Goal: Task Accomplishment & Management: Use online tool/utility

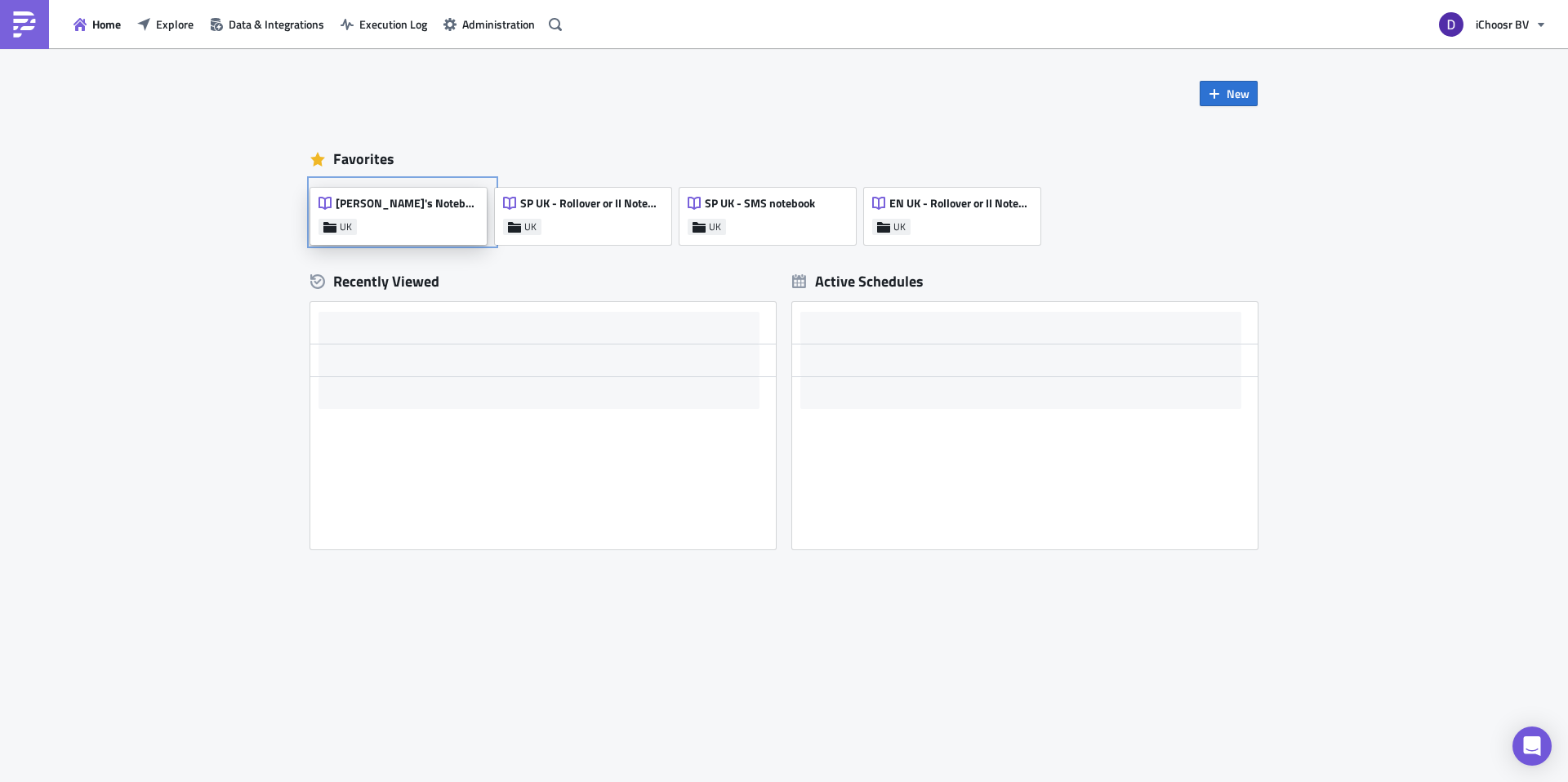
click at [427, 207] on div "Dan's Notebook UK" at bounding box center [398, 216] width 176 height 57
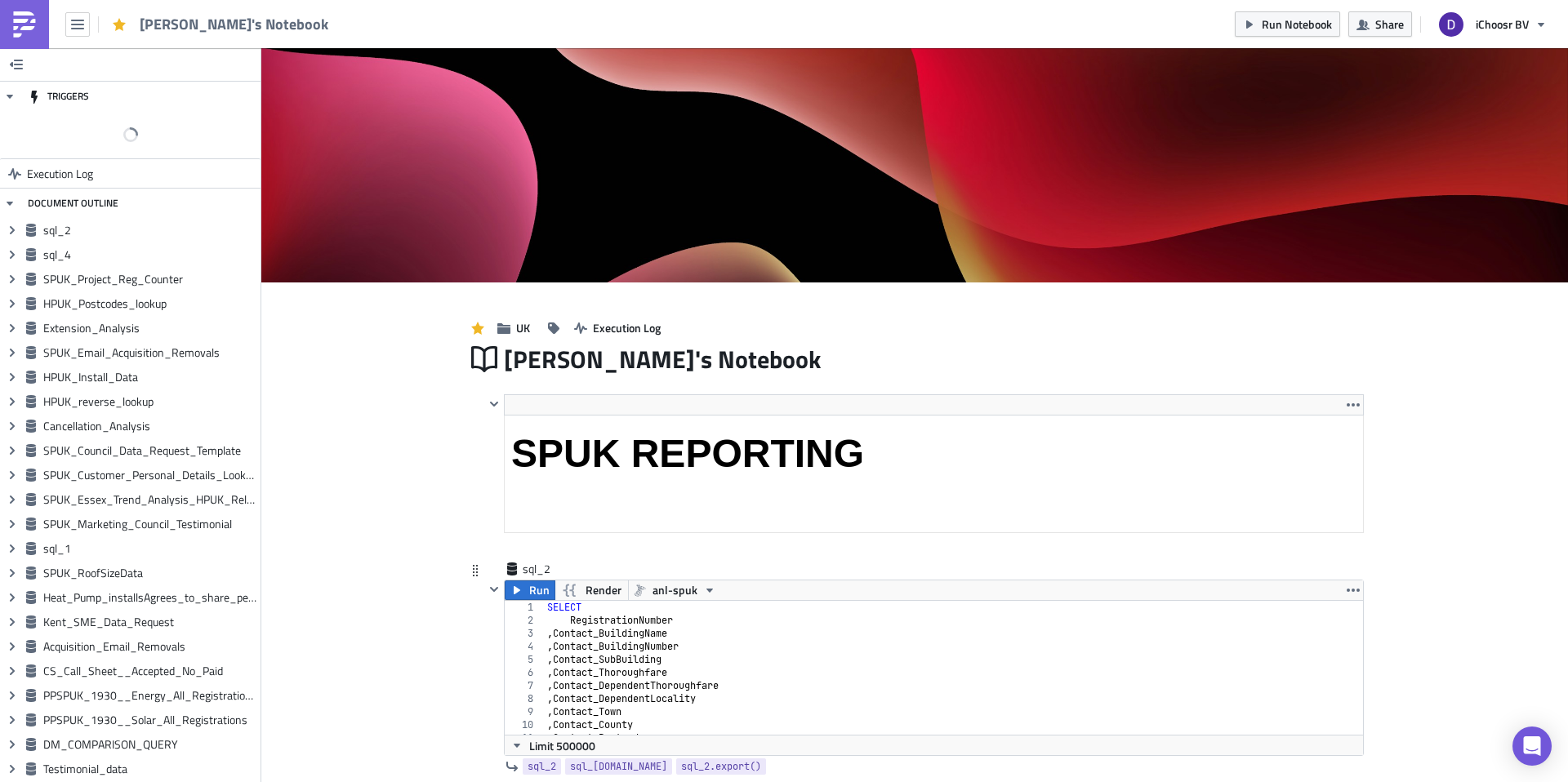
click at [940, 561] on div "sql_2" at bounding box center [924, 570] width 880 height 19
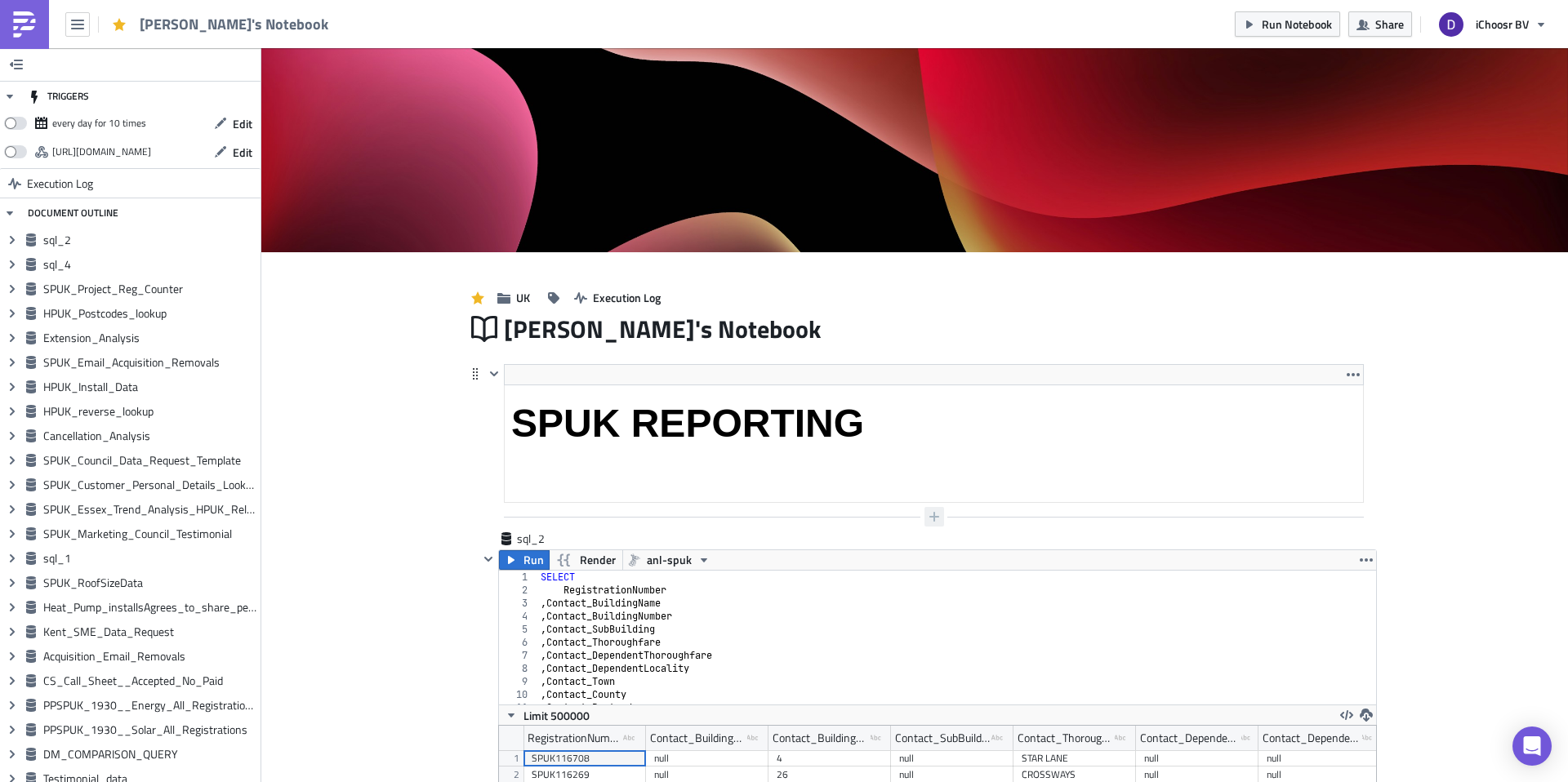
click at [927, 511] on icon "button" at bounding box center [934, 517] width 13 height 13
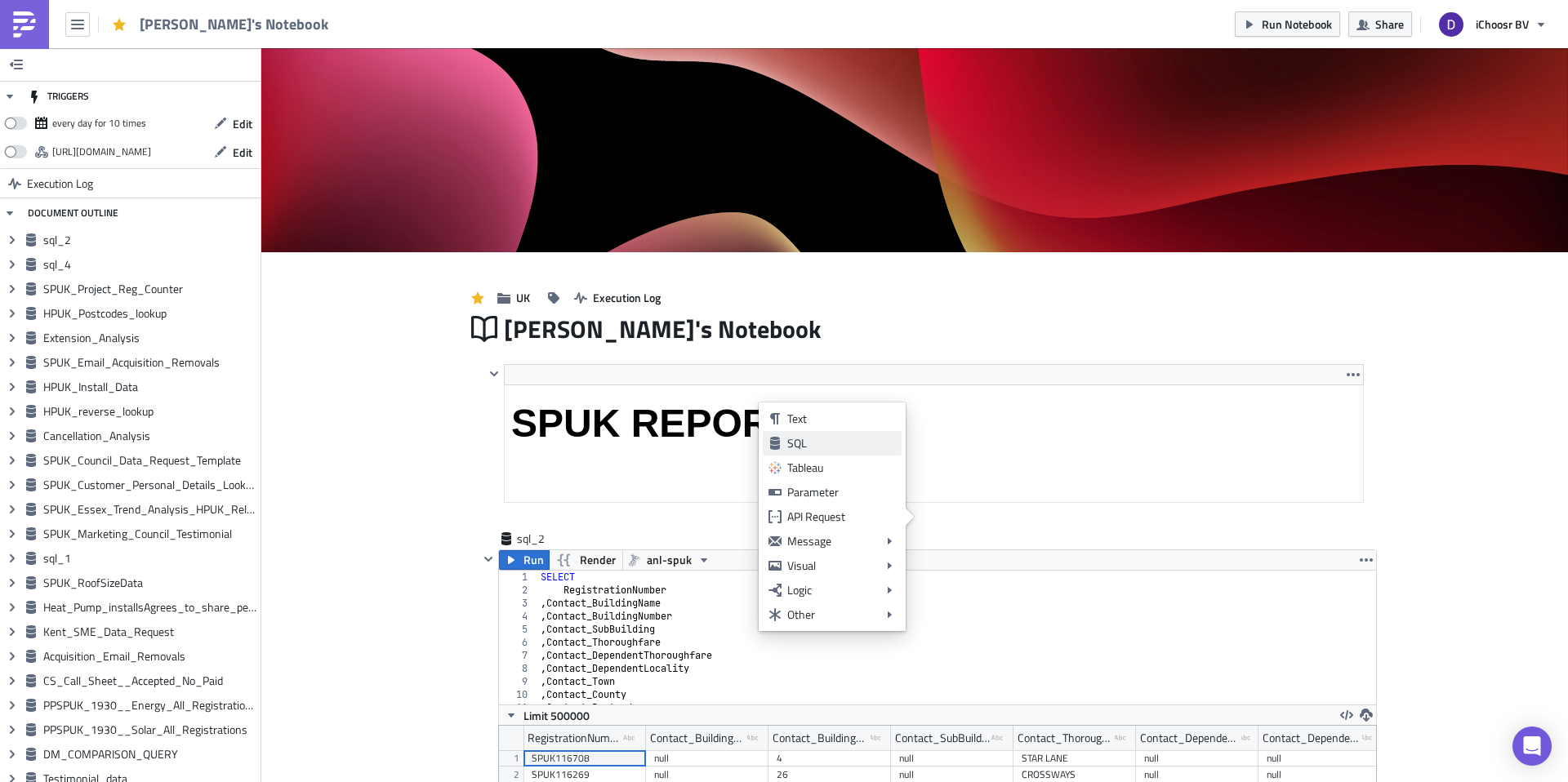
click at [809, 442] on div "SQL" at bounding box center [842, 443] width 109 height 16
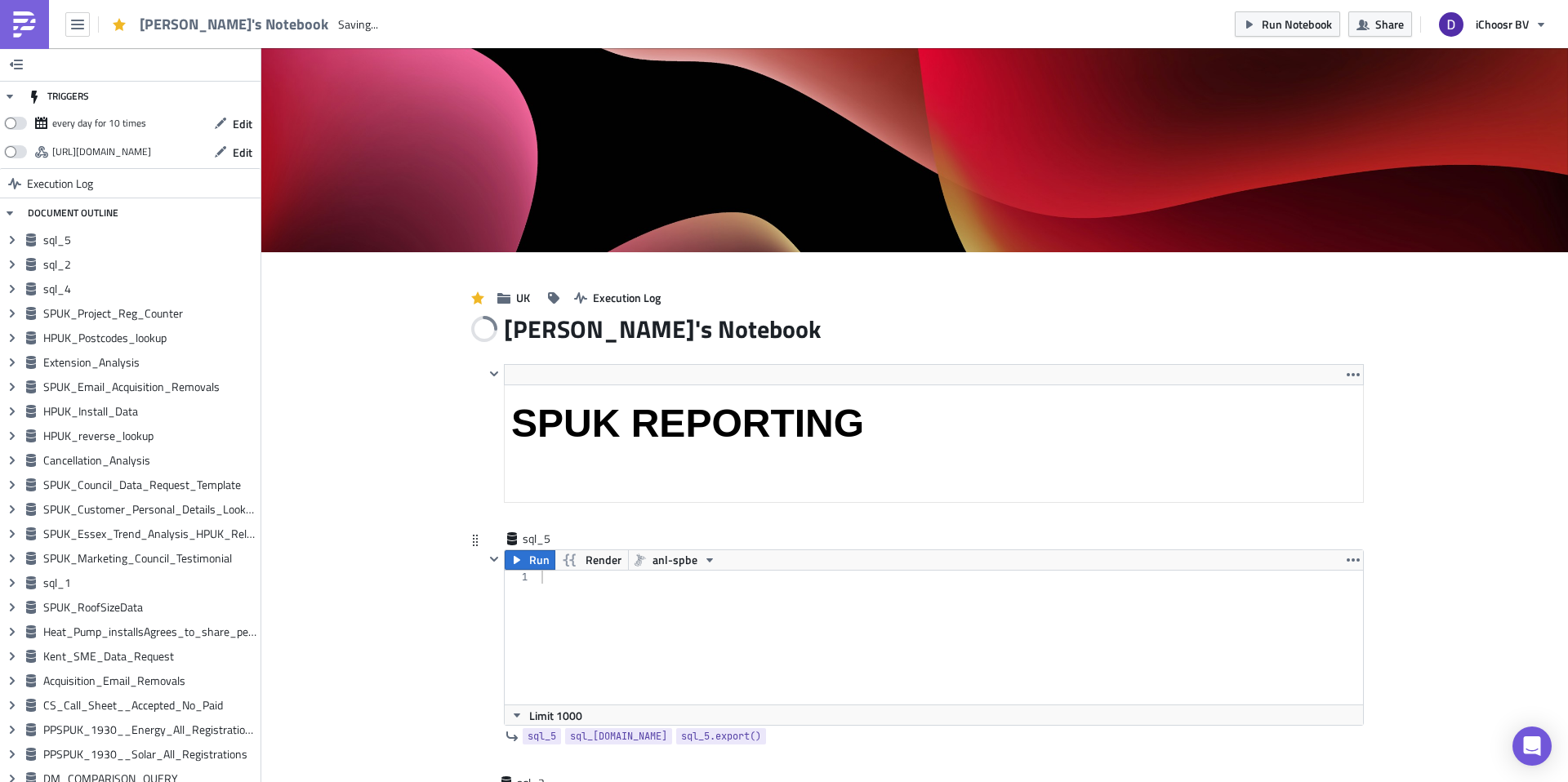
click at [580, 590] on div at bounding box center [951, 650] width 825 height 160
type textarea "SELECT *"
type textarea "FROM AllRegistrations"
click at [672, 556] on span "anl-spbe" at bounding box center [675, 560] width 45 height 20
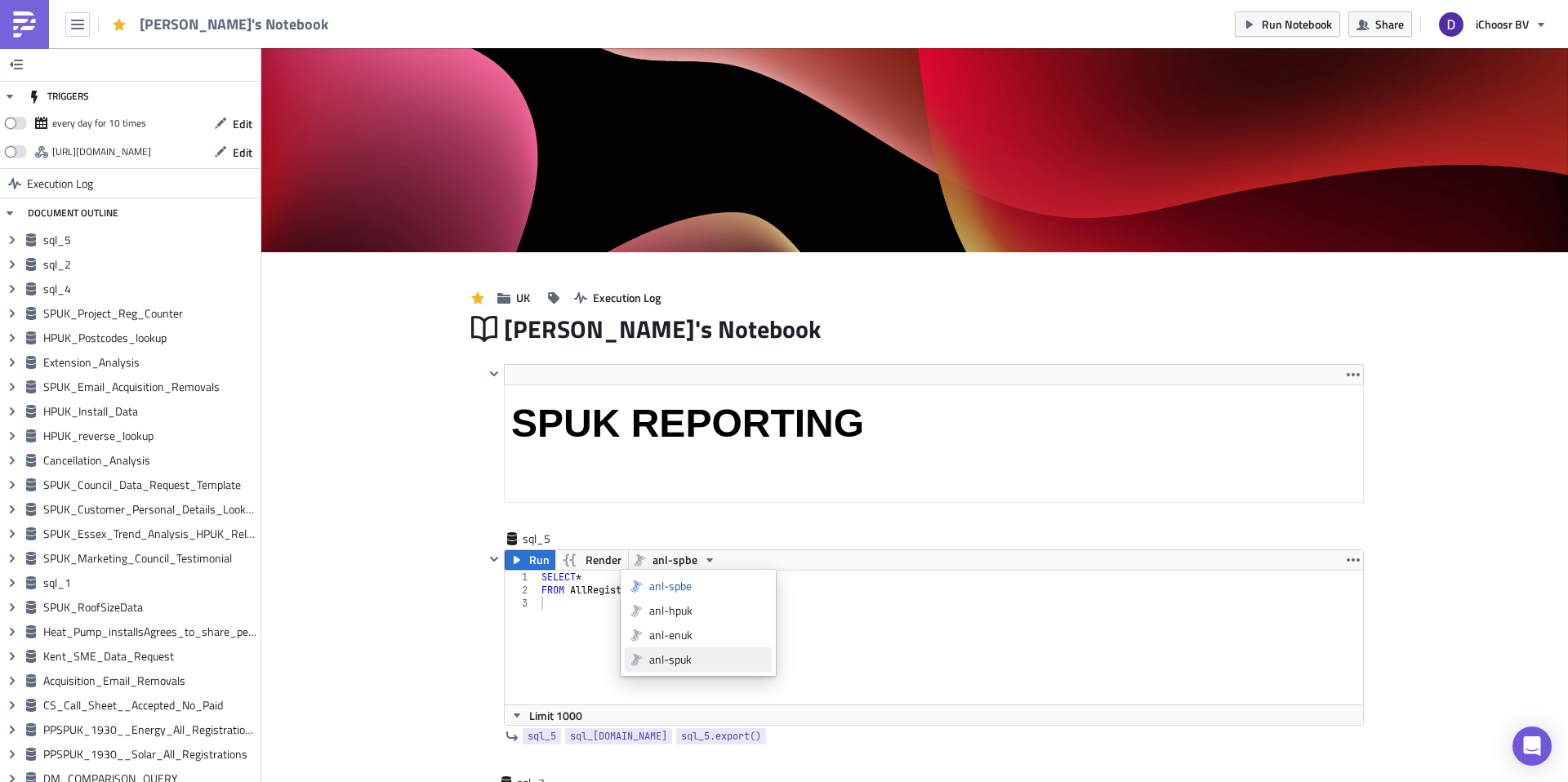
click at [660, 658] on div "anl-spuk" at bounding box center [707, 659] width 117 height 16
click at [626, 614] on div "SELECT * FROM AllRegistrations" at bounding box center [951, 650] width 825 height 160
type textarea "WHERE iChoosrFee IS NOT NULL"
click at [529, 562] on span "Run" at bounding box center [539, 560] width 21 height 20
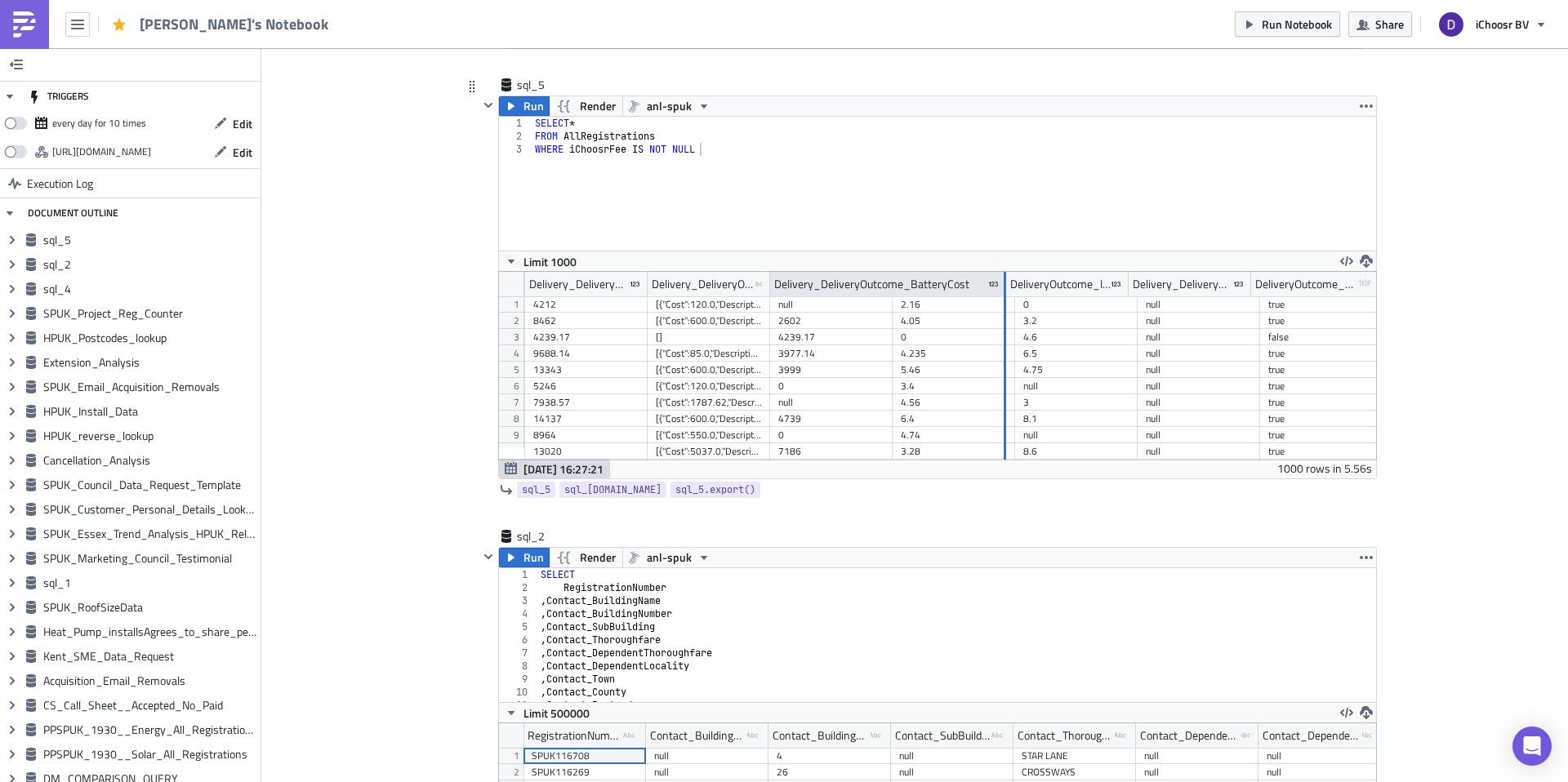
drag, startPoint x: 885, startPoint y: 281, endPoint x: 996, endPoint y: 289, distance: 111.3
click at [1004, 289] on div at bounding box center [1004, 284] width 3 height 25
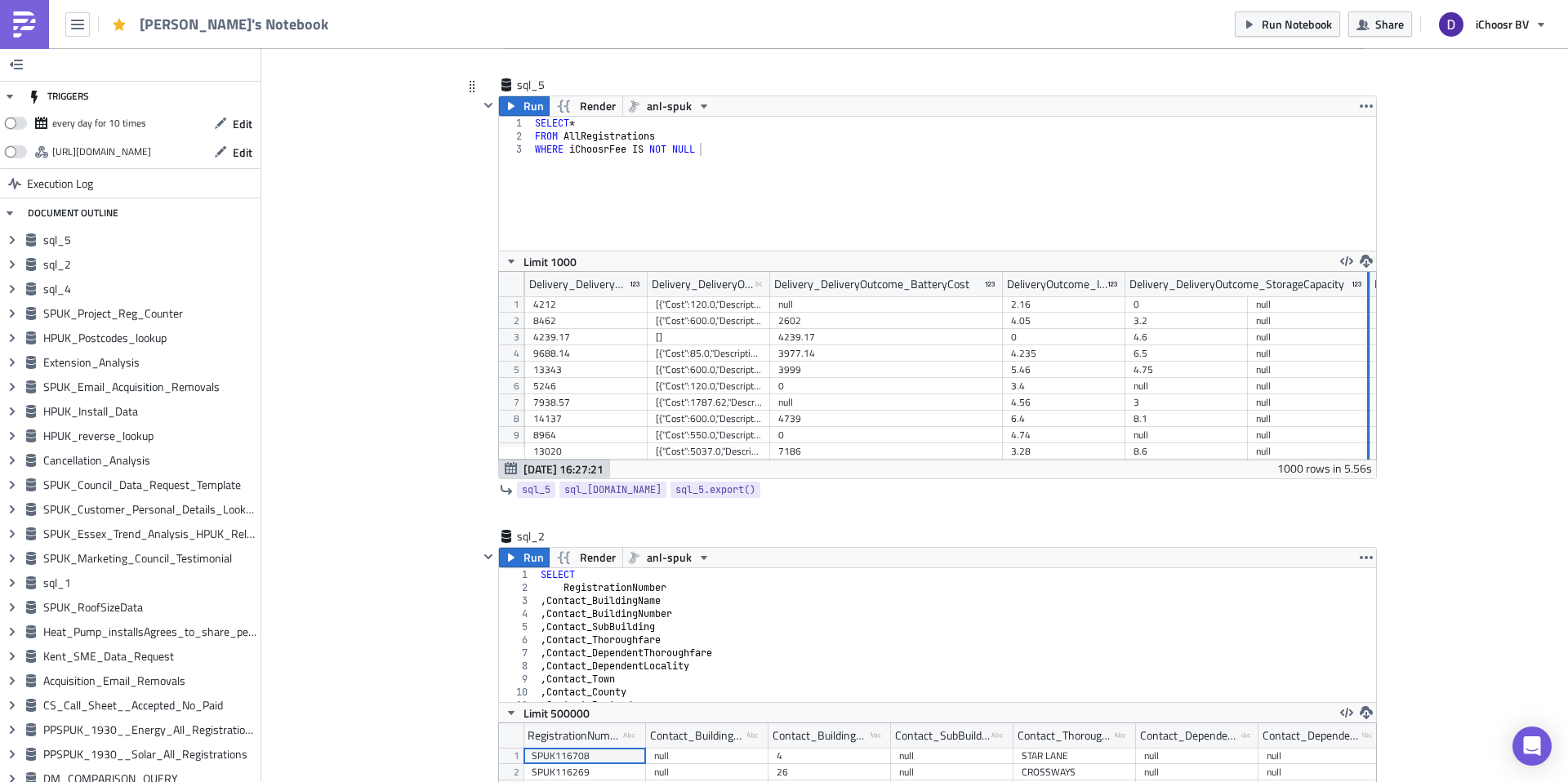
drag, startPoint x: 1238, startPoint y: 279, endPoint x: 1360, endPoint y: 284, distance: 122.1
click at [1360, 284] on div "Delivery_InstallationDate_Corrected Delivery_InstallationDate_Original_As_Strin…" at bounding box center [937, 366] width 877 height 188
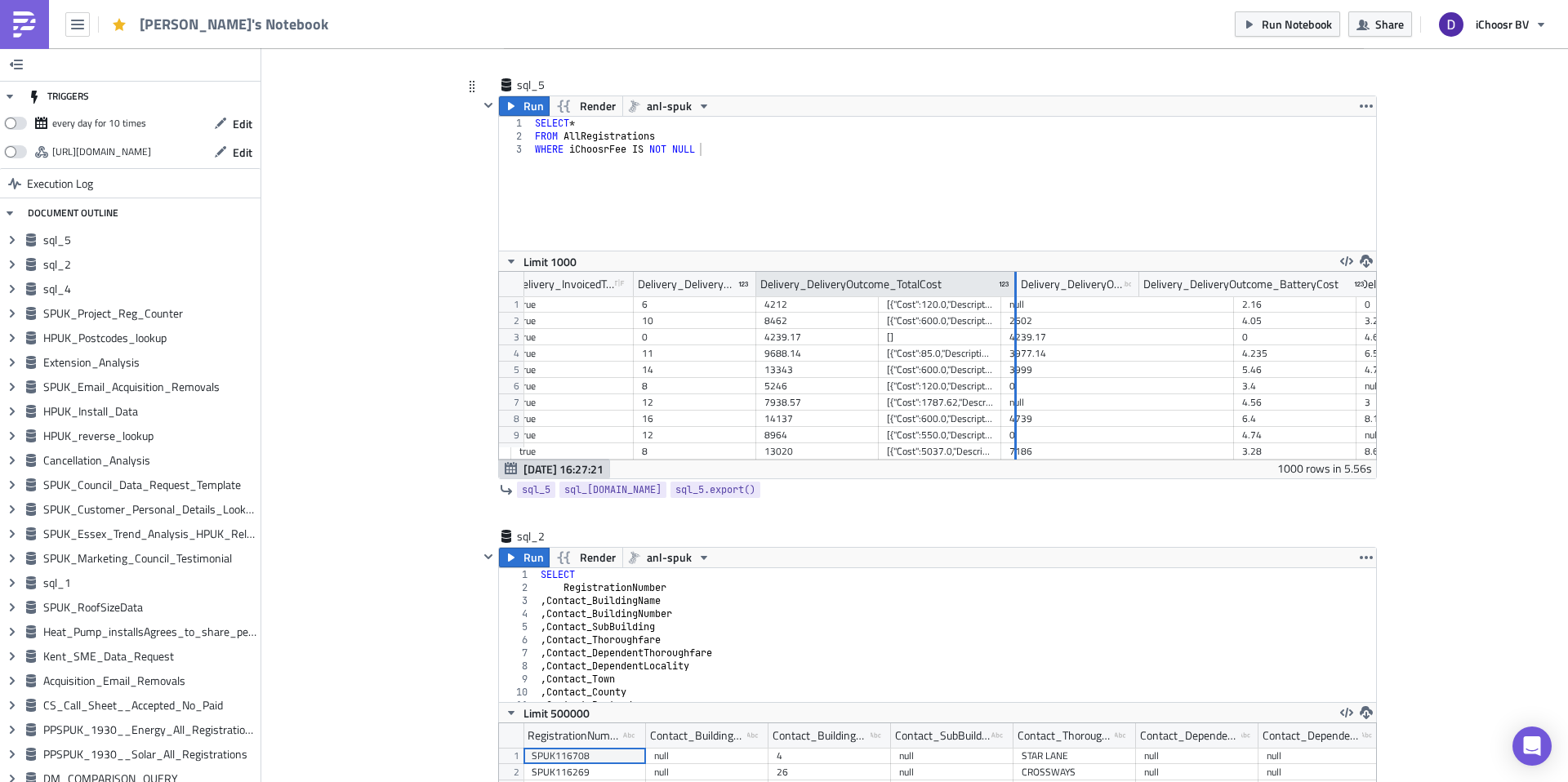
drag, startPoint x: 871, startPoint y: 283, endPoint x: 1008, endPoint y: 278, distance: 137.1
click at [1015, 278] on div at bounding box center [1016, 284] width 3 height 25
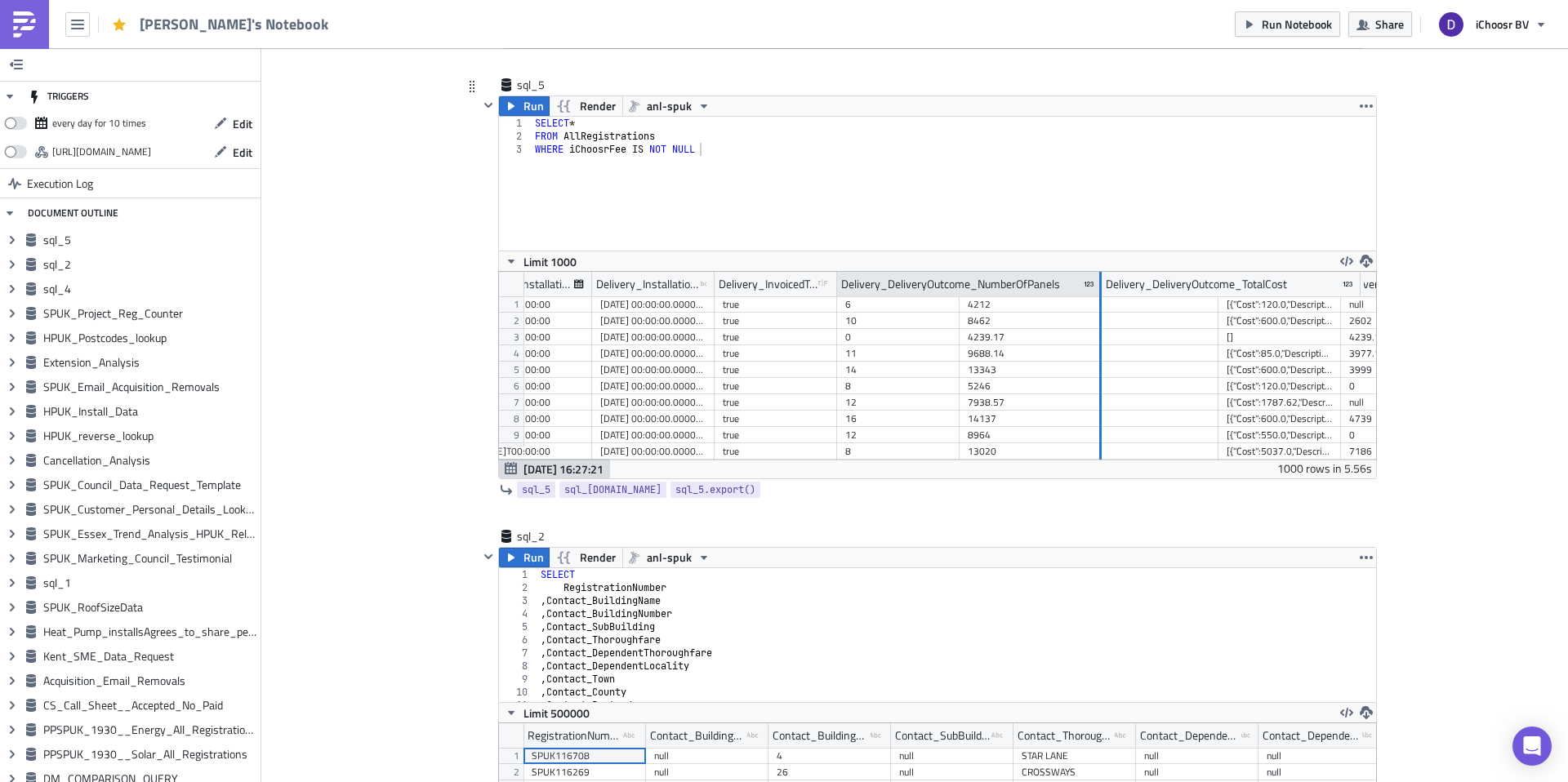
drag, startPoint x: 953, startPoint y: 281, endPoint x: 1091, endPoint y: 276, distance: 138.1
click at [1100, 277] on div at bounding box center [1100, 284] width 3 height 25
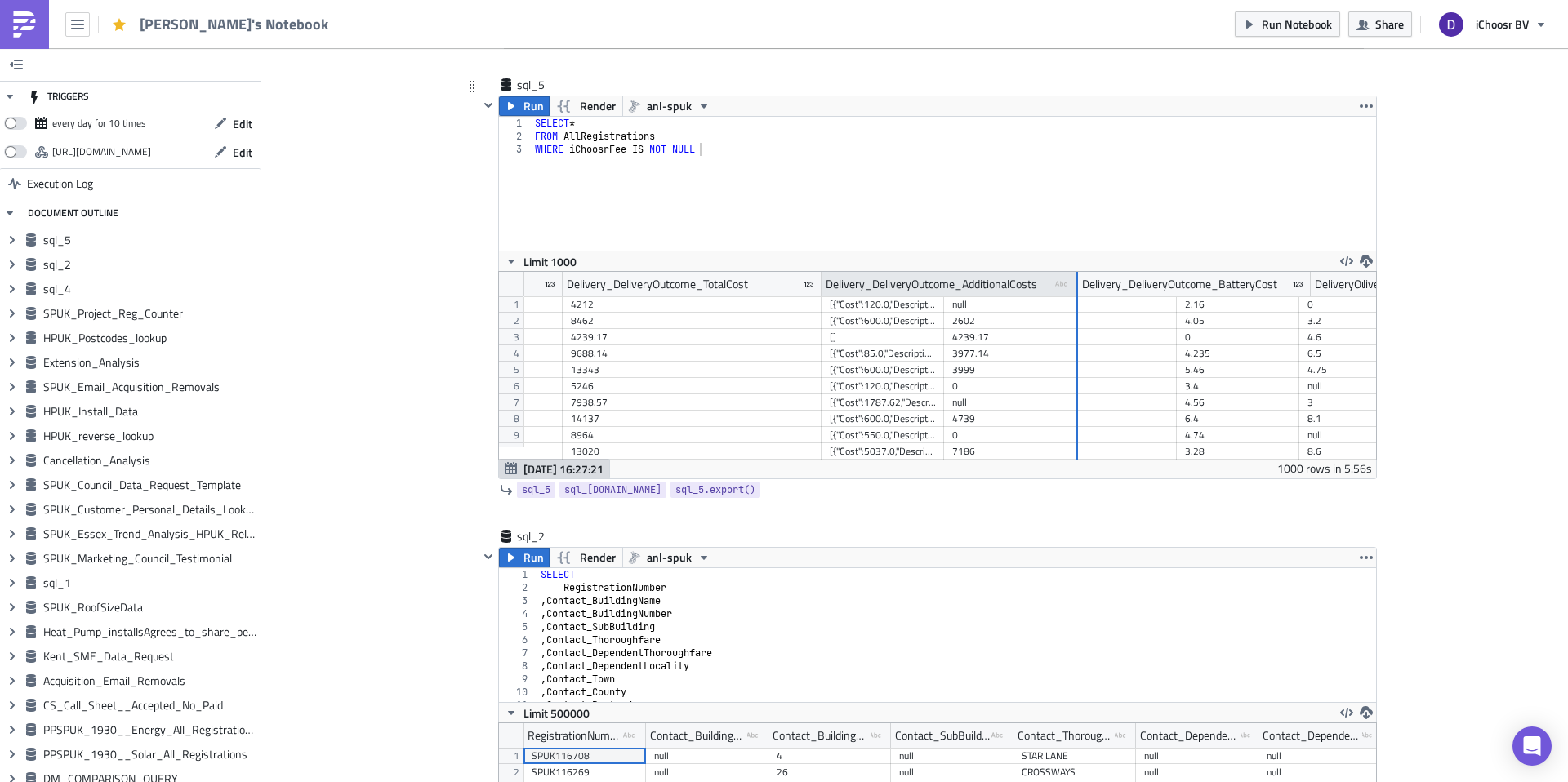
drag, startPoint x: 936, startPoint y: 283, endPoint x: 1071, endPoint y: 285, distance: 135.0
click at [1075, 285] on div at bounding box center [1076, 284] width 3 height 25
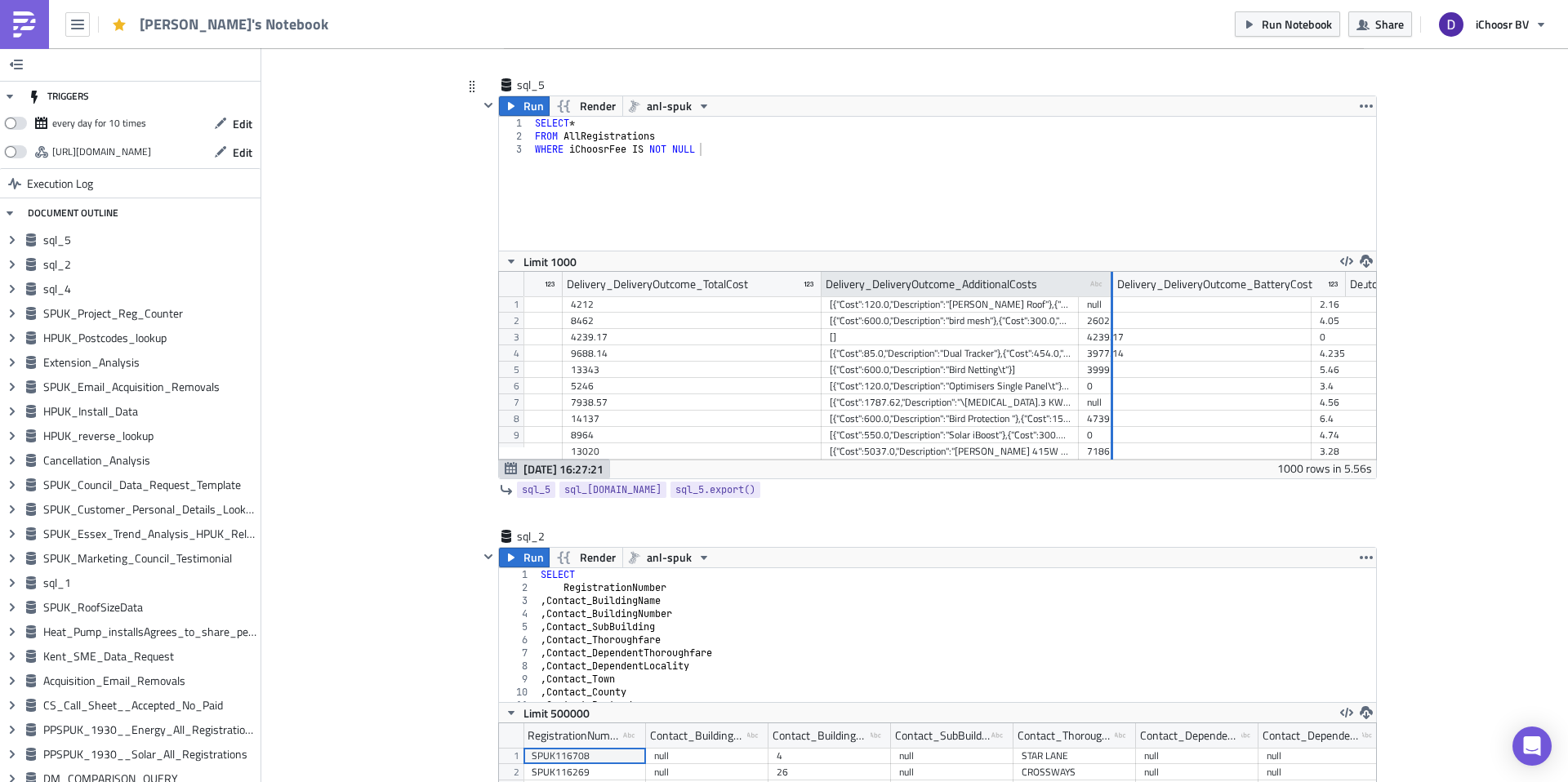
drag, startPoint x: 1071, startPoint y: 285, endPoint x: 1177, endPoint y: 288, distance: 106.0
click at [1113, 288] on div at bounding box center [1112, 284] width 3 height 25
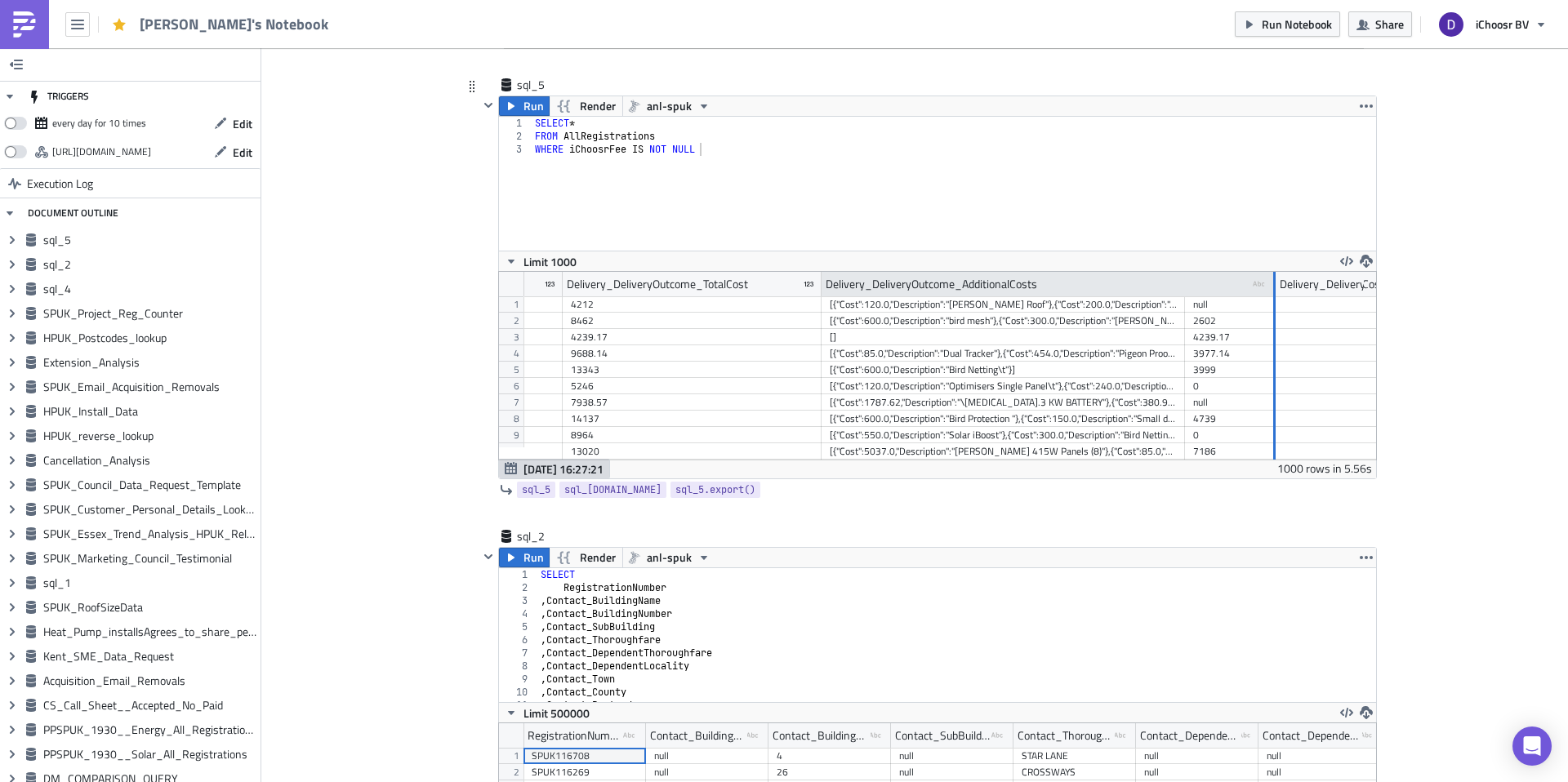
drag, startPoint x: 1177, startPoint y: 287, endPoint x: 1288, endPoint y: 288, distance: 111.0
click at [1276, 288] on div at bounding box center [1274, 284] width 3 height 25
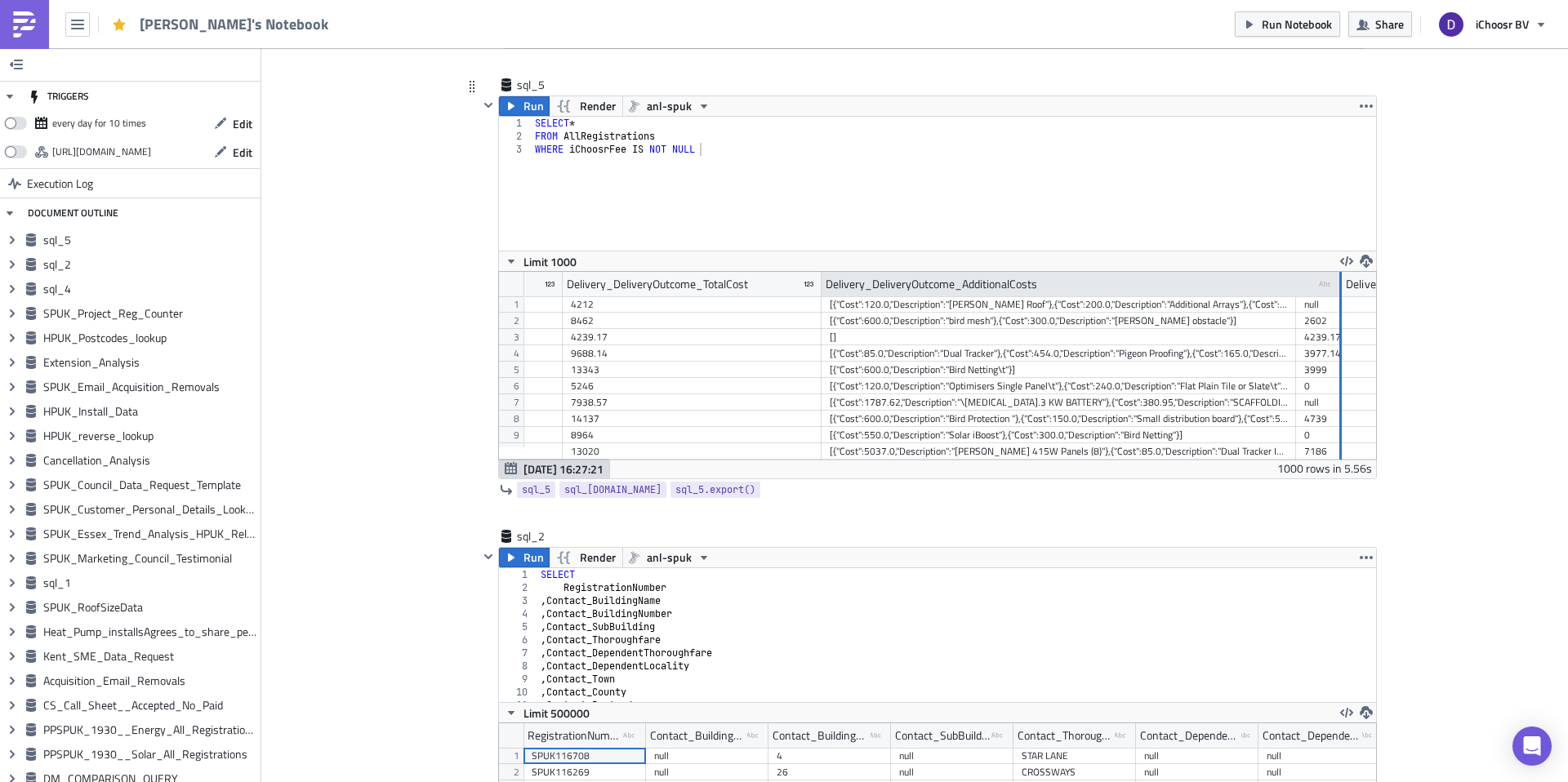
drag, startPoint x: 1288, startPoint y: 288, endPoint x: 1334, endPoint y: 289, distance: 46.0
click at [1340, 289] on div at bounding box center [1341, 284] width 3 height 25
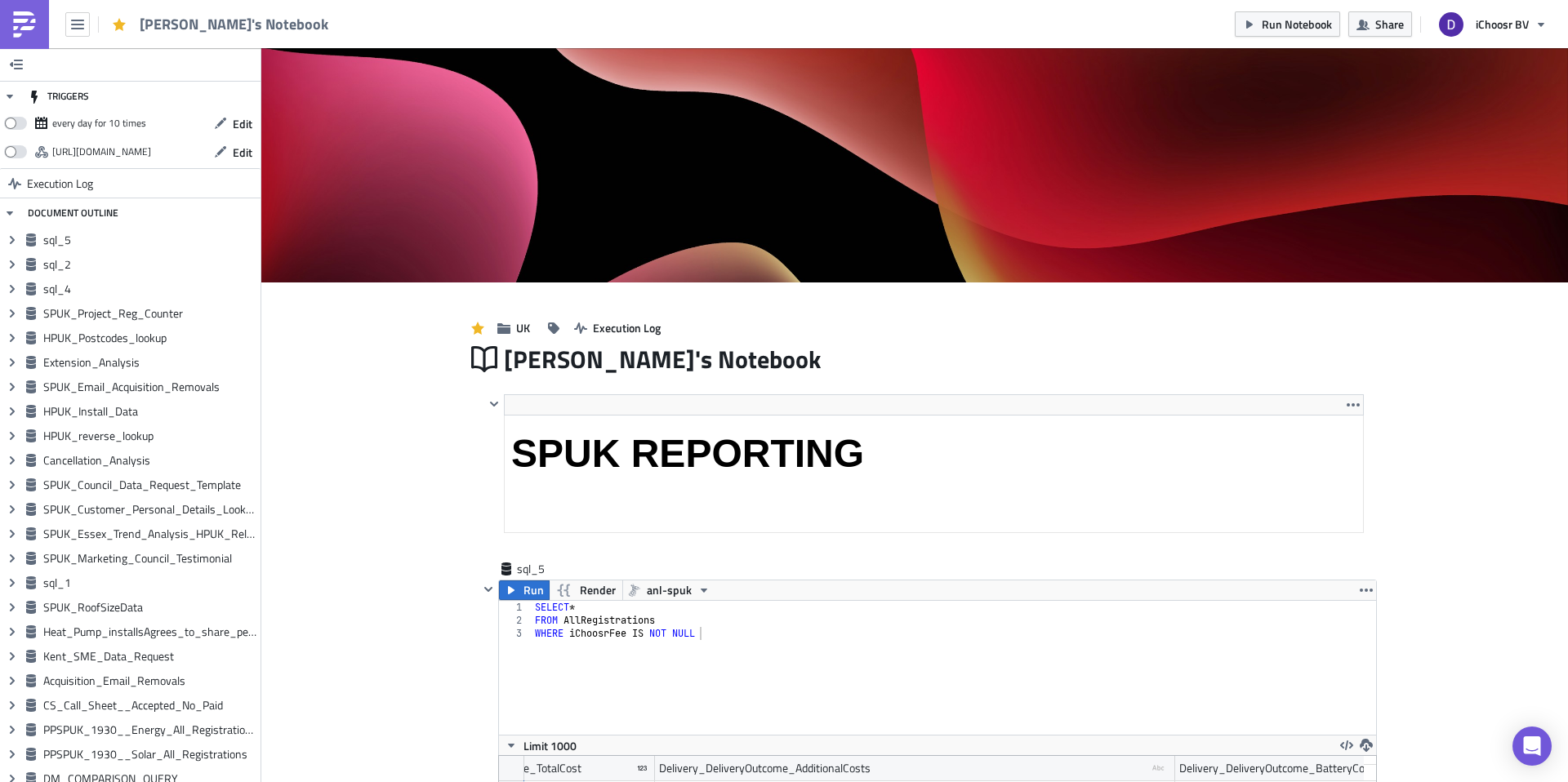
click at [34, 22] on img at bounding box center [24, 24] width 26 height 26
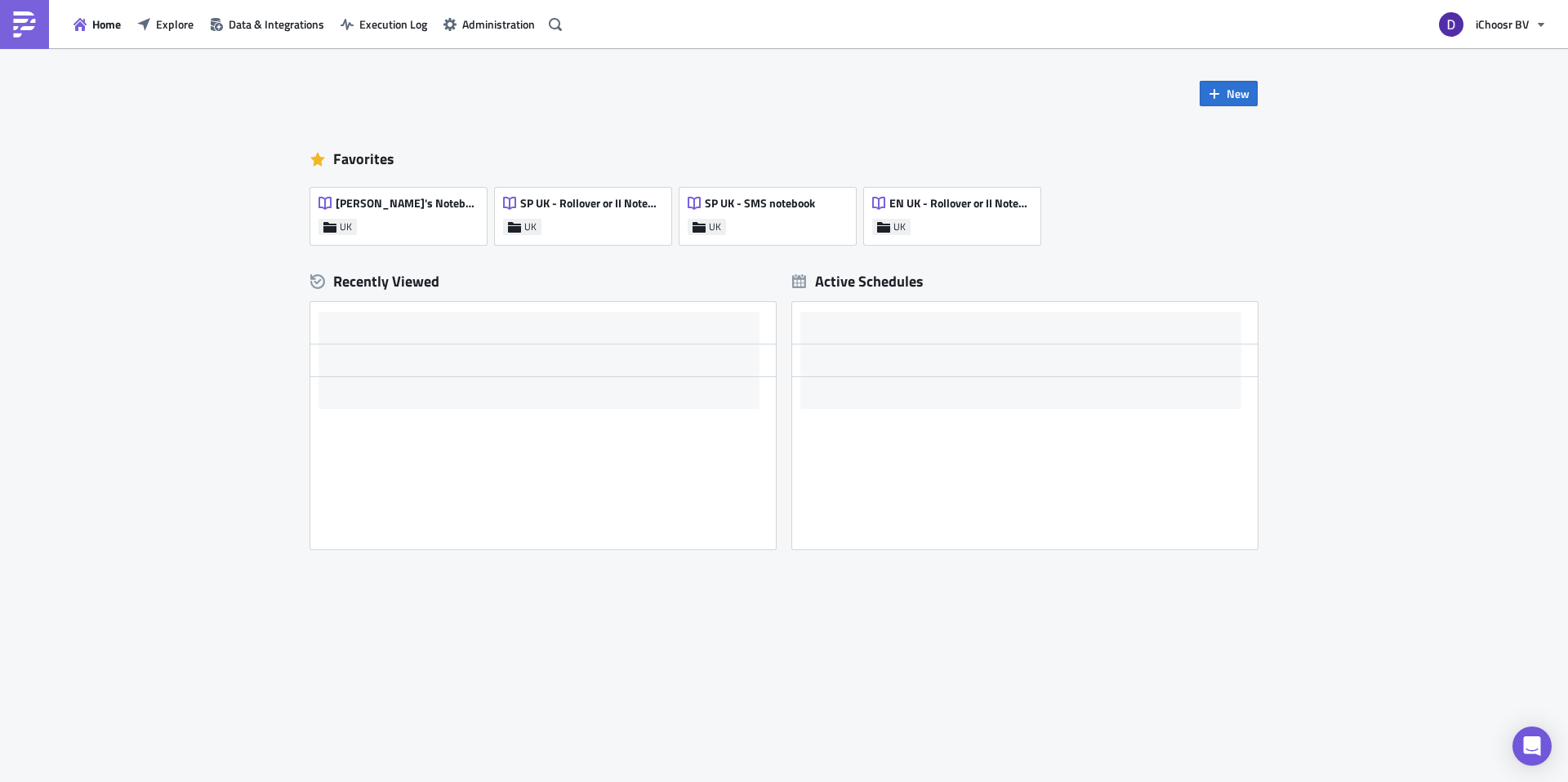
click at [23, 33] on img at bounding box center [24, 24] width 26 height 26
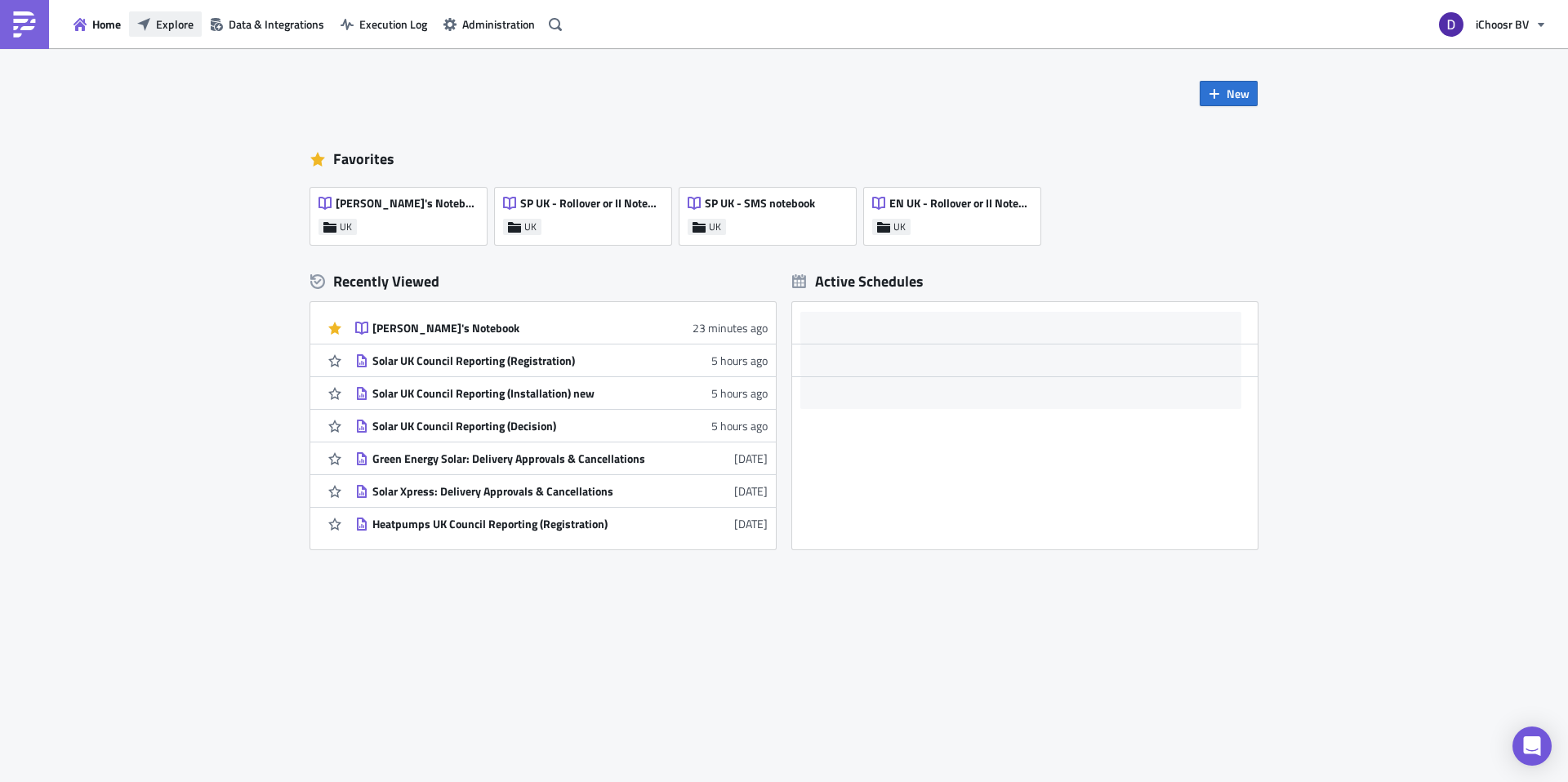
click at [151, 24] on button "Explore" at bounding box center [165, 23] width 73 height 25
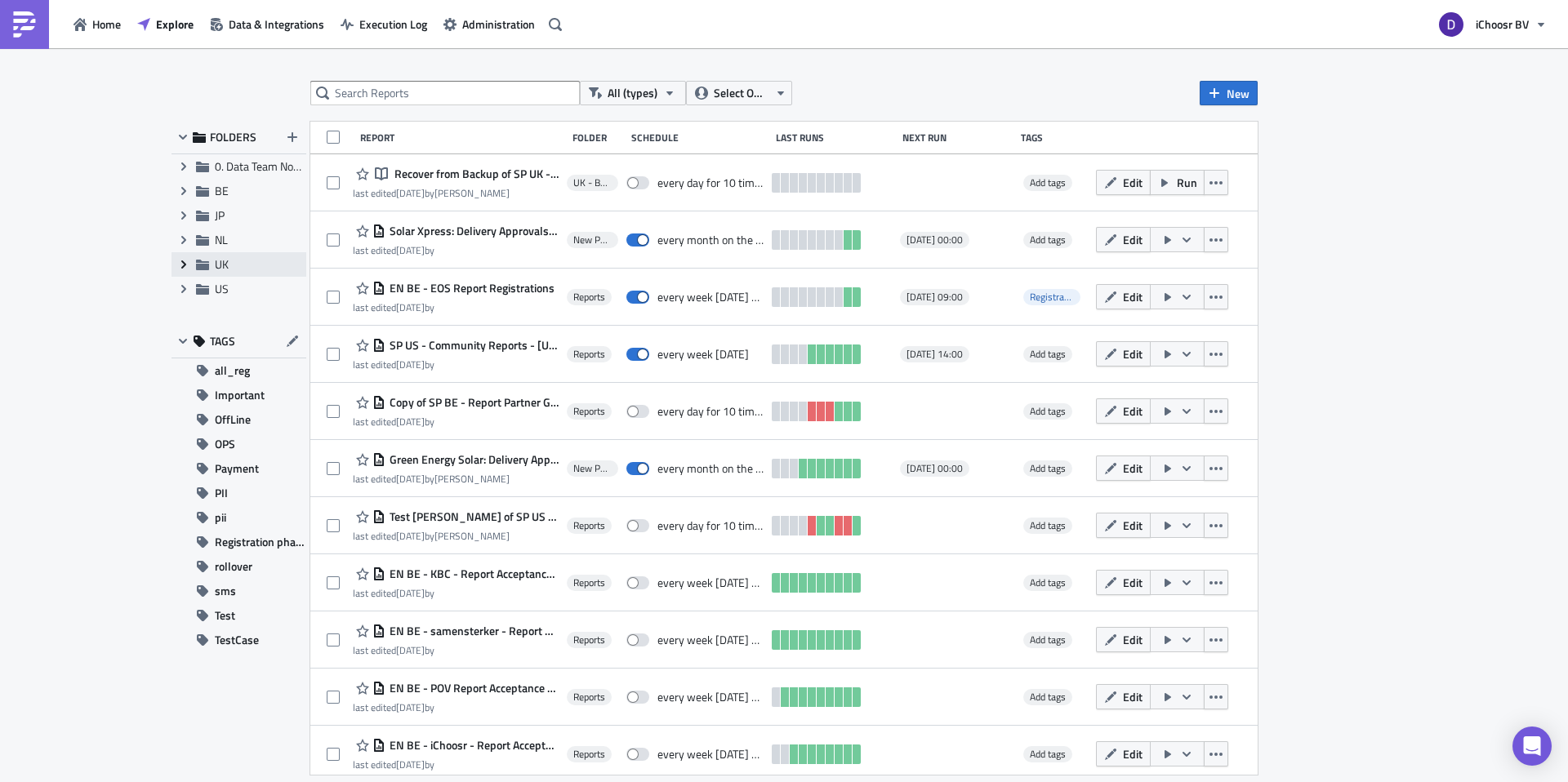
click at [187, 266] on icon "Expand group" at bounding box center [183, 264] width 13 height 13
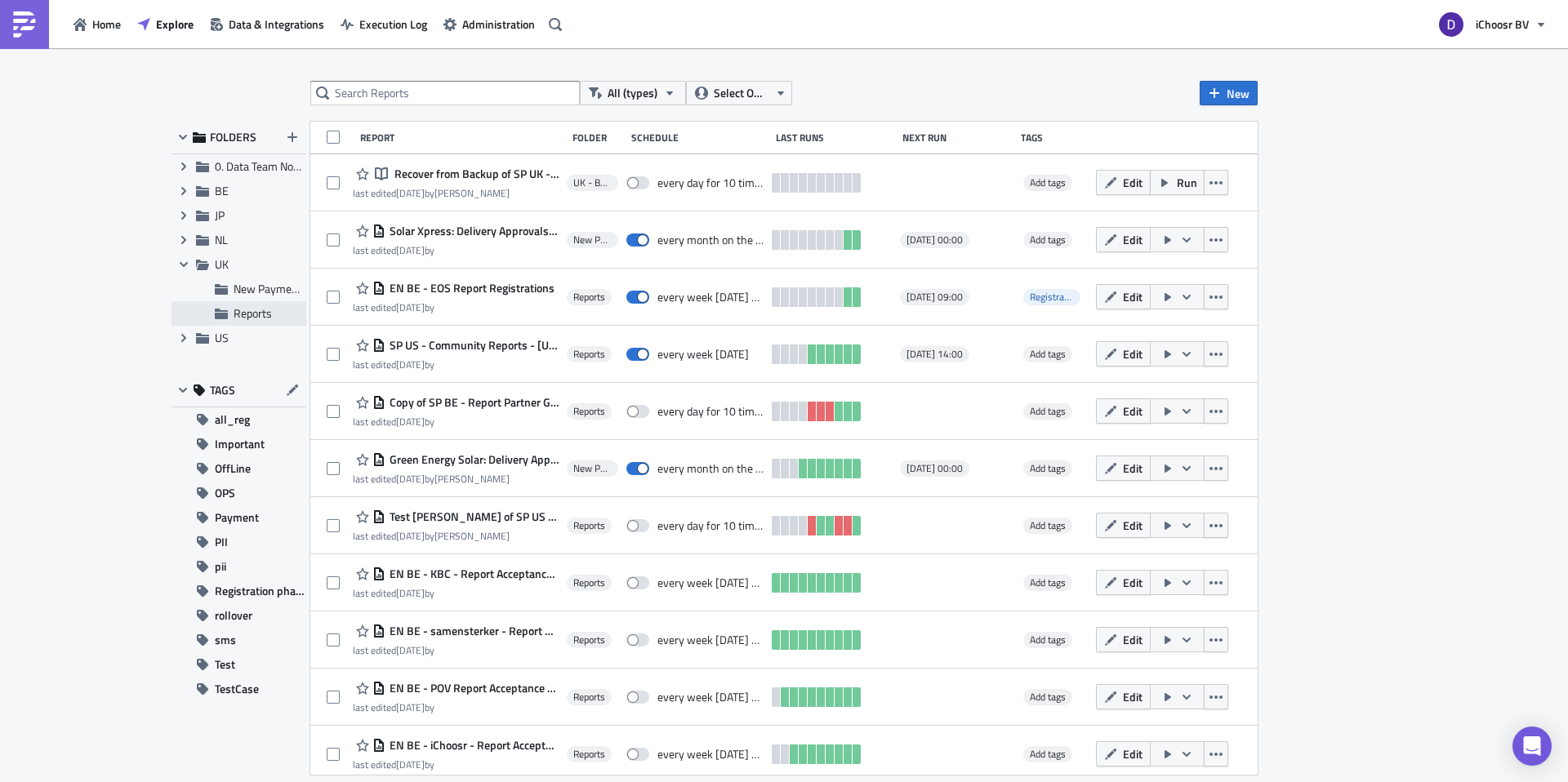
click at [236, 321] on div "Reports" at bounding box center [239, 314] width 135 height 24
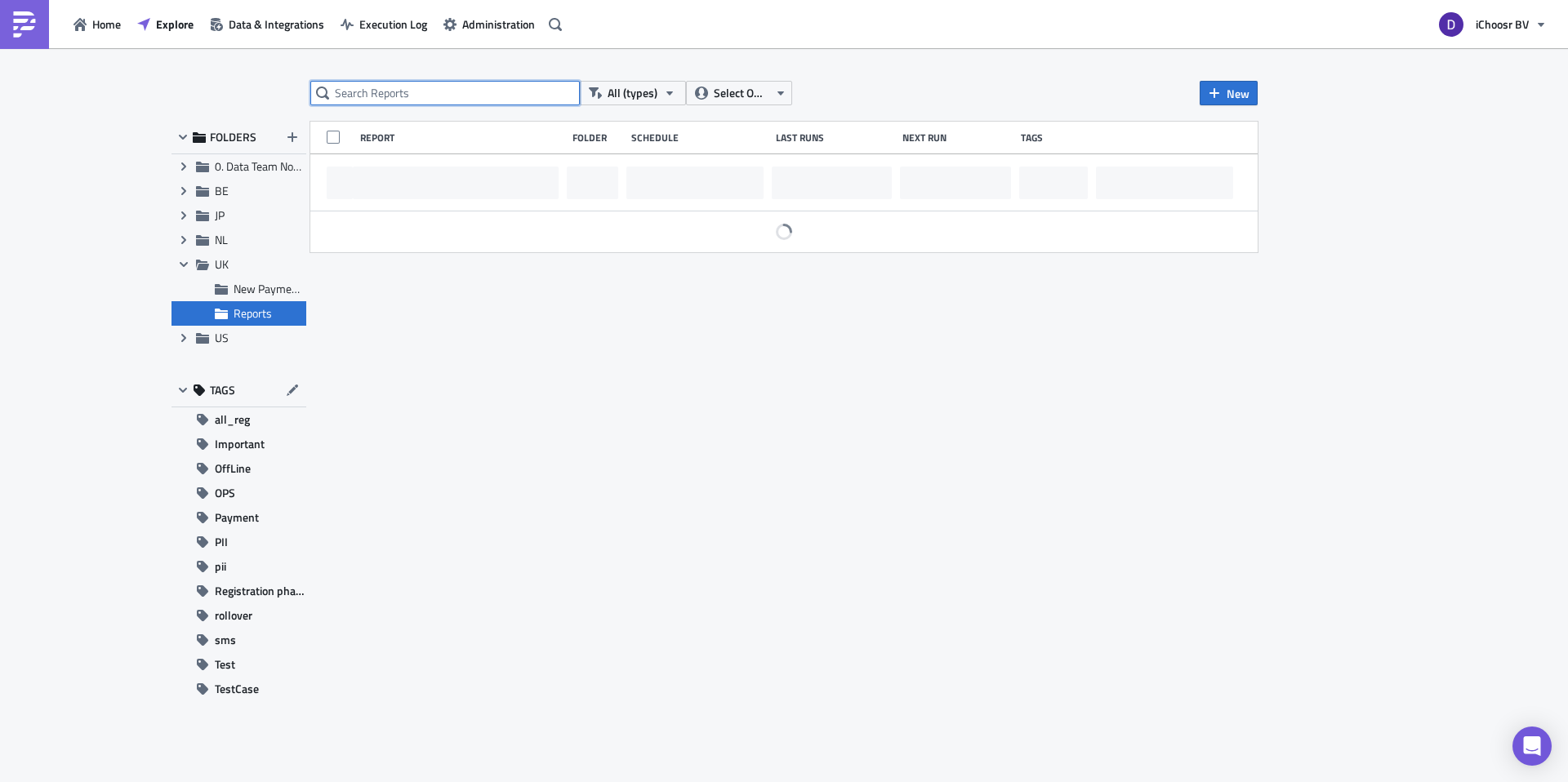
click at [391, 98] on input "text" at bounding box center [445, 93] width 270 height 24
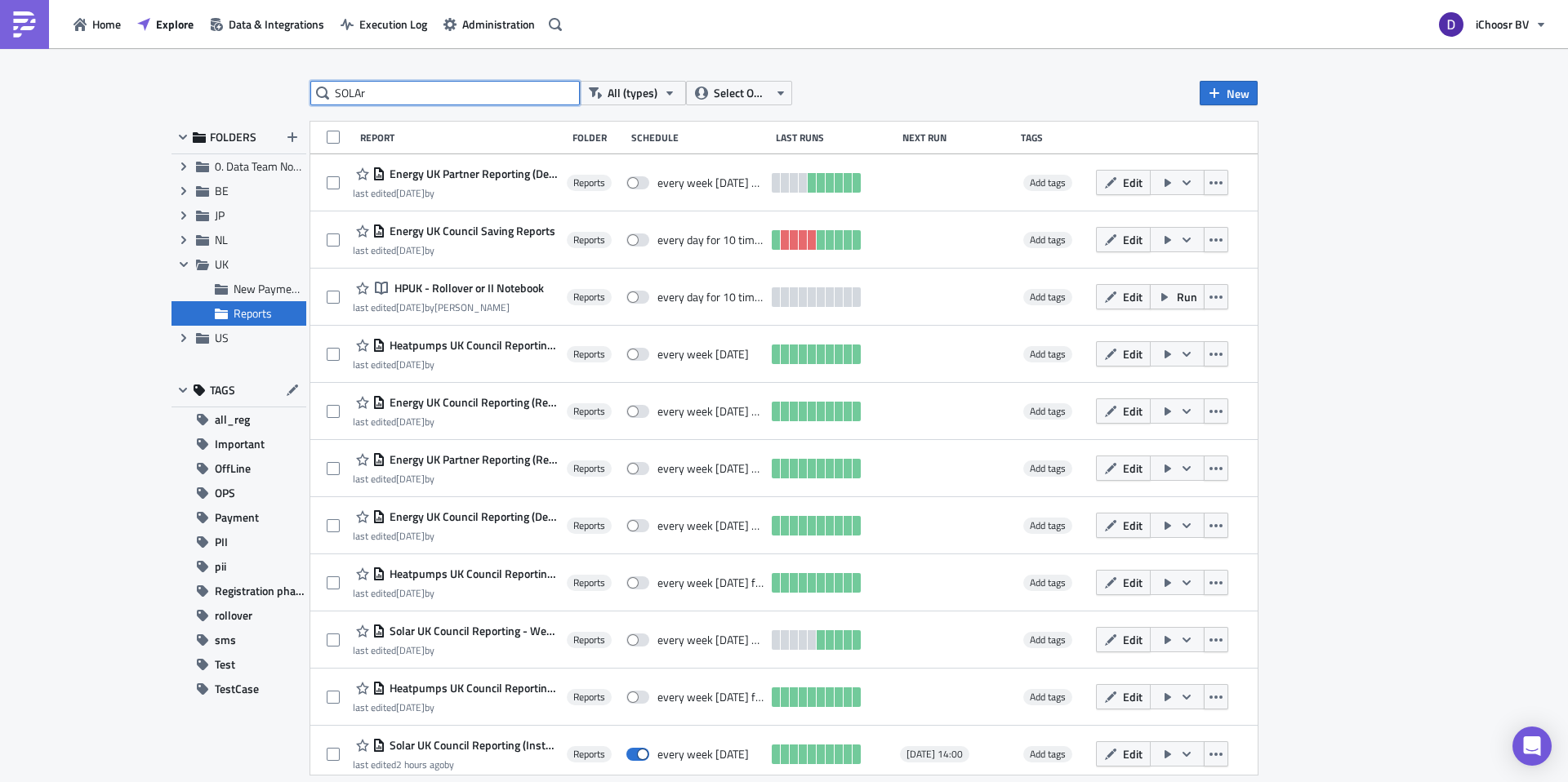
type input "SOLAr"
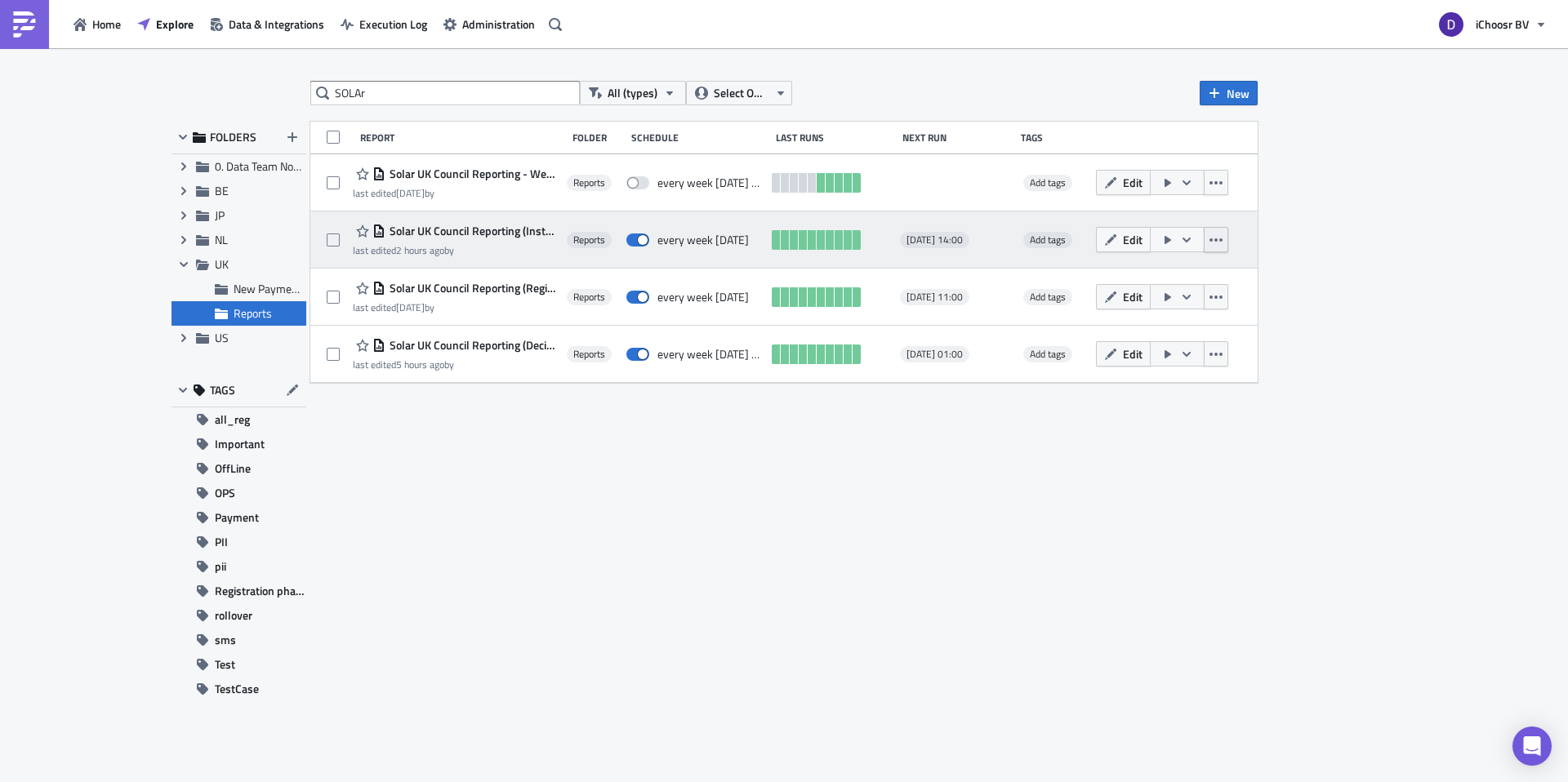
click at [1219, 236] on icon "button" at bounding box center [1215, 239] width 13 height 13
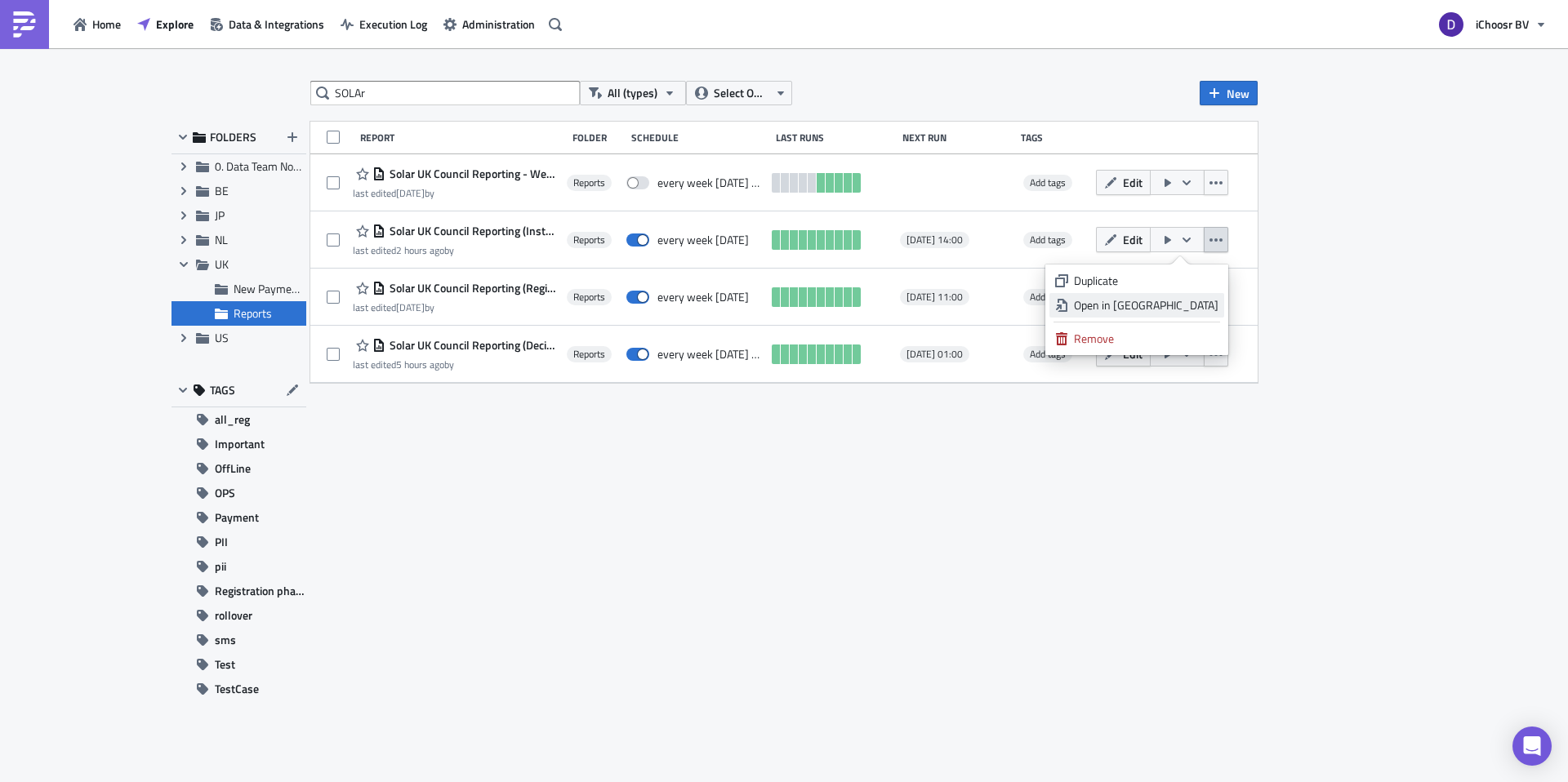
click at [1182, 306] on div "Open in New Tab" at bounding box center [1146, 305] width 144 height 16
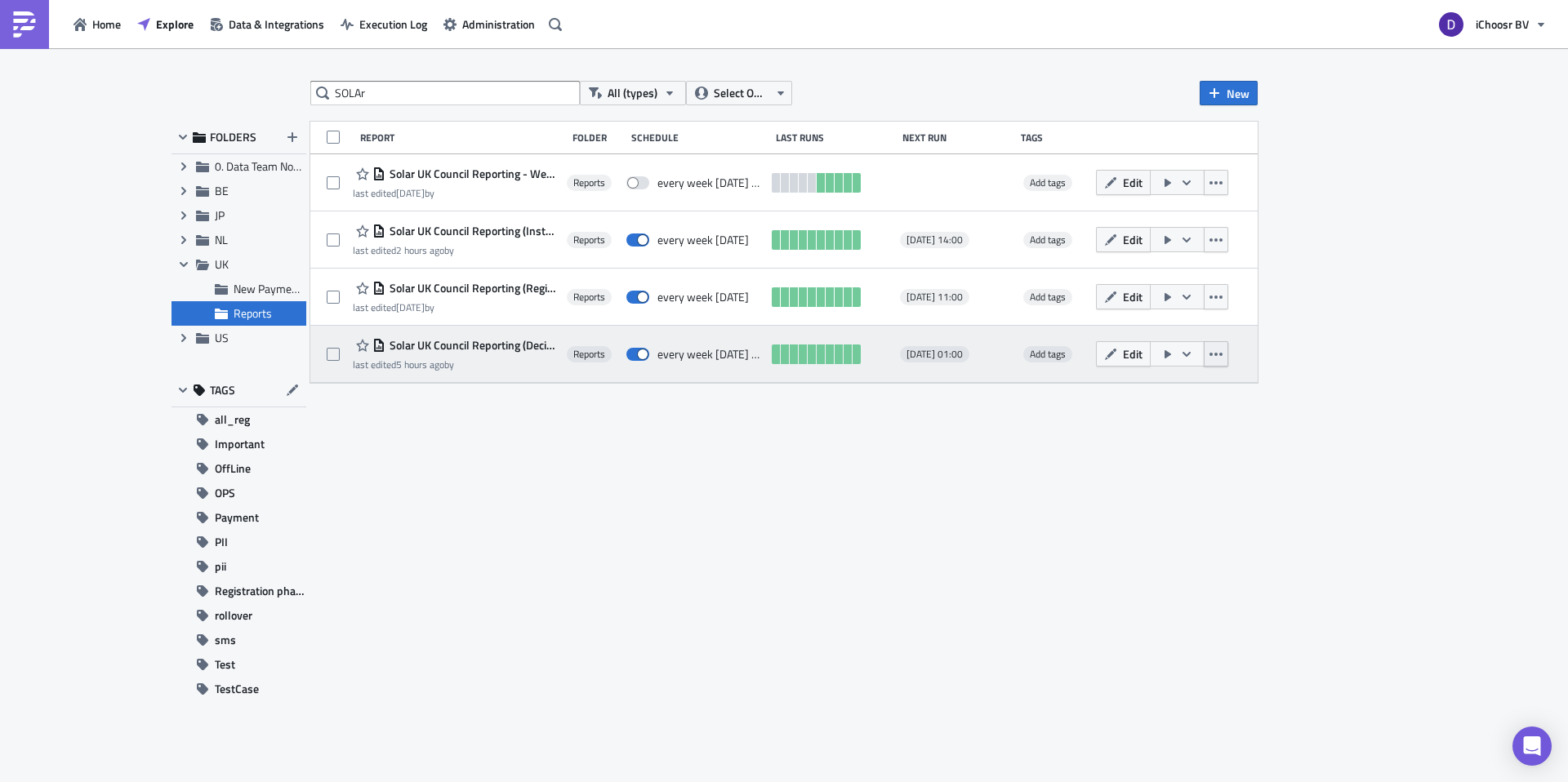
click at [1221, 353] on icon "button" at bounding box center [1215, 354] width 13 height 3
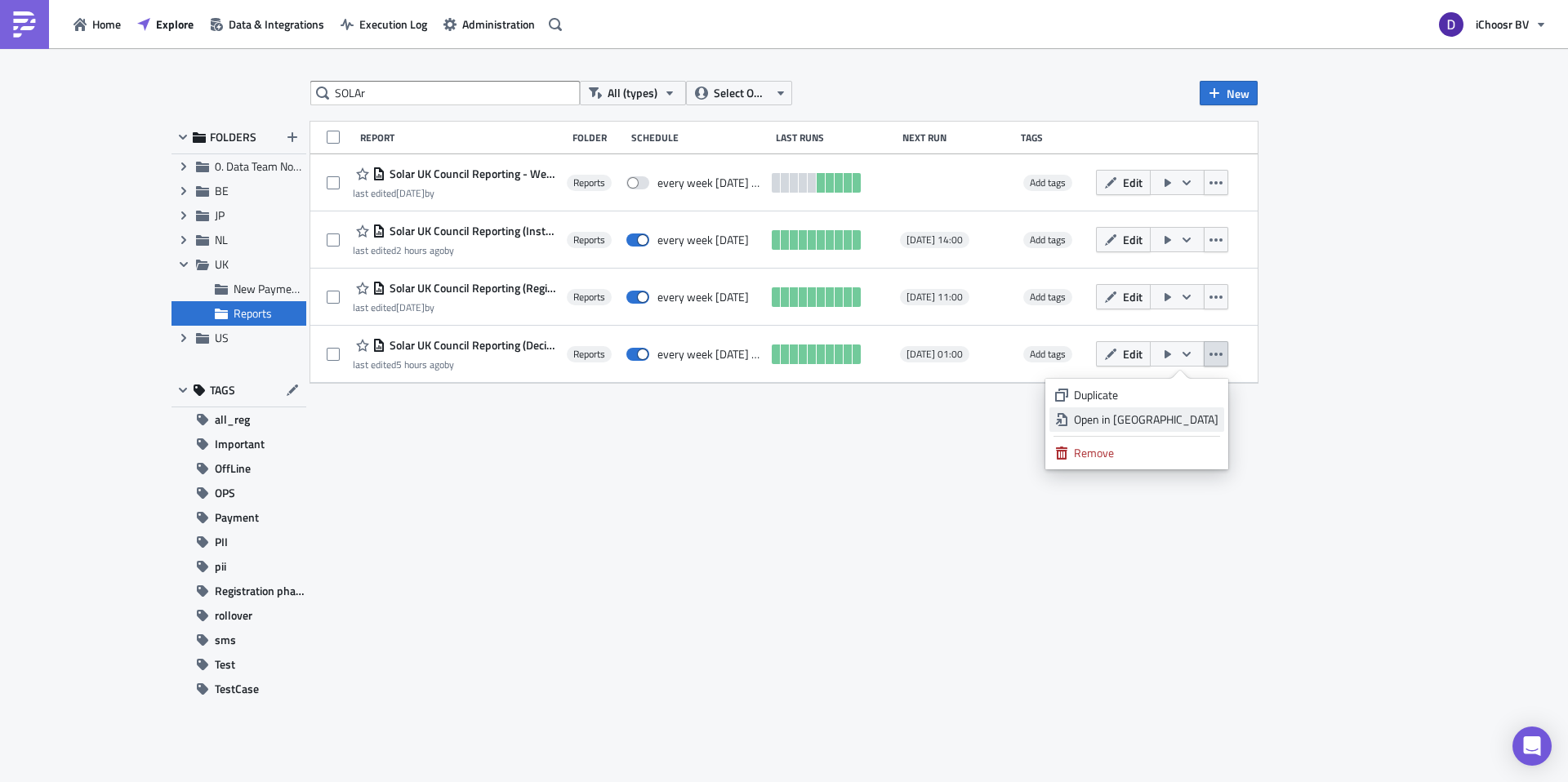
click at [1152, 428] on link "Open in New Tab" at bounding box center [1137, 419] width 175 height 24
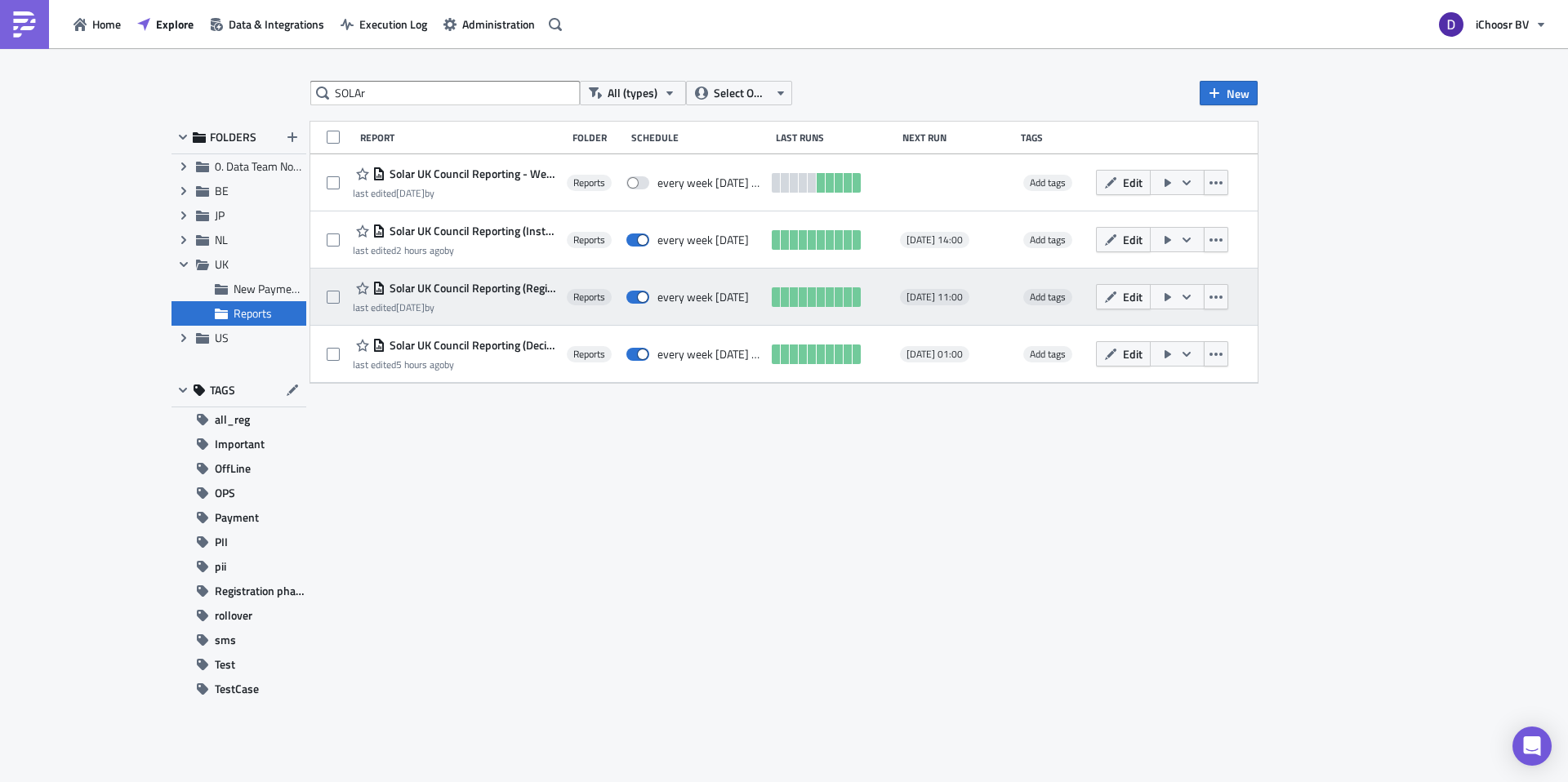
click at [1213, 283] on div "Edit" at bounding box center [1164, 297] width 137 height 33
click at [1218, 296] on icon "button" at bounding box center [1215, 296] width 13 height 13
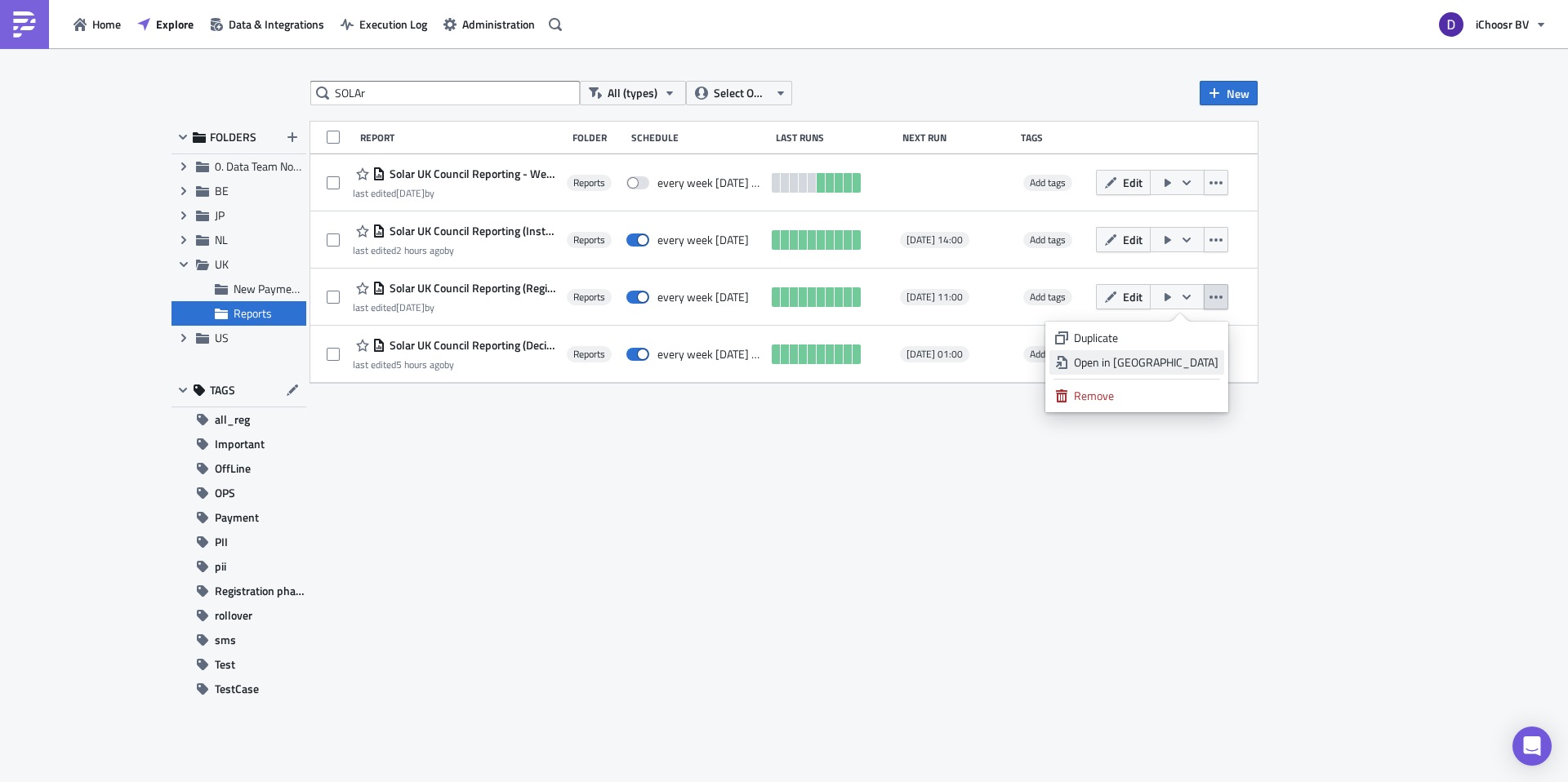
click at [1159, 372] on link "Open in New Tab" at bounding box center [1137, 362] width 175 height 24
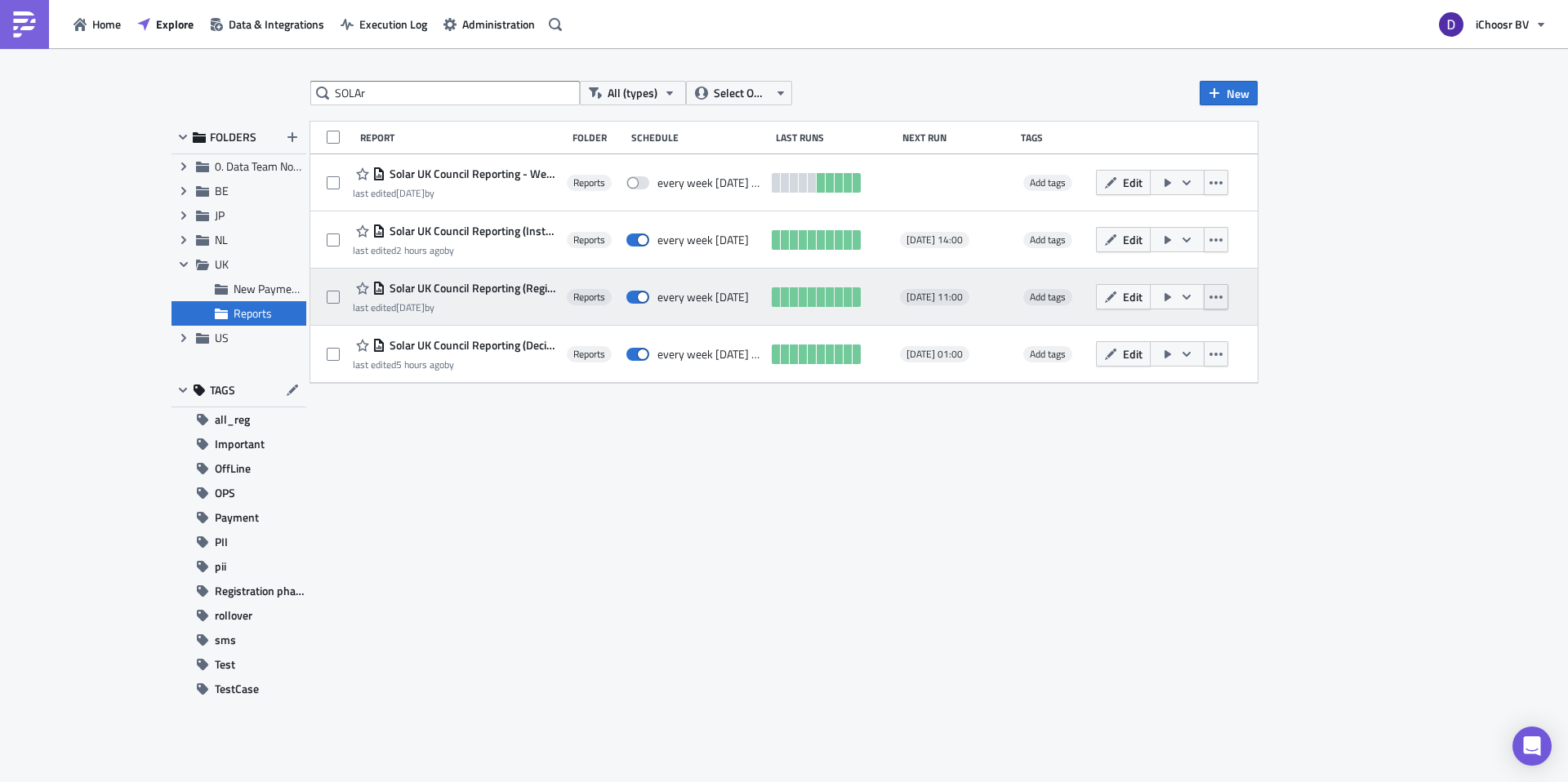
click at [1216, 302] on icon "button" at bounding box center [1215, 296] width 13 height 13
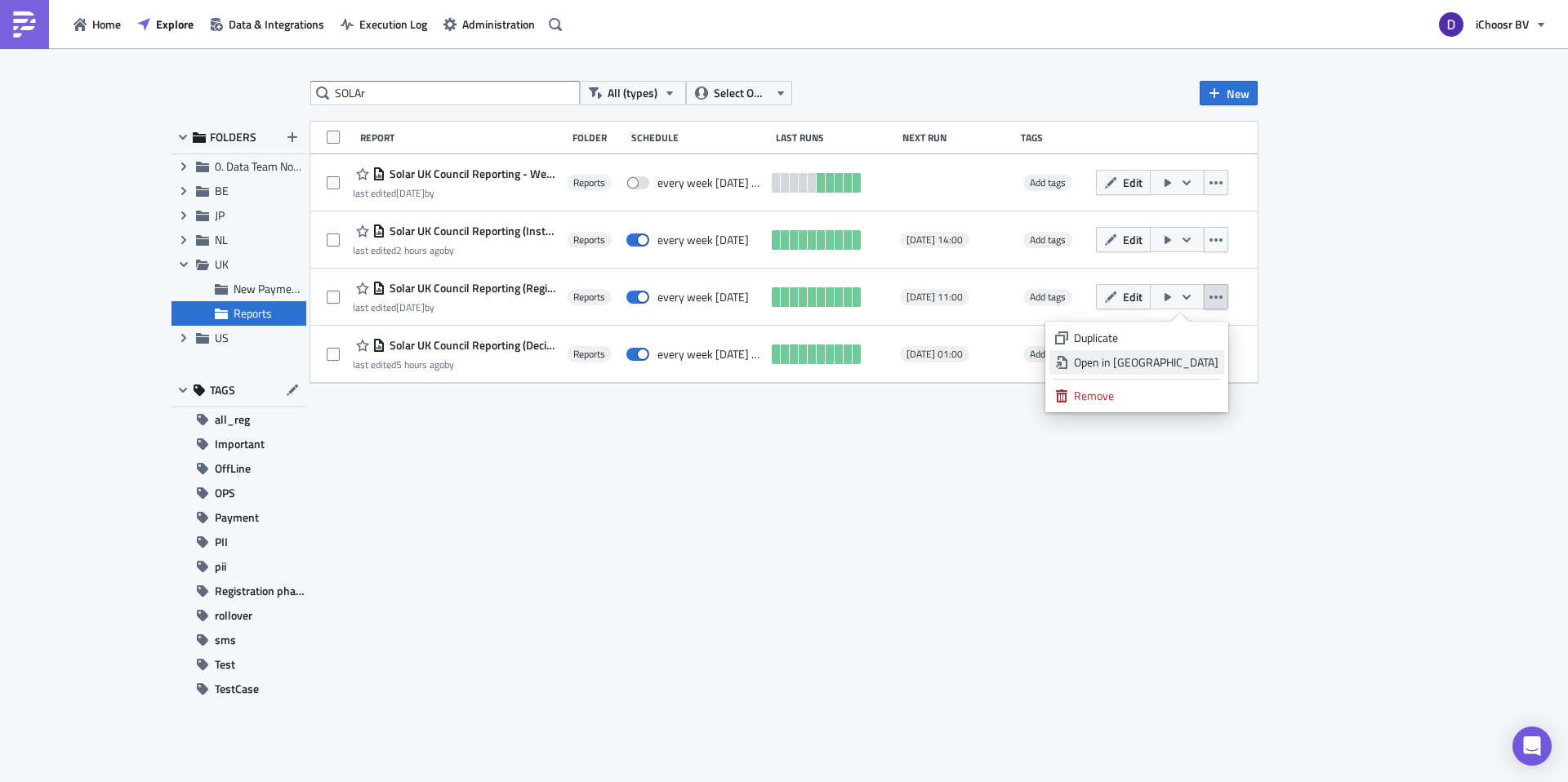
click at [1158, 363] on div "Open in New Tab" at bounding box center [1146, 362] width 144 height 16
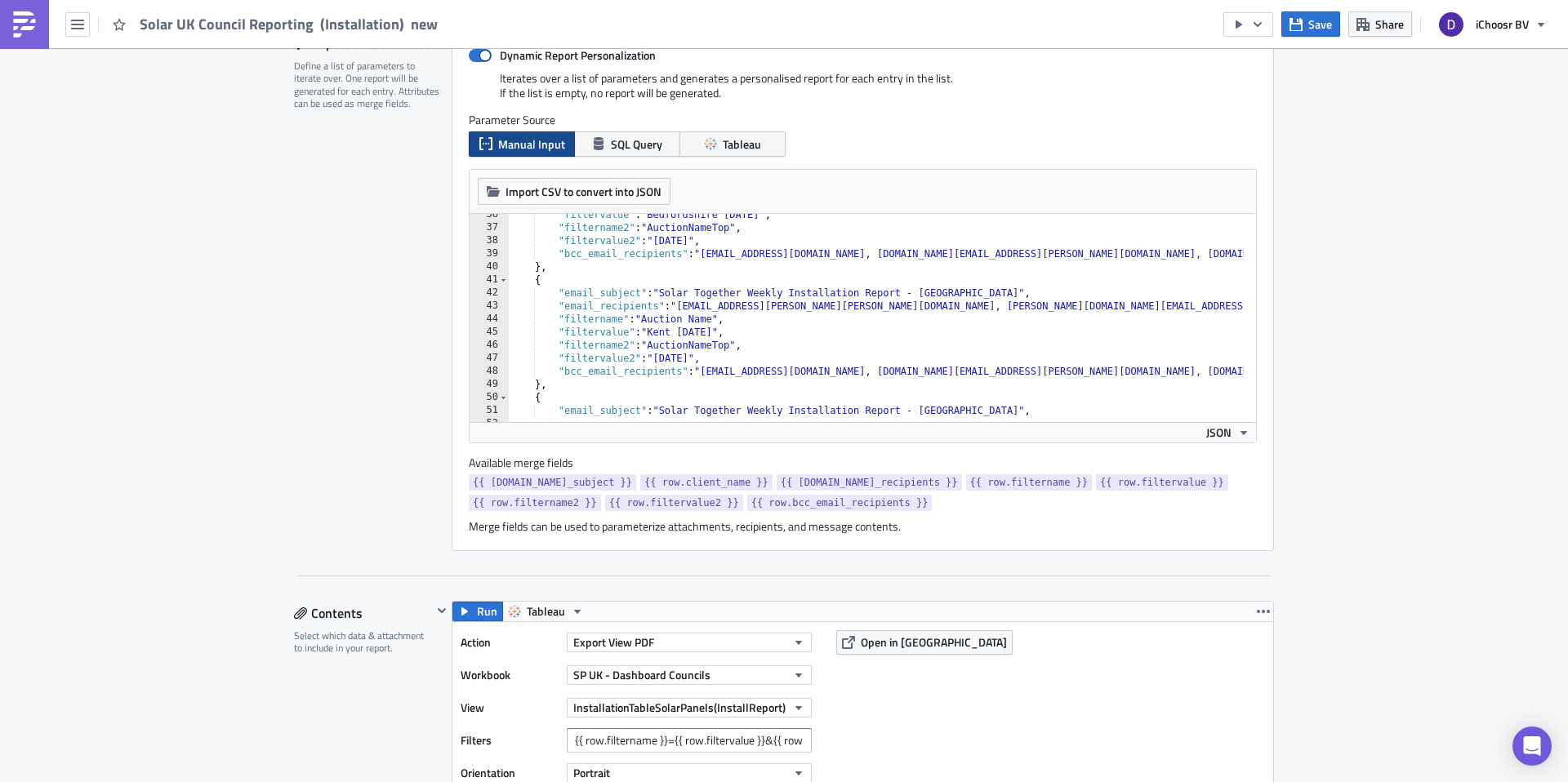
scroll to position [481, 0]
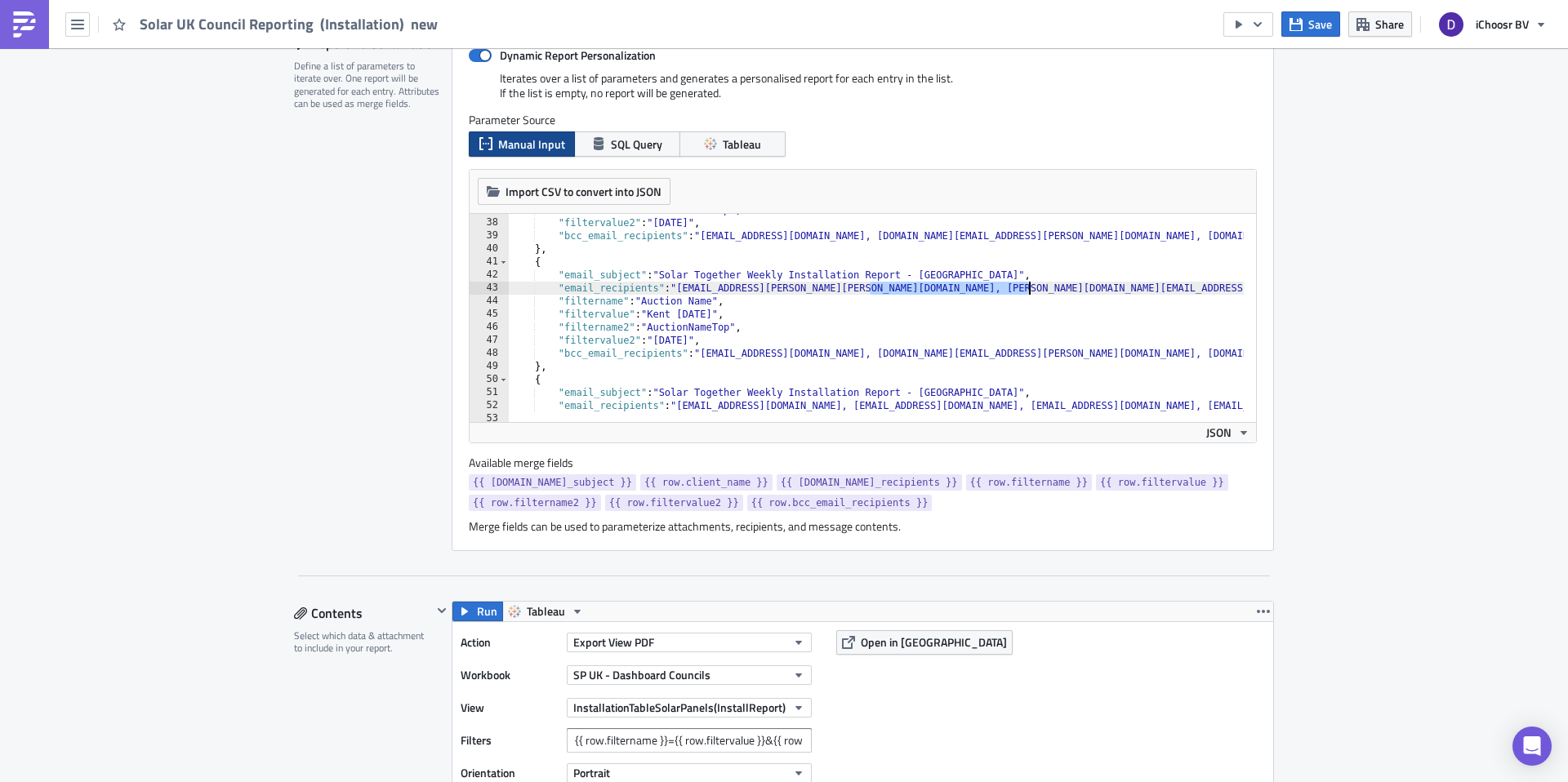
drag, startPoint x: 863, startPoint y: 288, endPoint x: 1026, endPoint y: 289, distance: 163.0
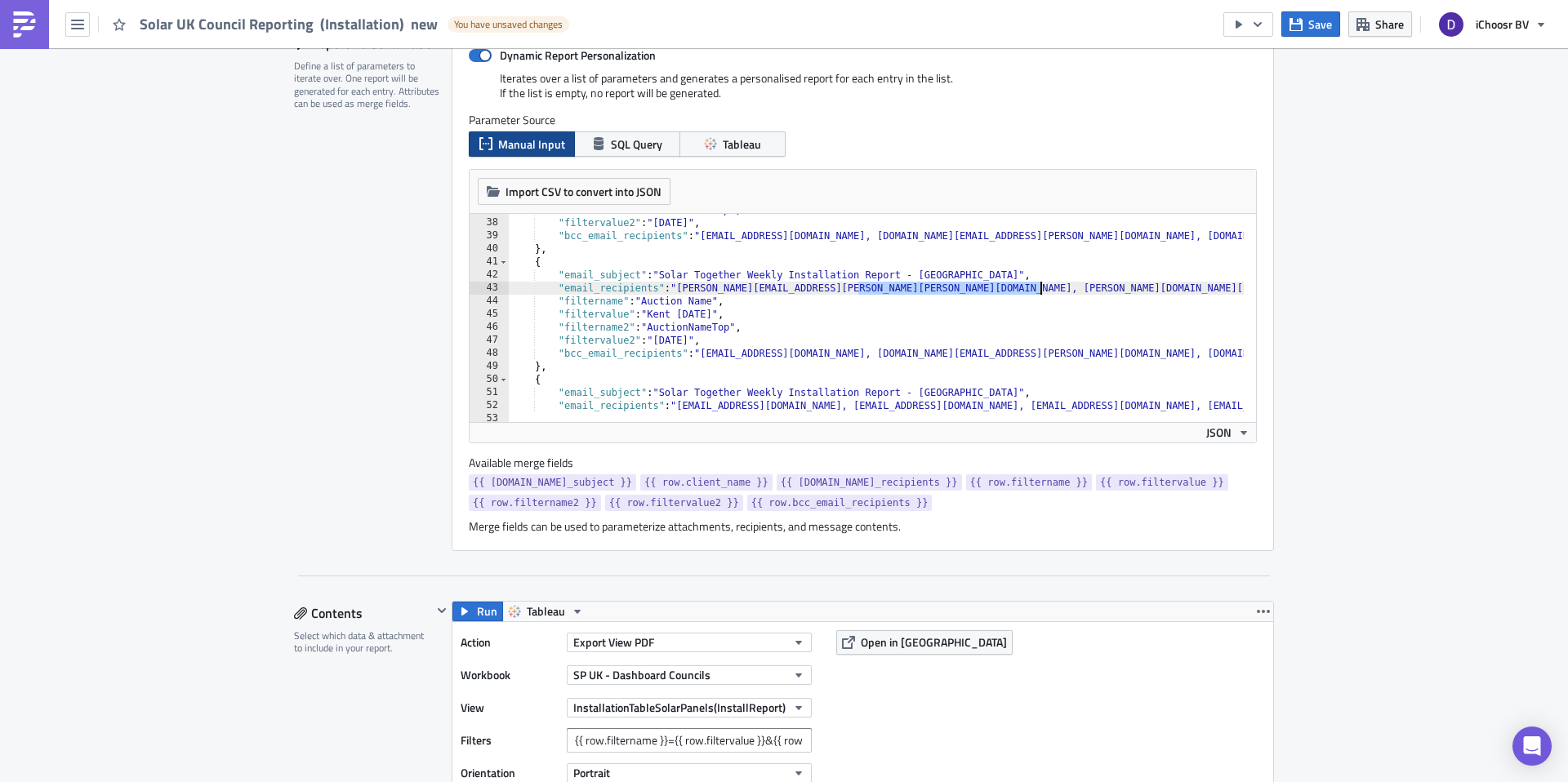
drag, startPoint x: 870, startPoint y: 283, endPoint x: 1027, endPoint y: 284, distance: 157.0
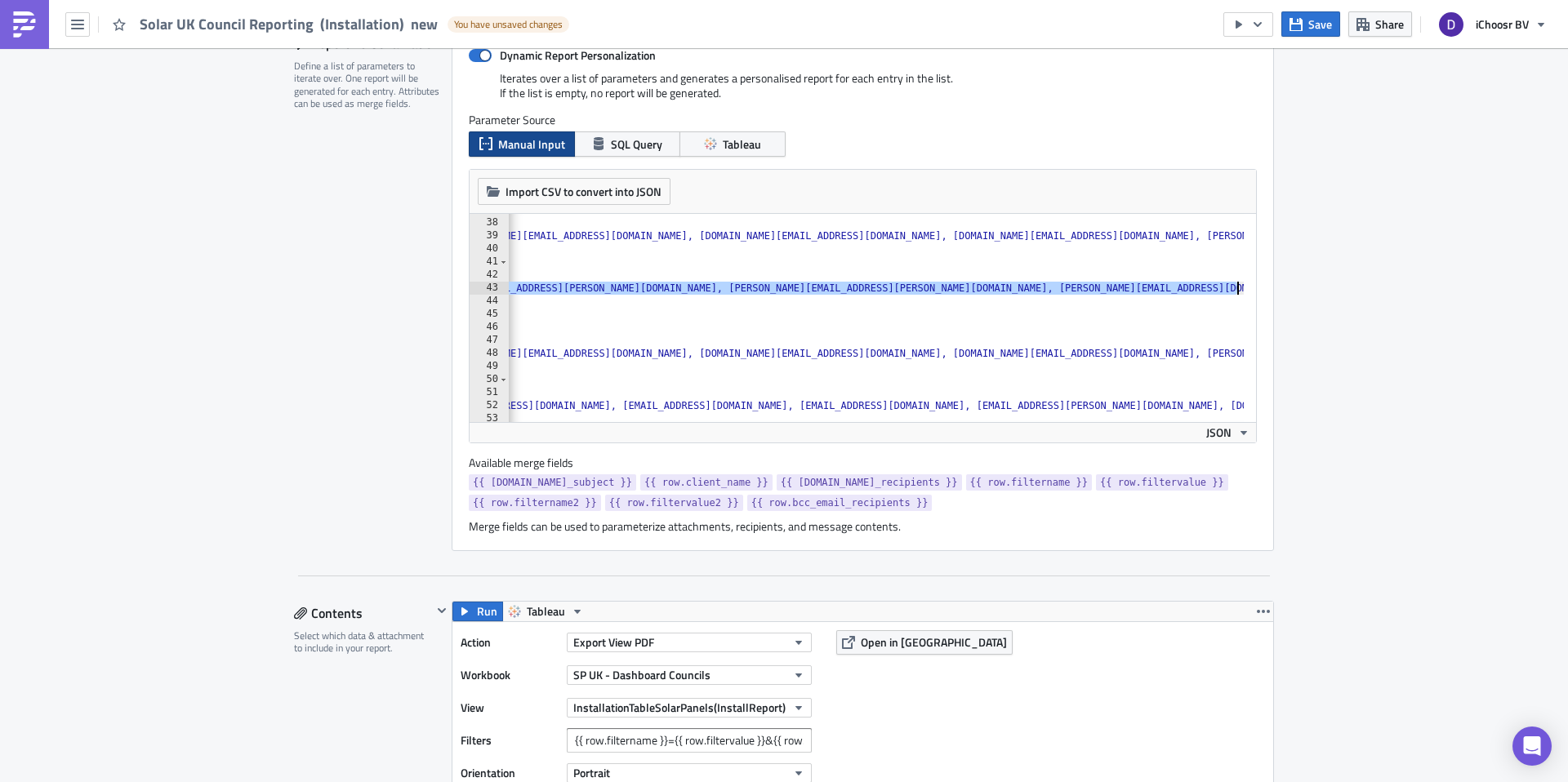
drag, startPoint x: 1068, startPoint y: 287, endPoint x: 1236, endPoint y: 289, distance: 168.0
click at [1236, 289] on div ""email_recipients": "claire.norman@ashford.gov.uk, sandra.woodfall@dartford.gov…" at bounding box center [863, 318] width 787 height 208
drag, startPoint x: 952, startPoint y: 283, endPoint x: 1246, endPoint y: 290, distance: 294.1
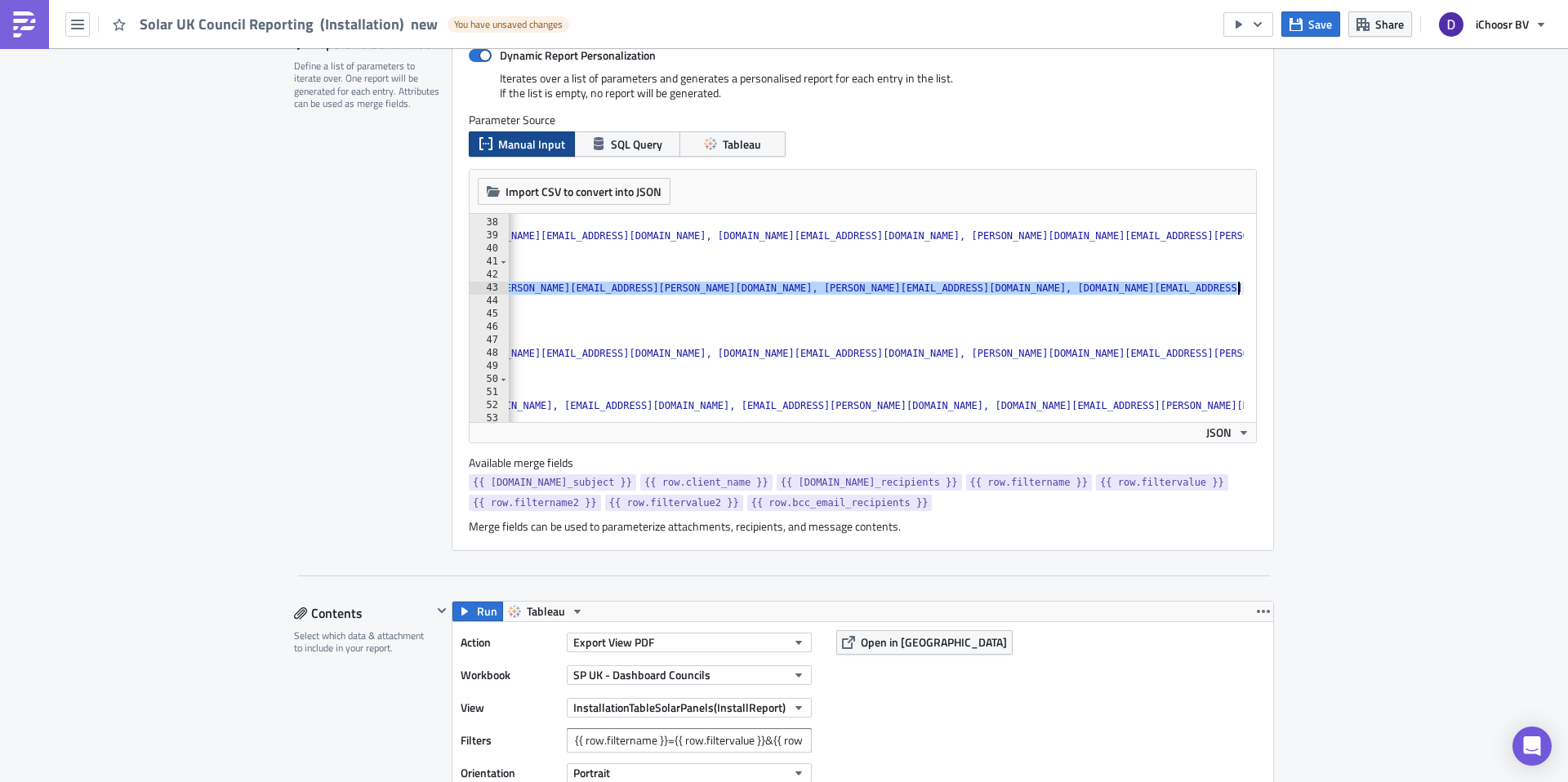
click at [1246, 290] on div ""filtername": "Auction Name", 37 38 39 40 41 42 43 44 45 46 47 48 49 50 51 52 5…" at bounding box center [863, 318] width 787 height 208
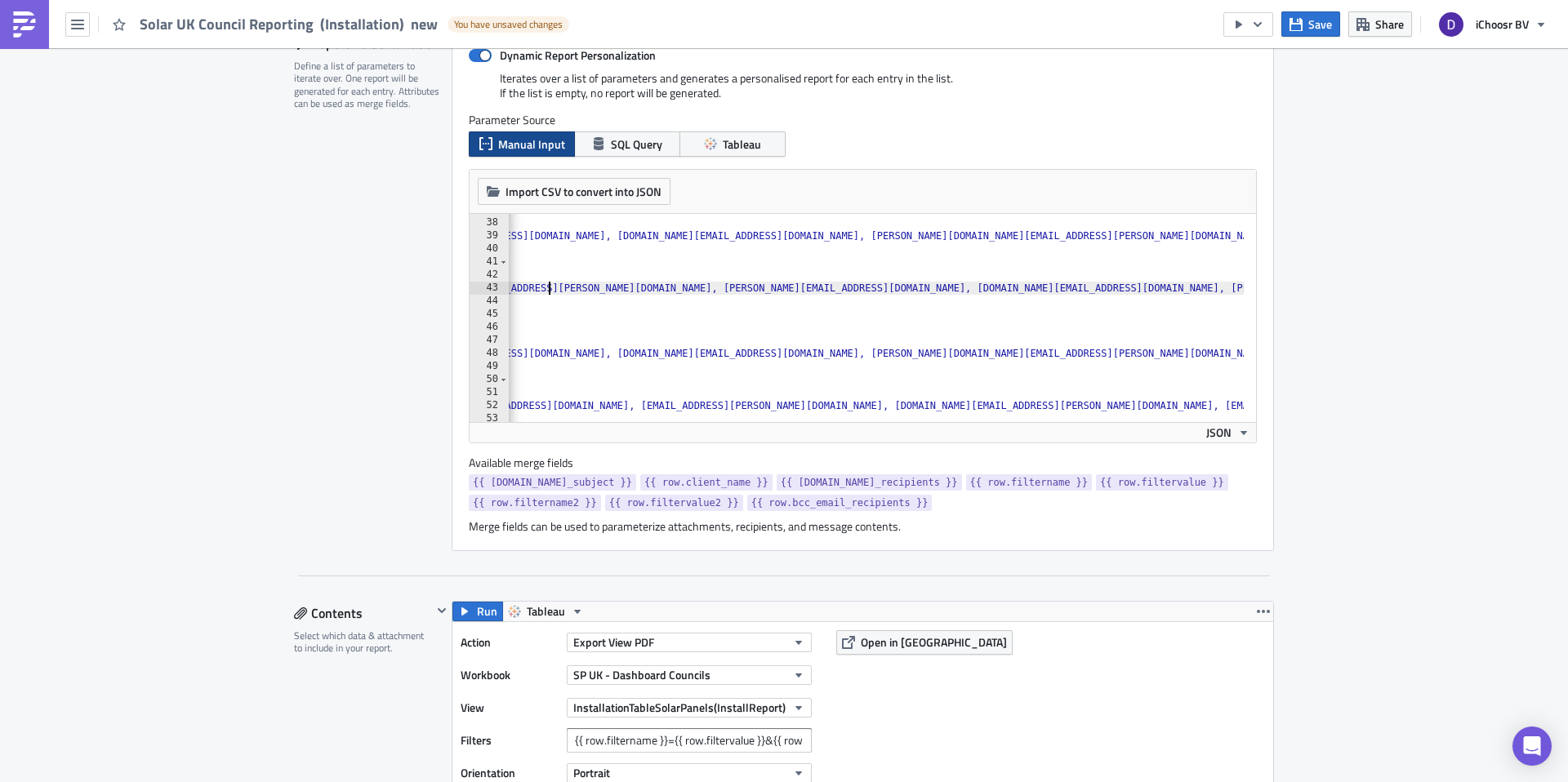
drag, startPoint x: 536, startPoint y: 285, endPoint x: 925, endPoint y: 284, distance: 389.0
type textarea ""email_recipients": "[PERSON_NAME][EMAIL_ADDRESS][PERSON_NAME][PERSON_NAME][DOM…"
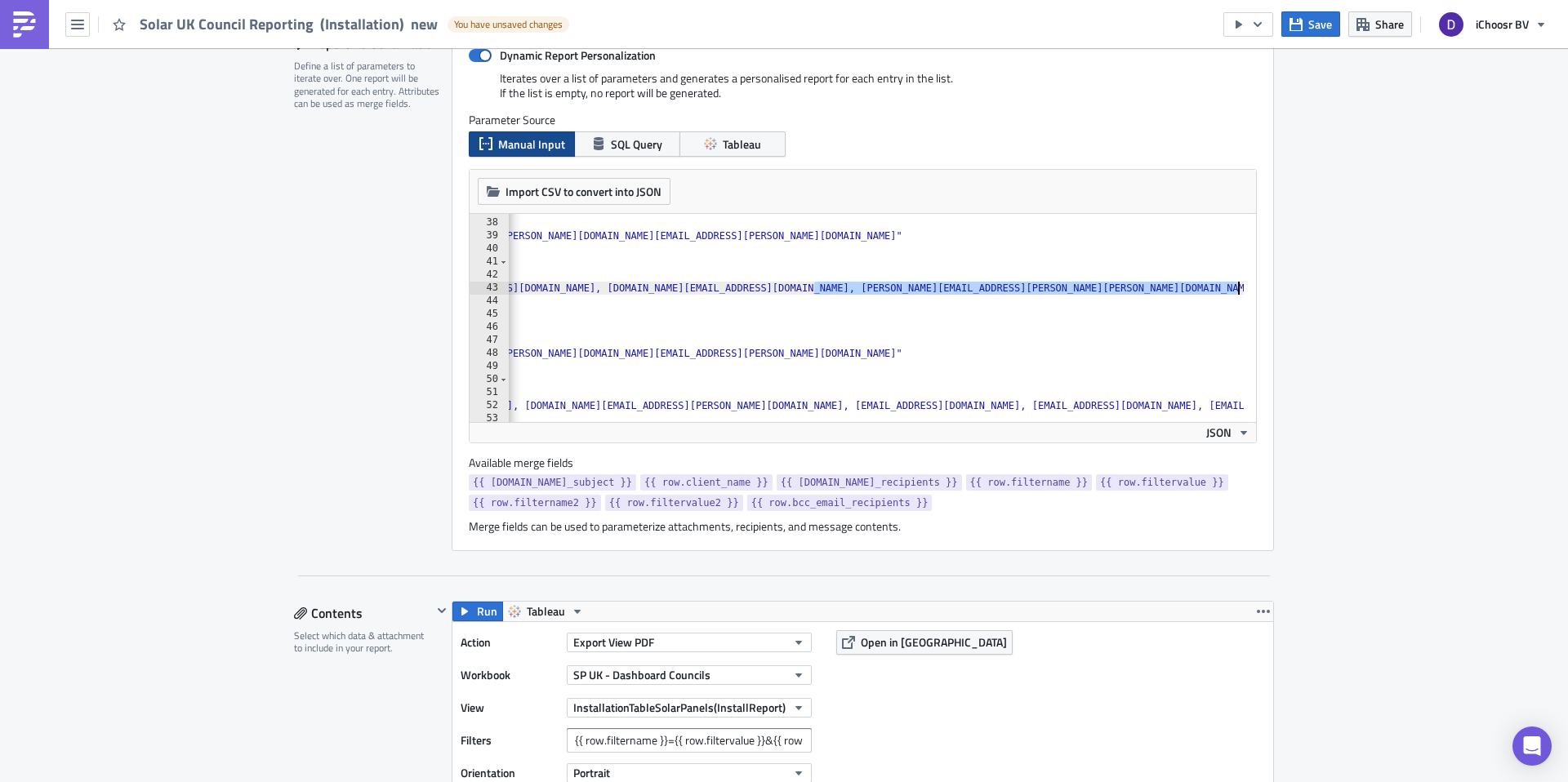
drag, startPoint x: 1181, startPoint y: 288, endPoint x: 1242, endPoint y: 289, distance: 61.0
click at [1242, 289] on div ""email_recipients": "claire.norman@ashford.gov.uk, sandra.woodfall@dartford.gov…" at bounding box center [863, 318] width 787 height 208
click at [1088, 288] on div ""filtername2" : "AuctionNameTop" , "filtervalue2" : "May 2025" , "bcc_email_rec…" at bounding box center [1211, 314] width 4601 height 222
click at [1083, 287] on div ""filtername2" : "AuctionNameTop" , "filtervalue2" : "May 2025" , "bcc_email_rec…" at bounding box center [1211, 314] width 4601 height 222
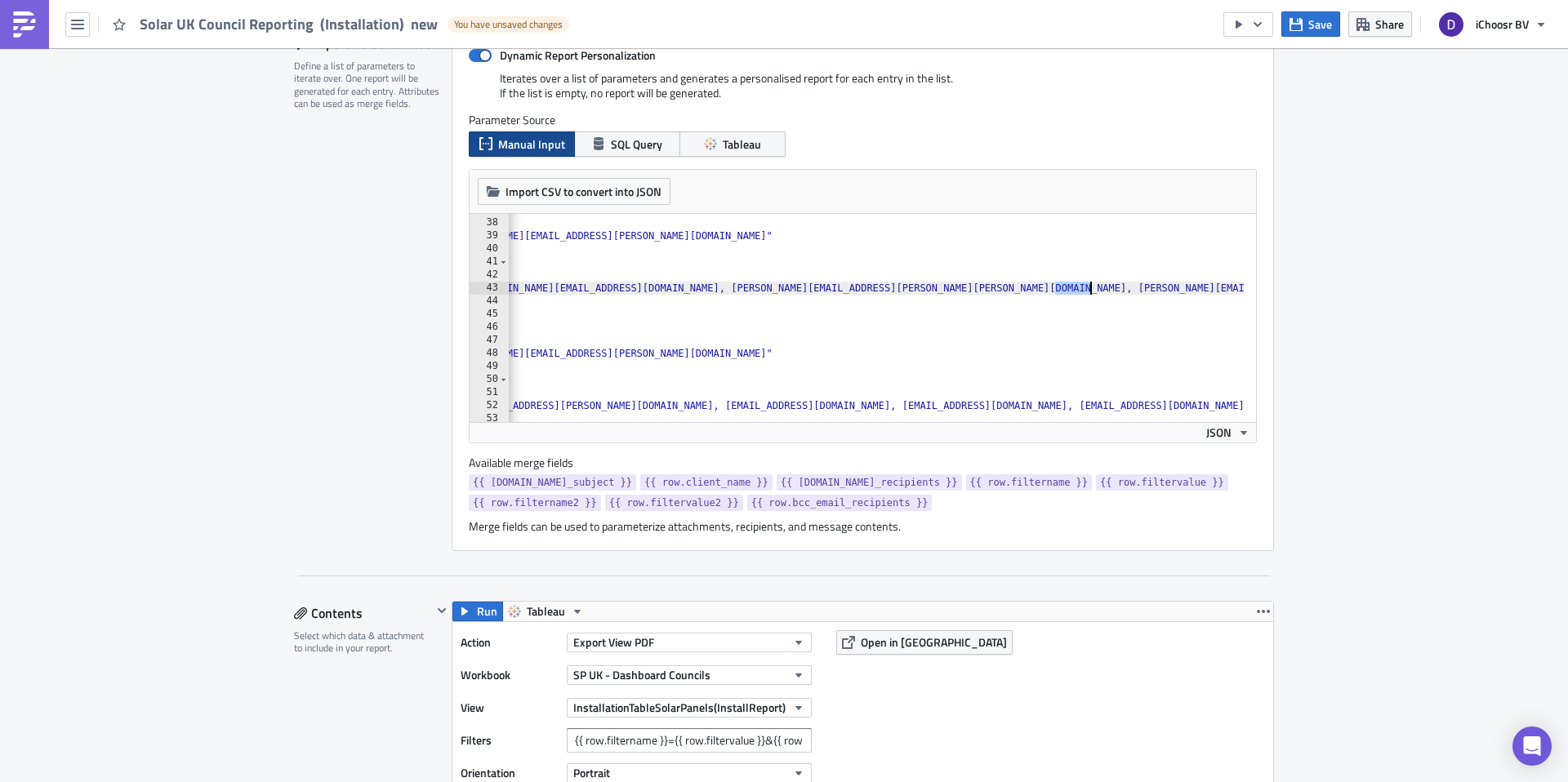
click at [1083, 287] on div ""filtername2" : "AuctionNameTop" , "filtervalue2" : "May 2025" , "bcc_email_rec…" at bounding box center [1211, 314] width 4601 height 222
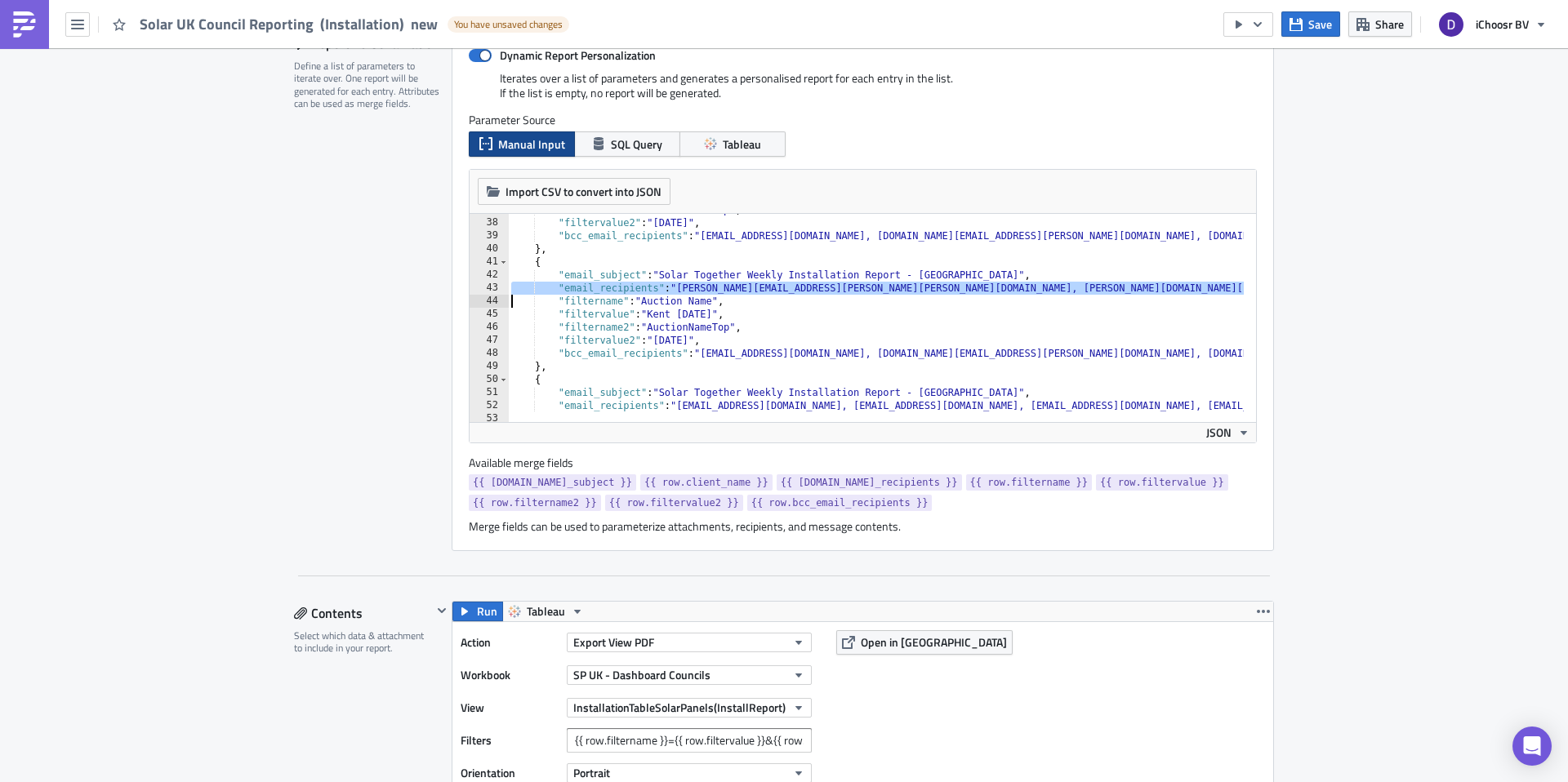
scroll to position [0, 0]
type textarea ""email_recipients": "[PERSON_NAME][EMAIL_ADDRESS][PERSON_NAME][PERSON_NAME][DOM…"
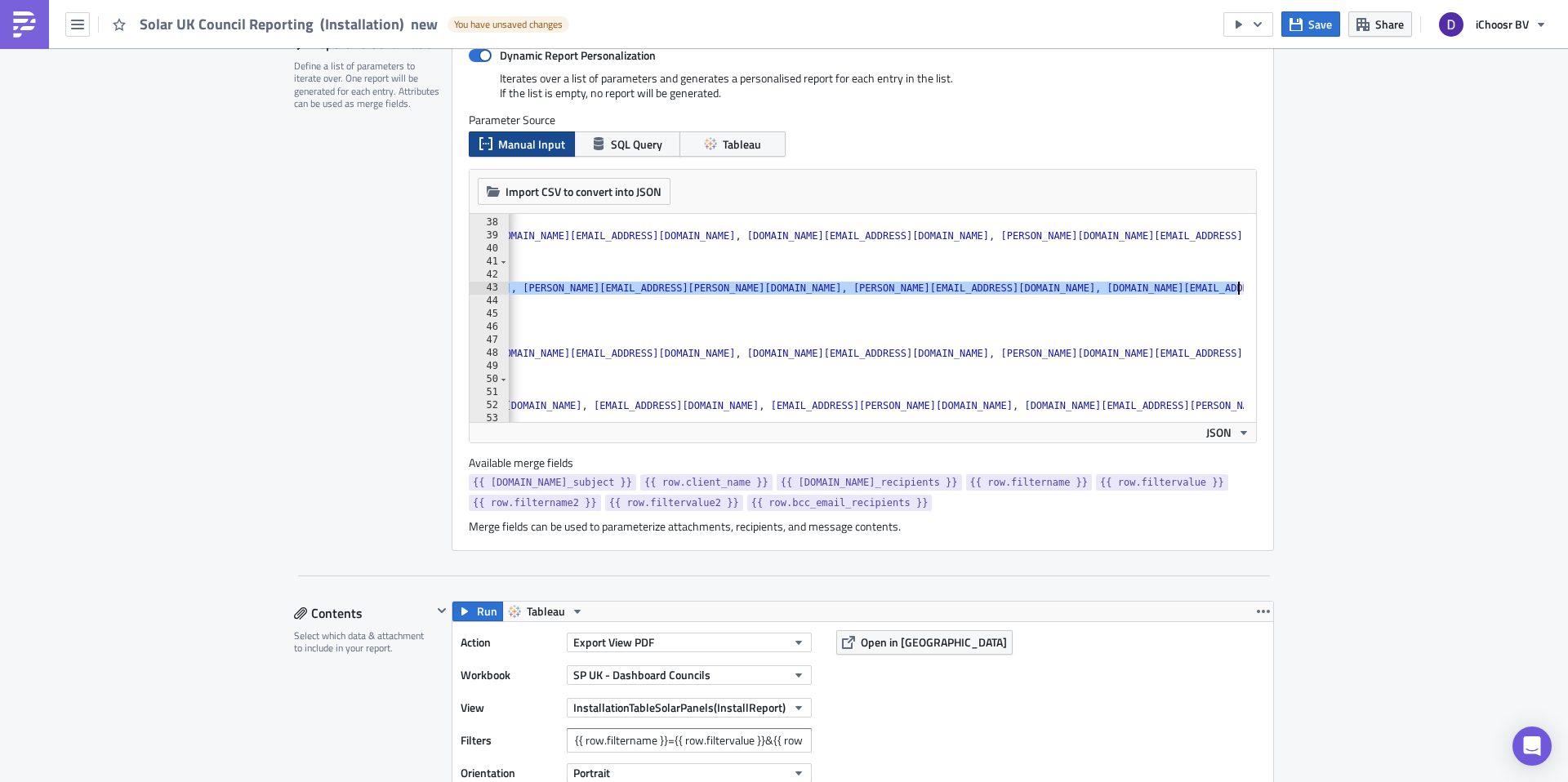
scroll to position [0, 1927]
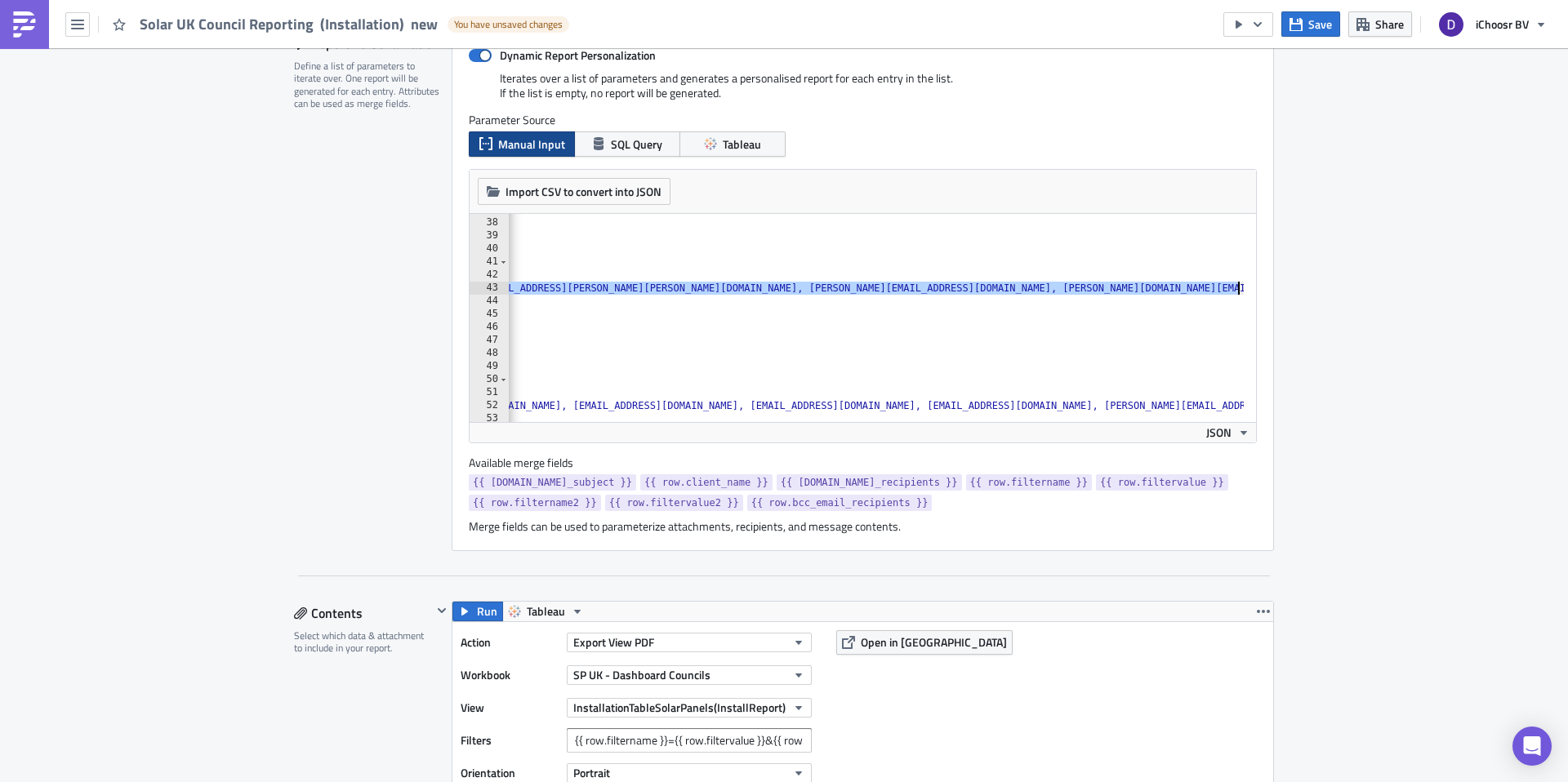
drag, startPoint x: 1092, startPoint y: 288, endPoint x: 1312, endPoint y: 290, distance: 220.0
click at [719, 291] on div ""filtername2" : "AuctionNameTop" , "filtervalue2" : "May 2025" , "bcc_email_rec…" at bounding box center [882, 314] width 4601 height 222
type textarea ""email_recipients": "[PERSON_NAME][EMAIL_ADDRESS][PERSON_NAME][PERSON_NAME][DOM…"
click at [707, 287] on div ""filtername2" : "AuctionNameTop" , "filtervalue2" : "May 2025" , "bcc_email_rec…" at bounding box center [882, 314] width 4601 height 222
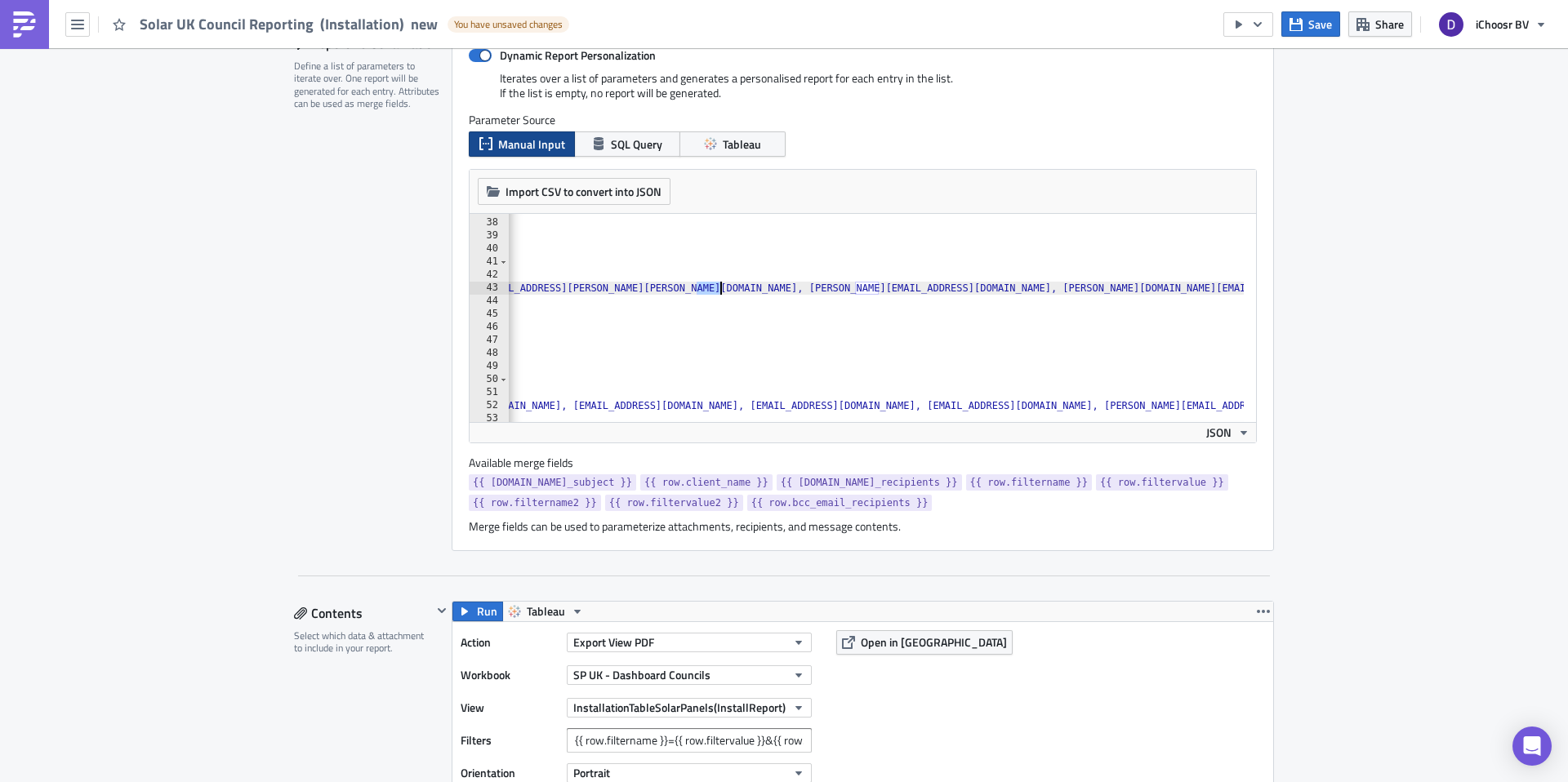
scroll to position [0, 450]
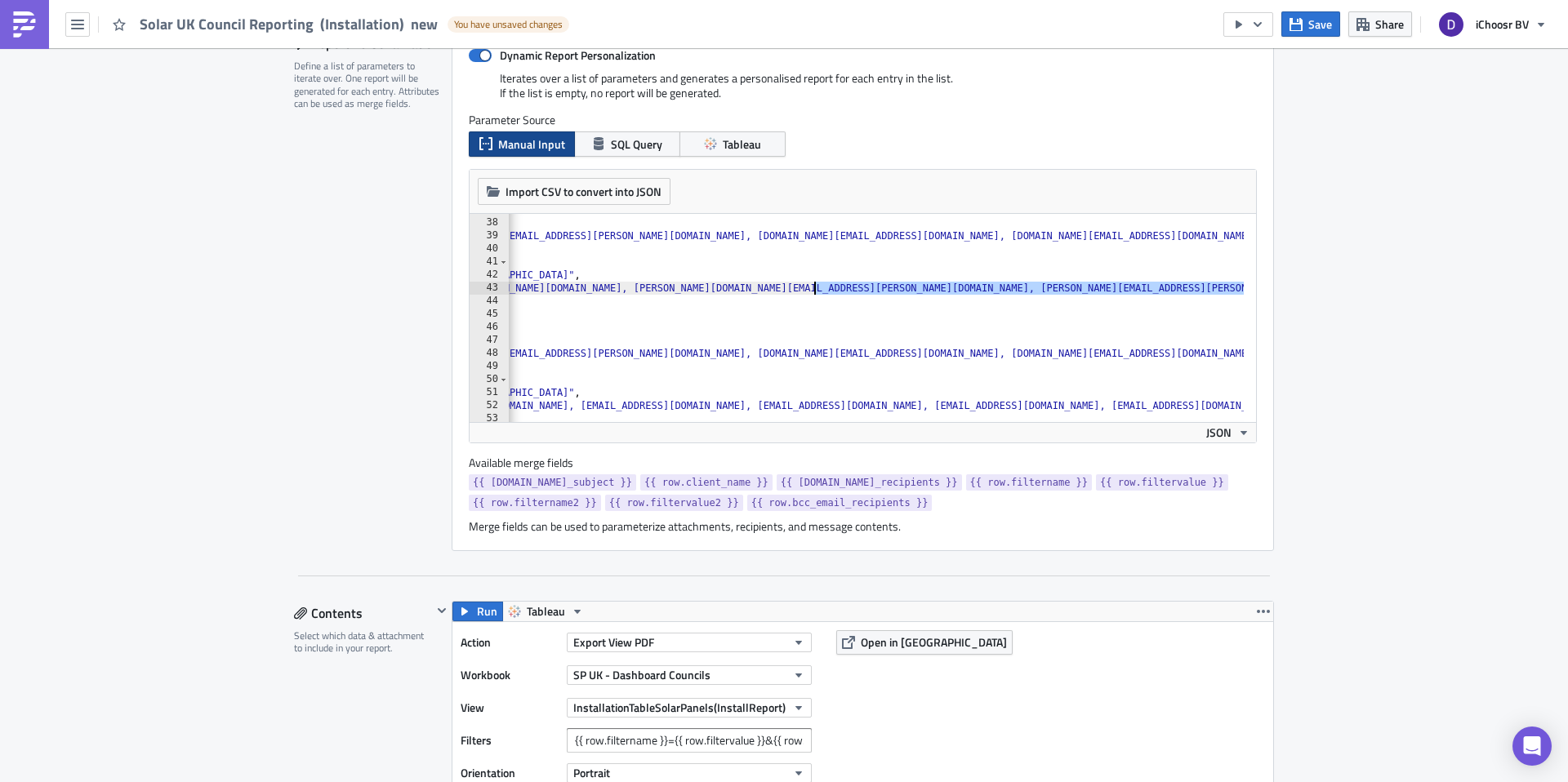
drag, startPoint x: 707, startPoint y: 287, endPoint x: 820, endPoint y: 288, distance: 113.0
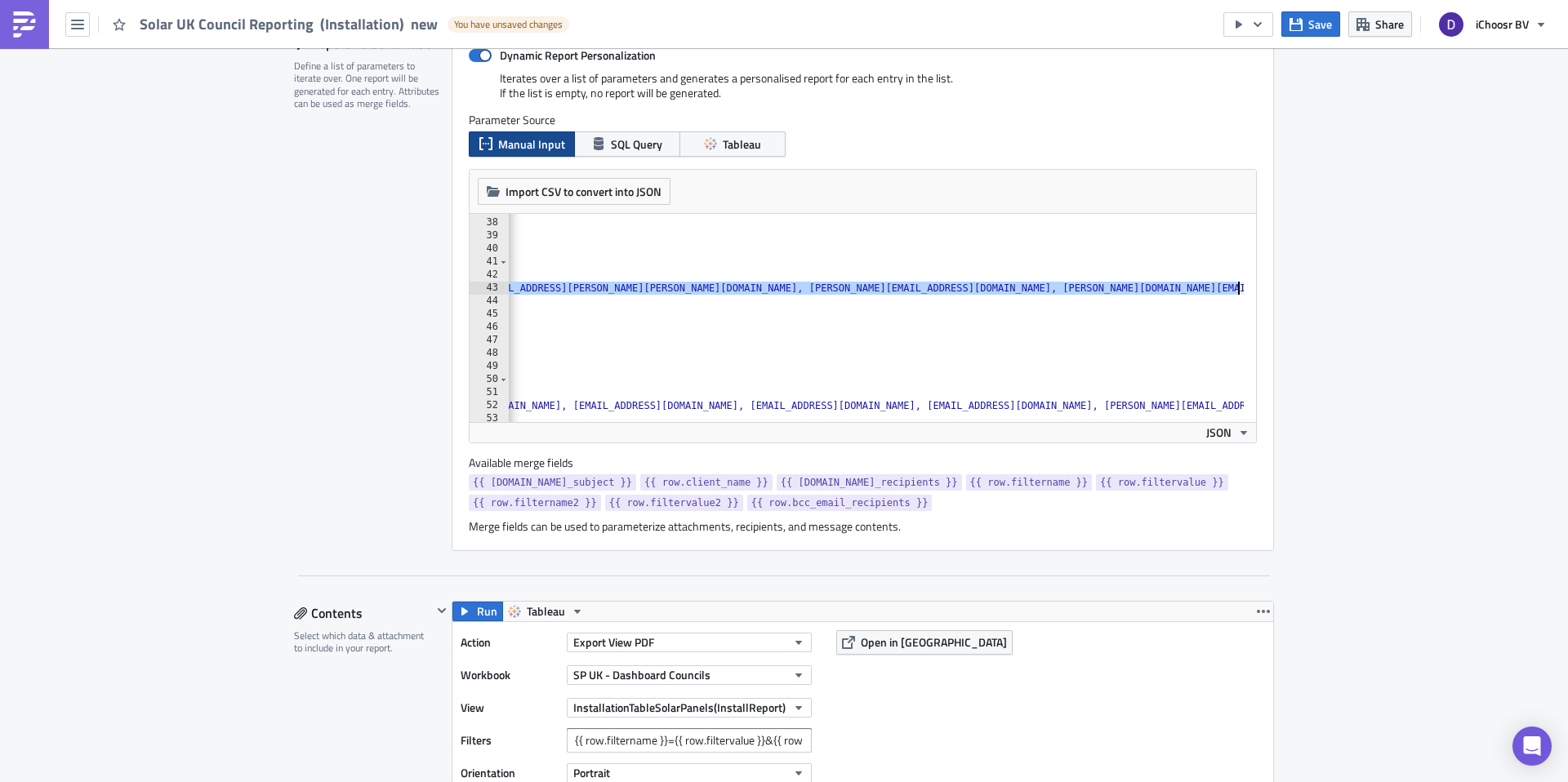
scroll to position [0, 1927]
drag, startPoint x: 825, startPoint y: 288, endPoint x: 1326, endPoint y: 289, distance: 501.0
click at [907, 288] on div ""filtername2" : "AuctionNameTop" , "filtervalue2" : "May 2025" , "bcc_email_rec…" at bounding box center [882, 314] width 4601 height 222
click at [725, 289] on div ""filtername2" : "AuctionNameTop" , "filtervalue2" : "May 2025" , "bcc_email_rec…" at bounding box center [882, 314] width 4601 height 222
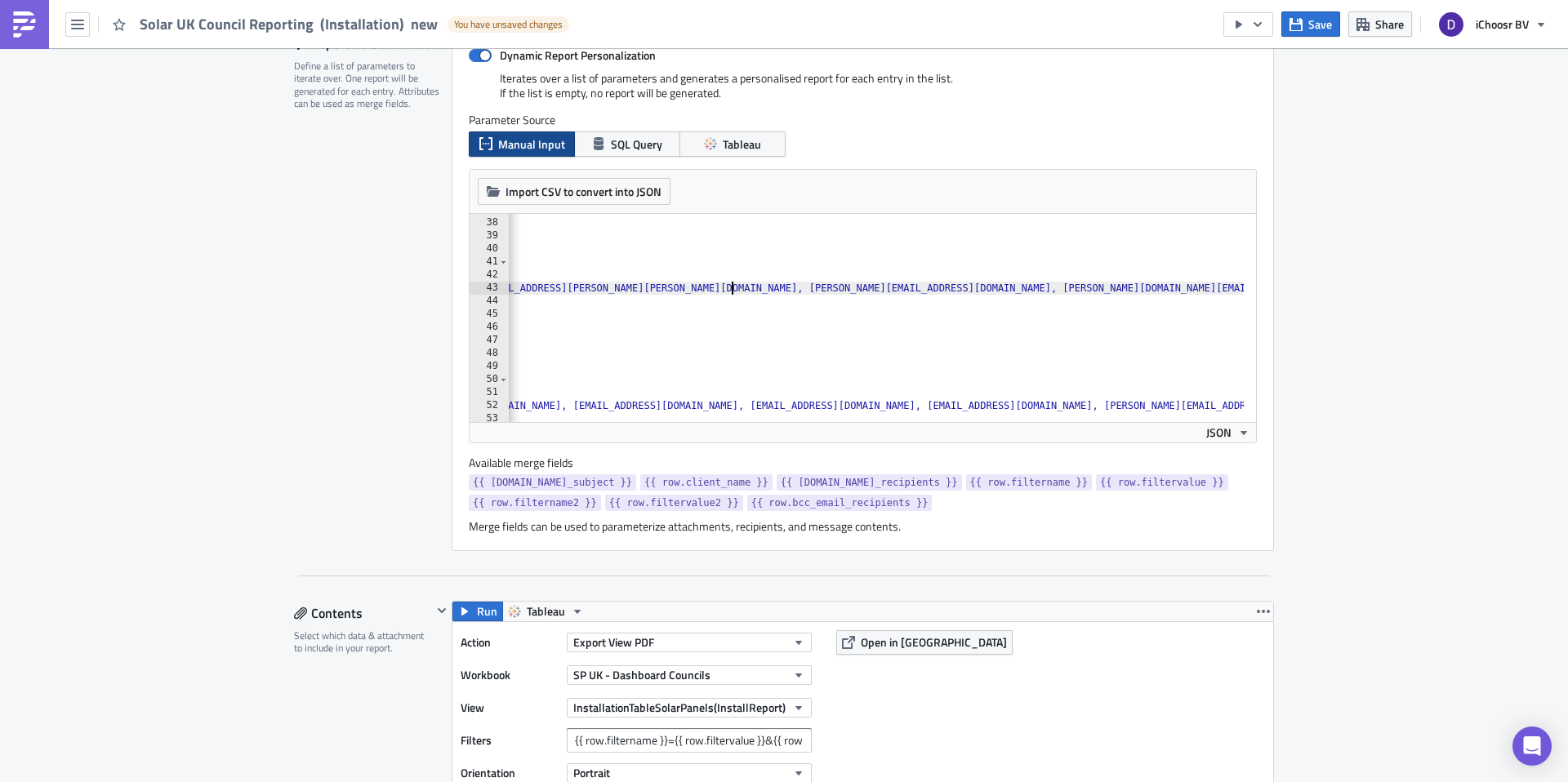
click at [725, 289] on div ""filtername2" : "AuctionNameTop" , "filtervalue2" : "May 2025" , "bcc_email_rec…" at bounding box center [882, 314] width 4601 height 222
drag, startPoint x: 804, startPoint y: 289, endPoint x: 694, endPoint y: 288, distance: 110.0
click at [696, 289] on div ""filtername2" : "AuctionNameTop" , "filtervalue2" : "May 2025" , "bcc_email_rec…" at bounding box center [882, 314] width 4601 height 222
type textarea ""email_recipients": "[PERSON_NAME][EMAIL_ADDRESS][PERSON_NAME][PERSON_NAME][DOM…"
click at [1061, 287] on div ""filtername2" : "AuctionNameTop" , "filtervalue2" : "May 2025" , "bcc_email_rec…" at bounding box center [882, 314] width 4601 height 222
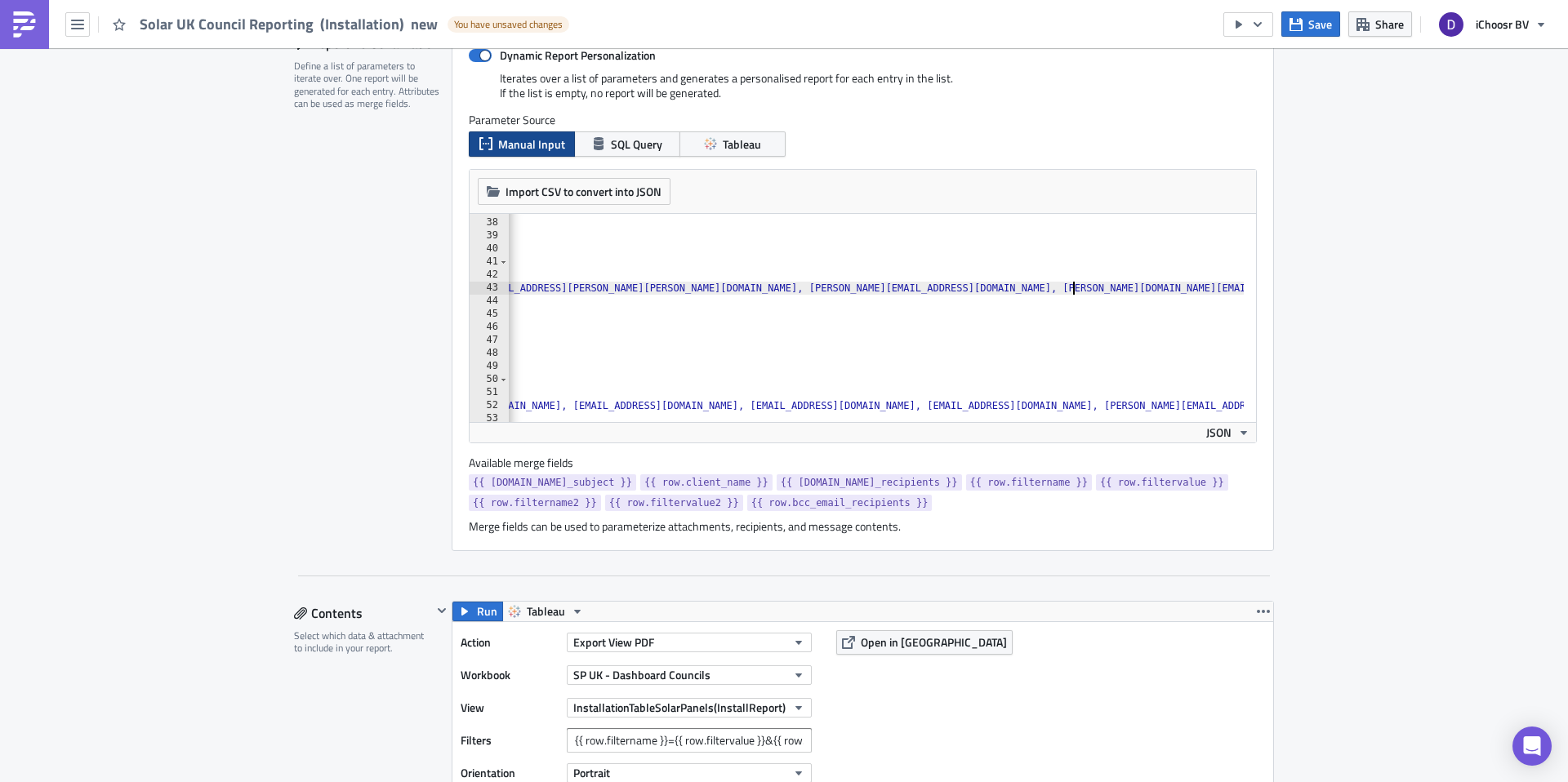
type textarea ","
paste textarea
click at [1303, 24] on icon "button" at bounding box center [1296, 23] width 13 height 13
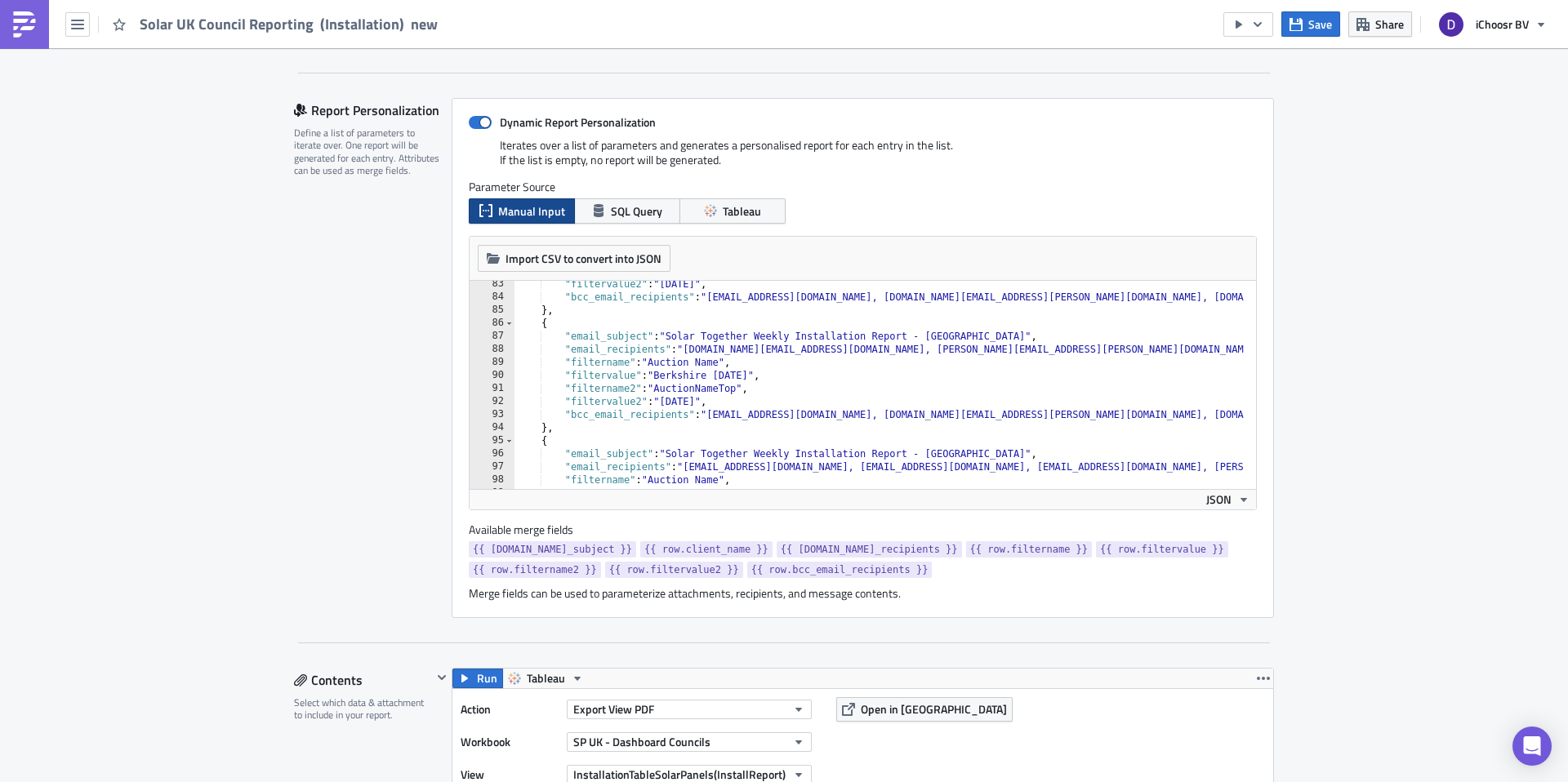
scroll to position [1163, 0]
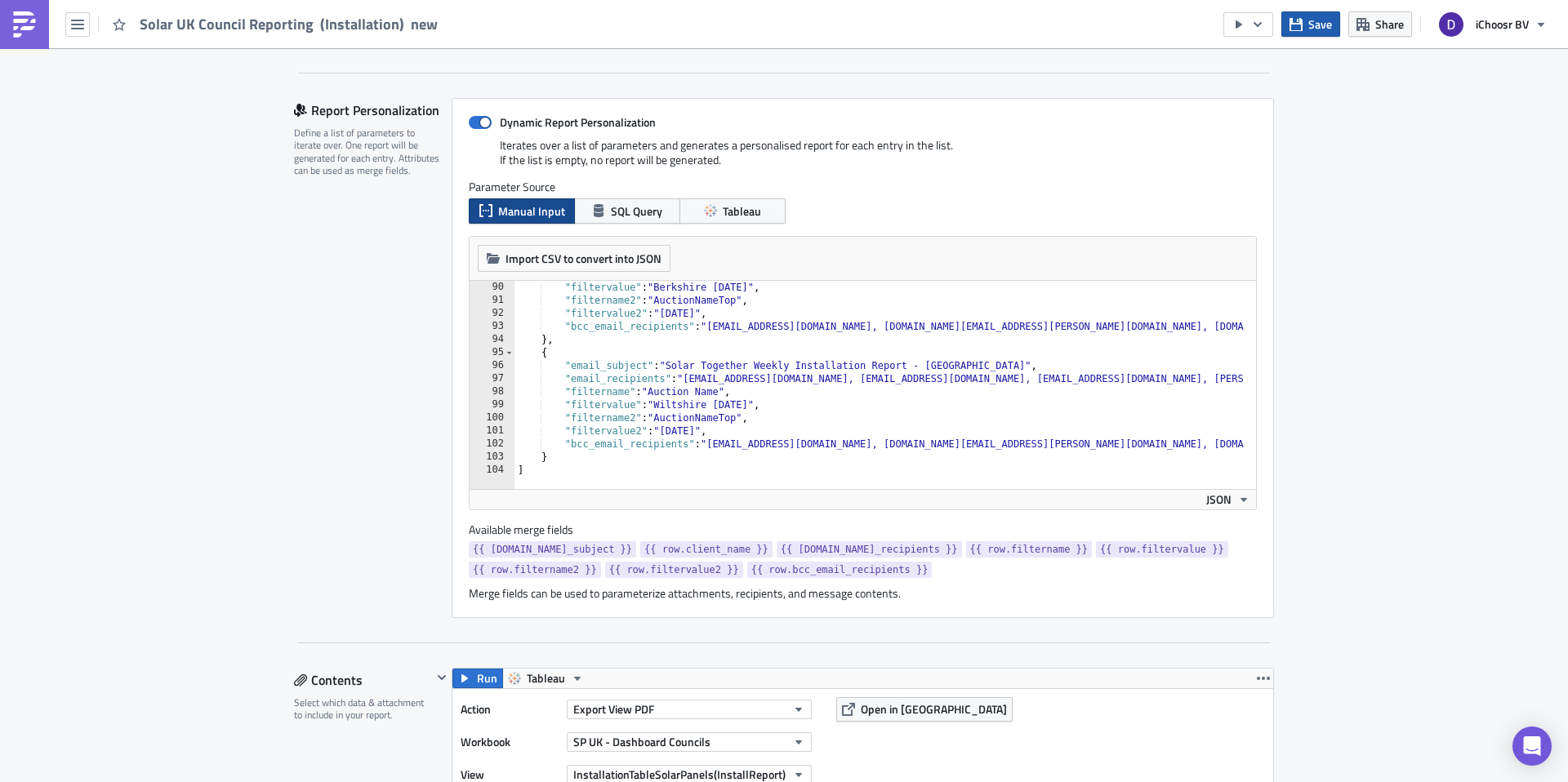
click at [1318, 25] on span "Save" at bounding box center [1320, 24] width 23 height 17
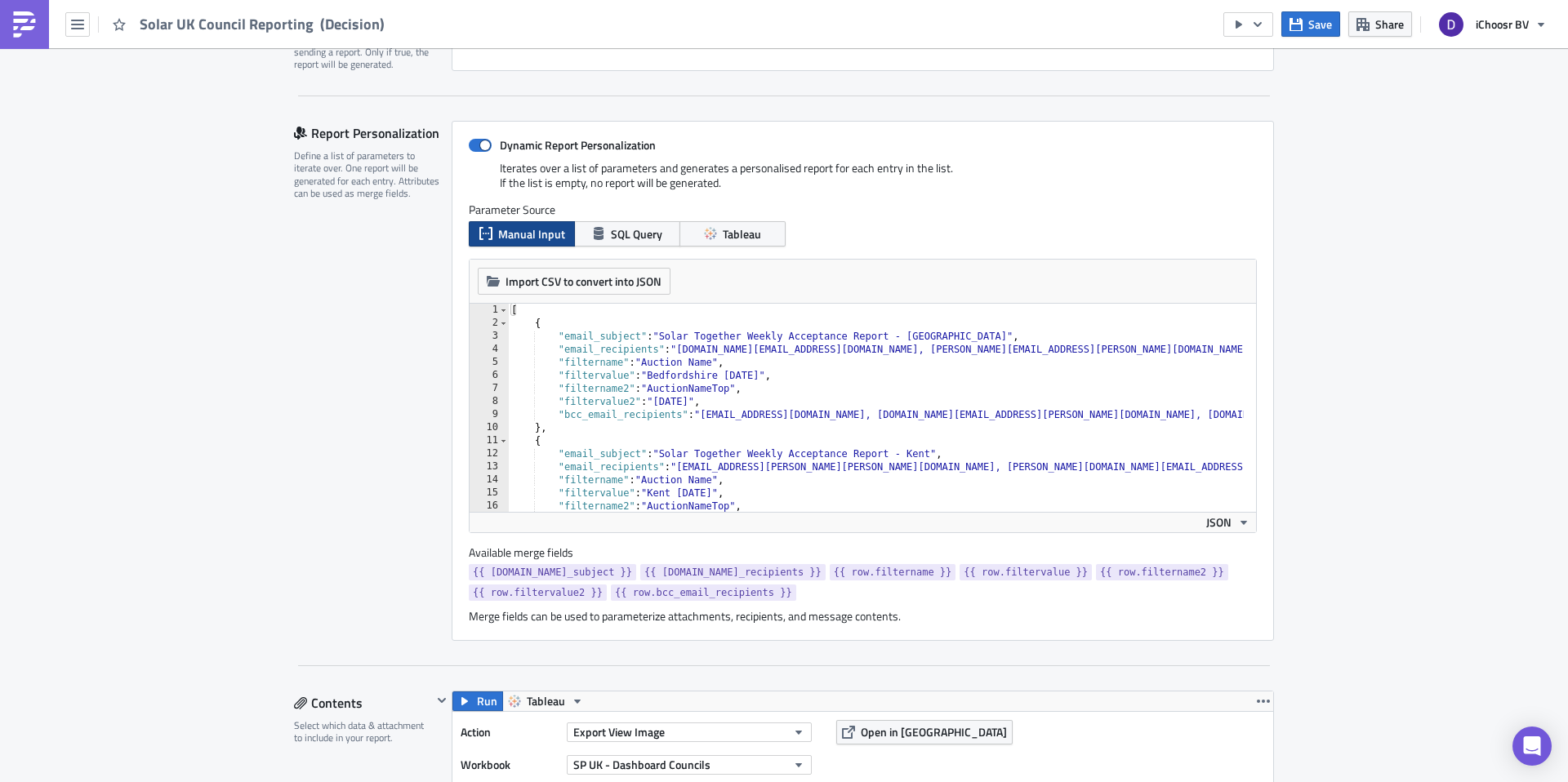
scroll to position [98, 0]
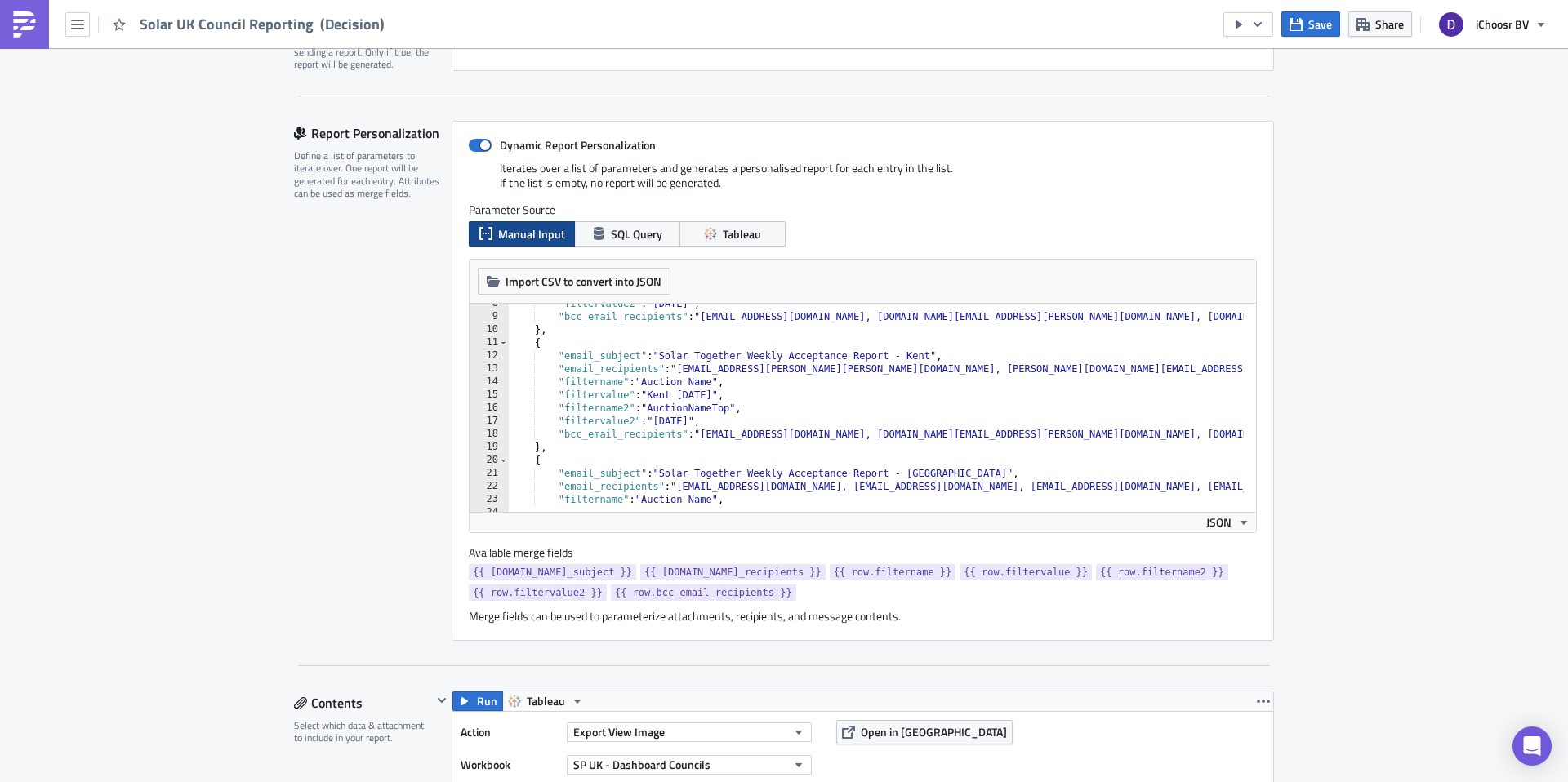
drag, startPoint x: 876, startPoint y: 370, endPoint x: 1023, endPoint y: 371, distance: 147.0
drag, startPoint x: 864, startPoint y: 370, endPoint x: 1030, endPoint y: 371, distance: 166.0
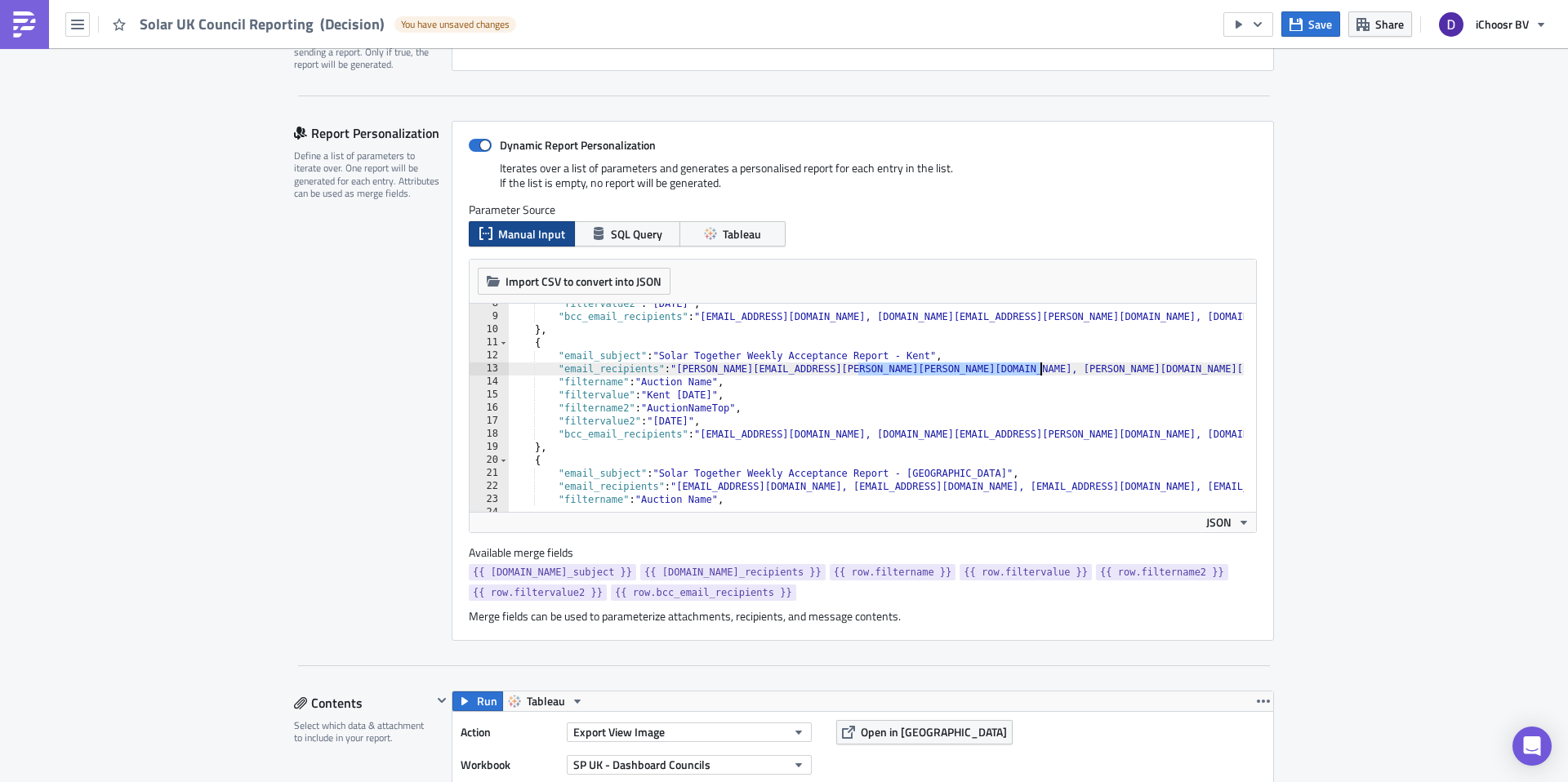
drag, startPoint x: 1063, startPoint y: 366, endPoint x: 1194, endPoint y: 365, distance: 131.0
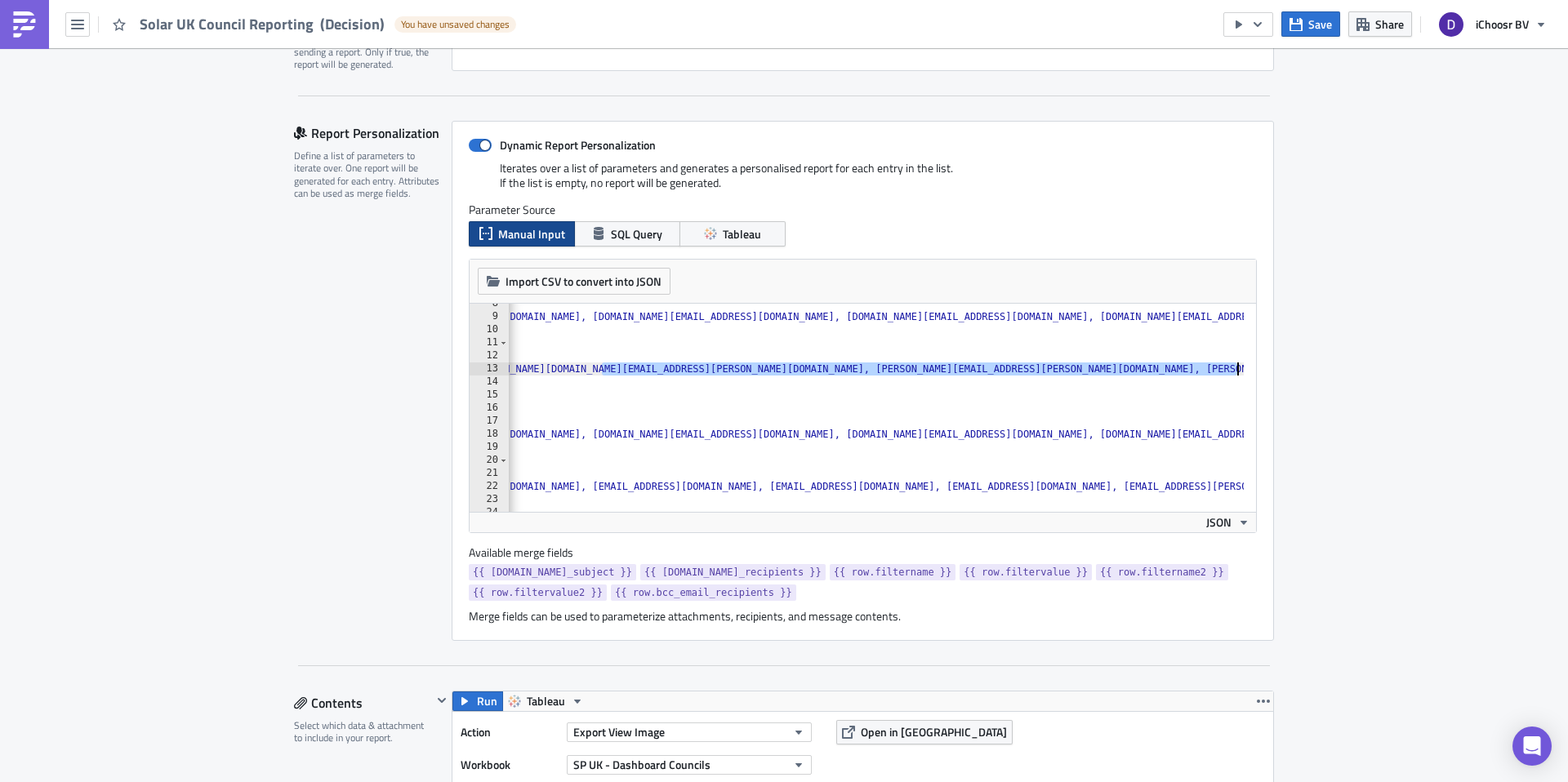
drag, startPoint x: 1208, startPoint y: 368, endPoint x: 1238, endPoint y: 369, distance: 30.0
click at [1238, 369] on div ""email_recipients": "claire.norman@ashford.gov.uk, sandra.woodfall@dartford.gov…" at bounding box center [863, 407] width 787 height 208
drag, startPoint x: 991, startPoint y: 365, endPoint x: 1144, endPoint y: 370, distance: 153.1
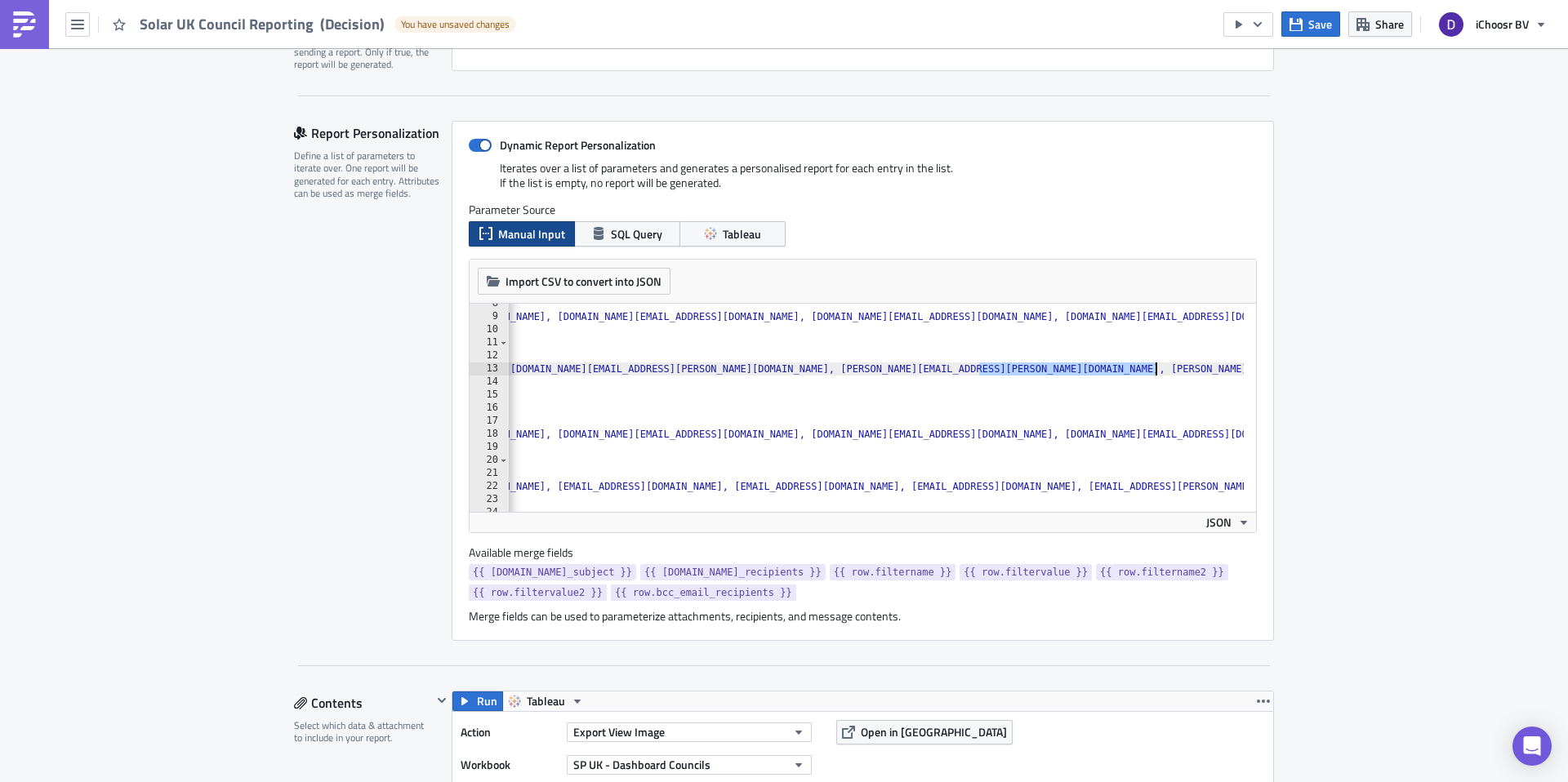
drag, startPoint x: 1014, startPoint y: 366, endPoint x: 1179, endPoint y: 369, distance: 165.0
type textarea ""email_recipients": "[PERSON_NAME][EMAIL_ADDRESS][PERSON_NAME][PERSON_NAME][DOM…"
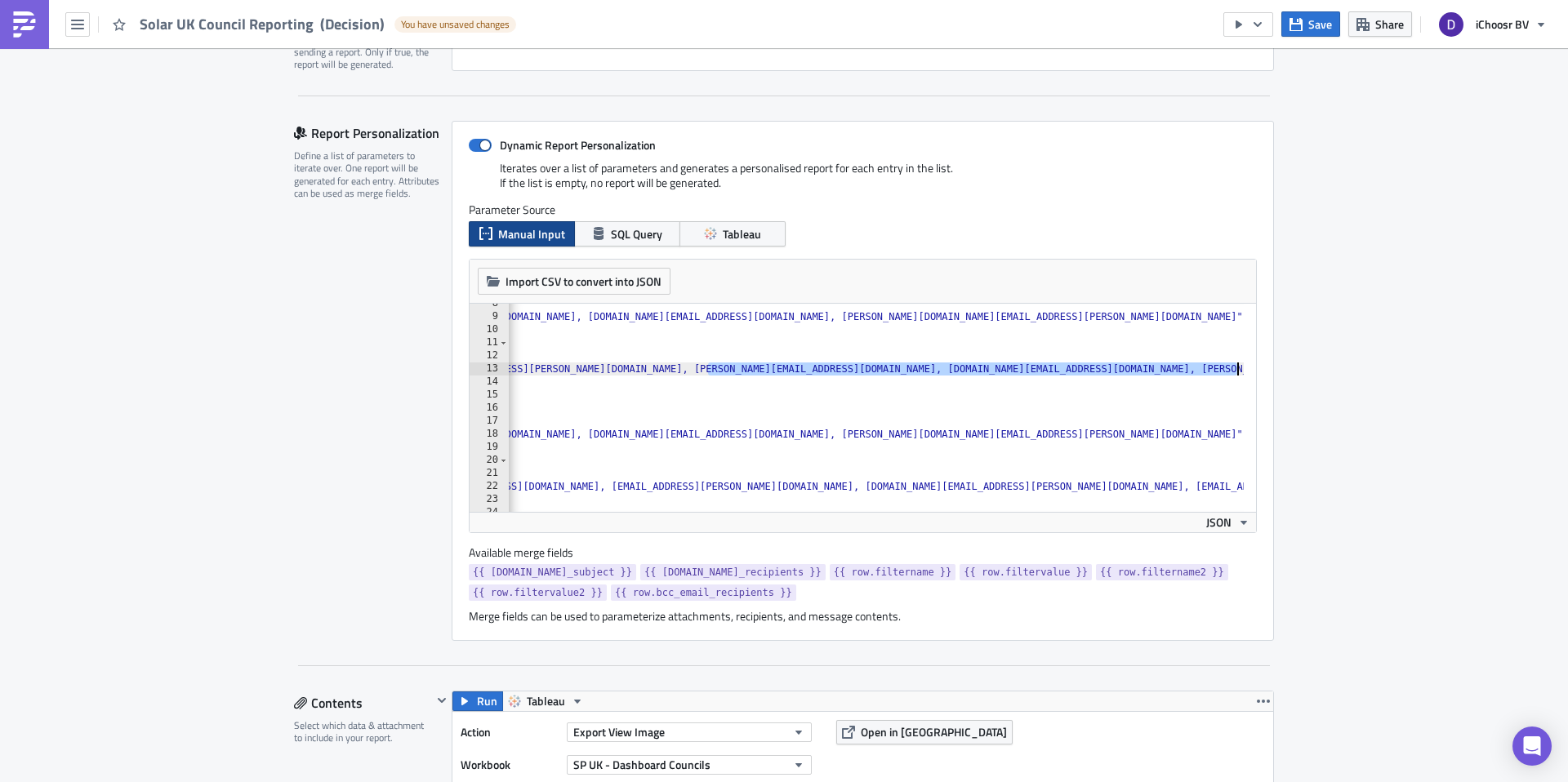
scroll to position [0, 1339]
drag, startPoint x: 1178, startPoint y: 367, endPoint x: 1151, endPoint y: 371, distance: 27.3
click at [1151, 371] on div ""filtervalue2" : "May 2025" , "bcc_email_recipients" : "layla@ichoosr.com, rhia…" at bounding box center [1469, 408] width 4601 height 222
click at [1163, 369] on div ""filtervalue2" : "May 2025" , "bcc_email_recipients" : "layla@ichoosr.com, rhia…" at bounding box center [1469, 408] width 4601 height 222
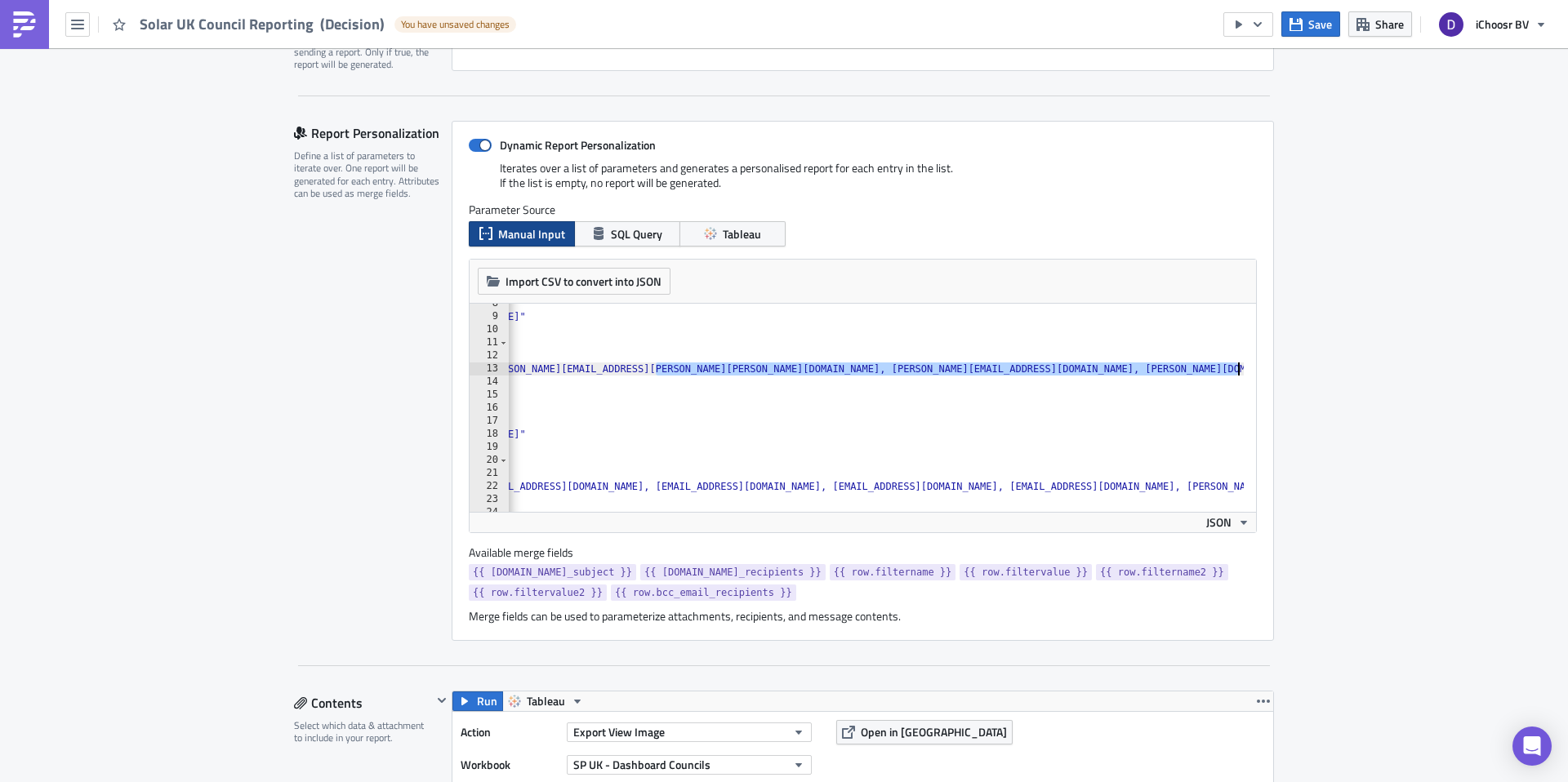
drag, startPoint x: 1157, startPoint y: 369, endPoint x: 1239, endPoint y: 372, distance: 82.1
click at [1239, 372] on div ""email_recipients": "claire.norman@ashford.gov.uk, sandra.woodfall@dartford.gov…" at bounding box center [863, 407] width 787 height 208
click at [811, 370] on div ""filtervalue2" : "May 2025" , "bcc_email_recipients" : "layla@ichoosr.com, rhia…" at bounding box center [952, 408] width 4601 height 222
click at [775, 371] on div ""filtervalue2" : "May 2025" , "bcc_email_recipients" : "layla@ichoosr.com, rhia…" at bounding box center [952, 408] width 4601 height 222
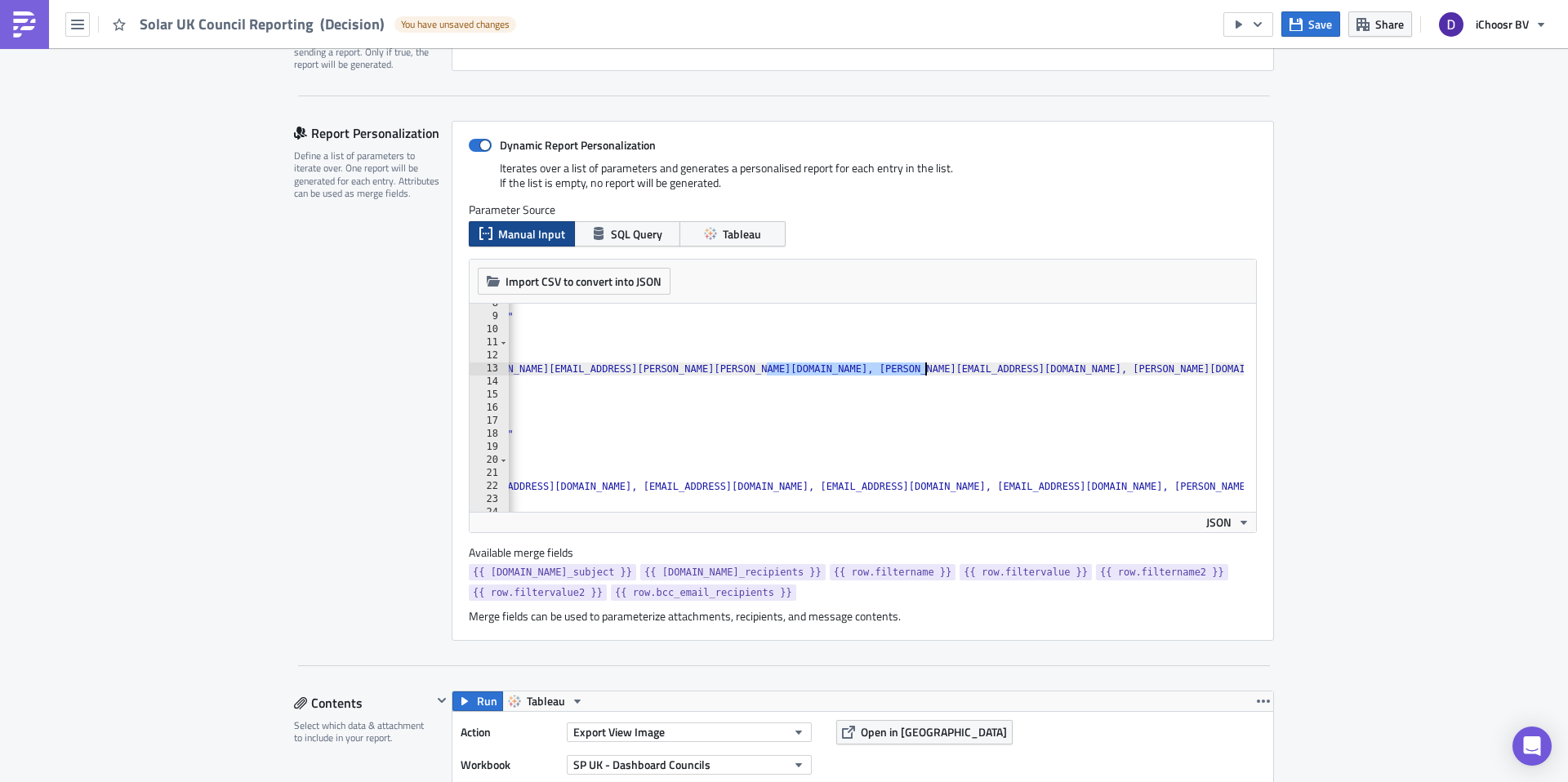
drag, startPoint x: 775, startPoint y: 371, endPoint x: 912, endPoint y: 373, distance: 137.0
click at [912, 373] on div ""filtervalue2" : "May 2025" , "bcc_email_recipients" : "layla@ichoosr.com, rhia…" at bounding box center [952, 408] width 4601 height 222
type textarea ""email_recipients": "[PERSON_NAME][EMAIL_ADDRESS][PERSON_NAME][PERSON_NAME][DOM…"
click at [1131, 369] on div ""filtervalue2" : "May 2025" , "bcc_email_recipients" : "layla@ichoosr.com, rhia…" at bounding box center [952, 408] width 4601 height 222
type textarea ","
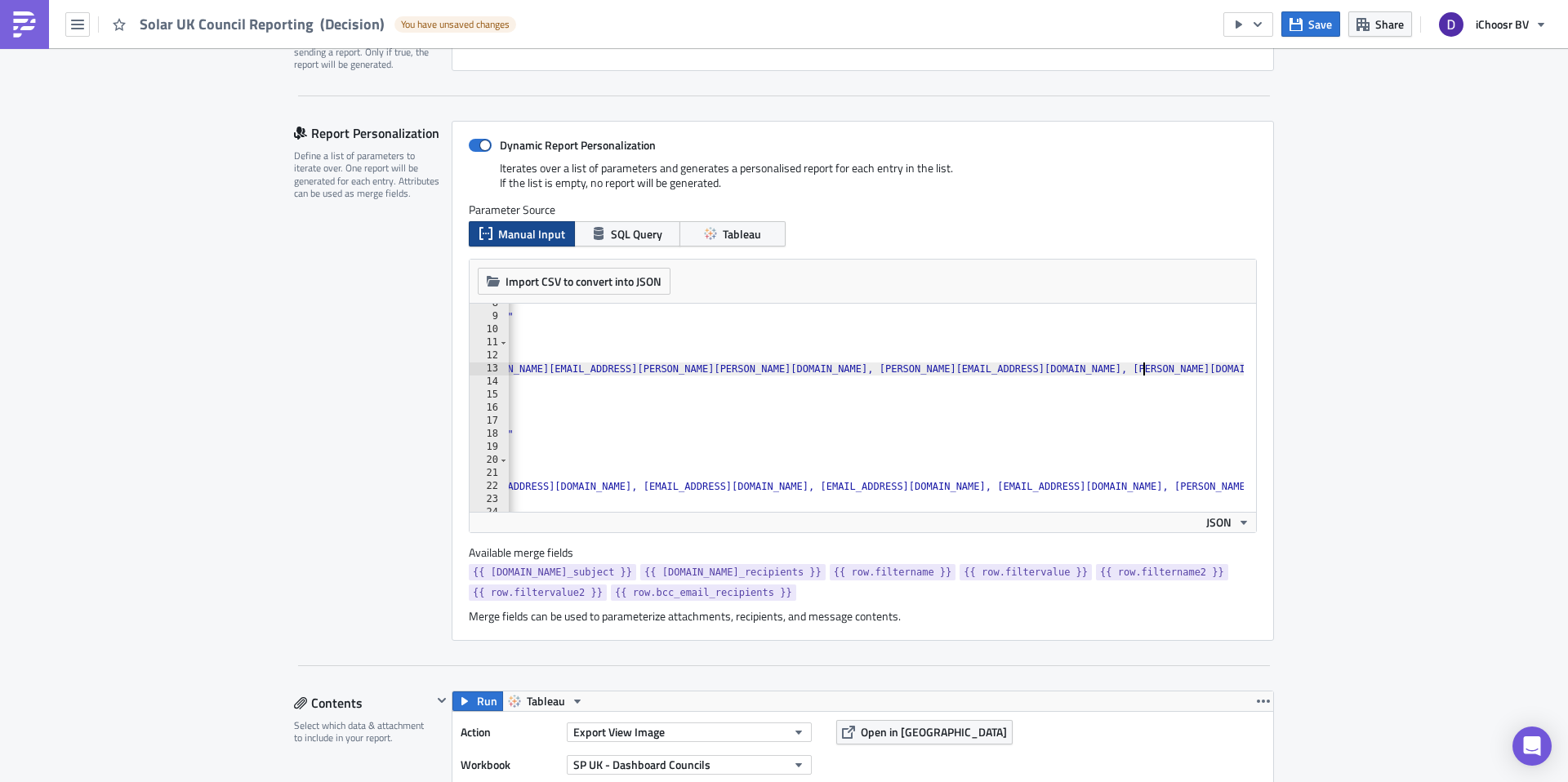
paste textarea
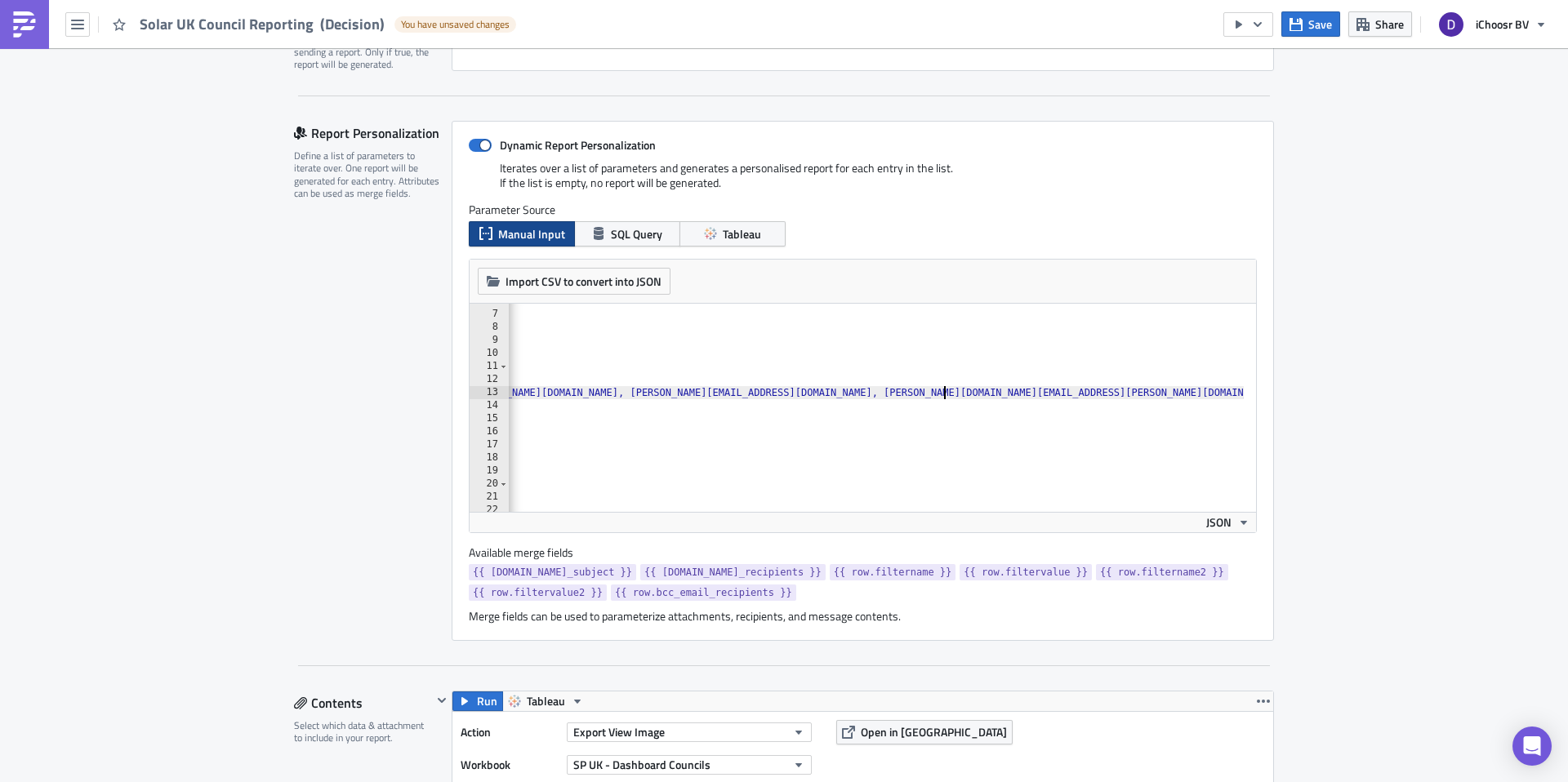
scroll to position [0, 3108]
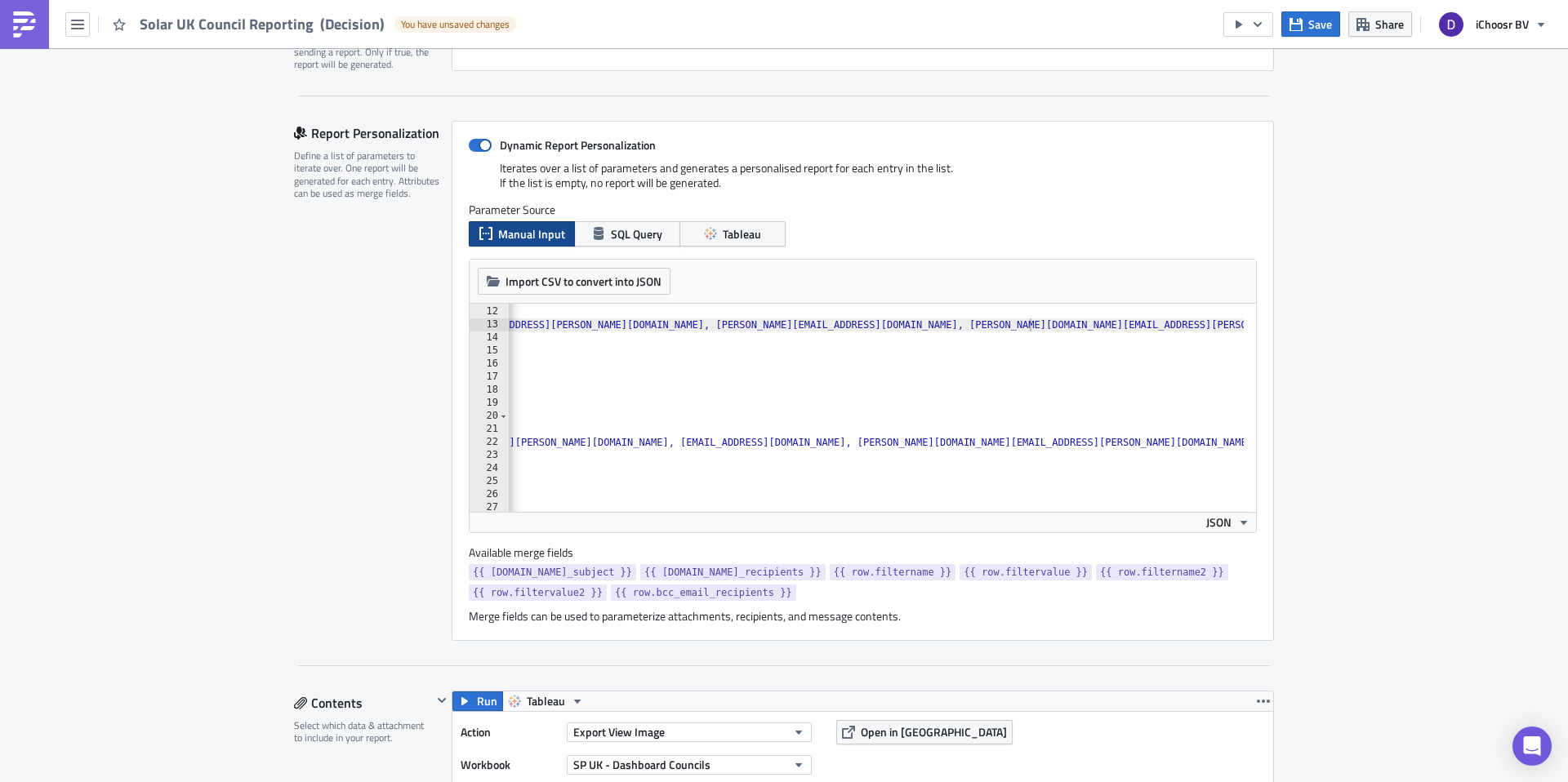
scroll to position [169, 0]
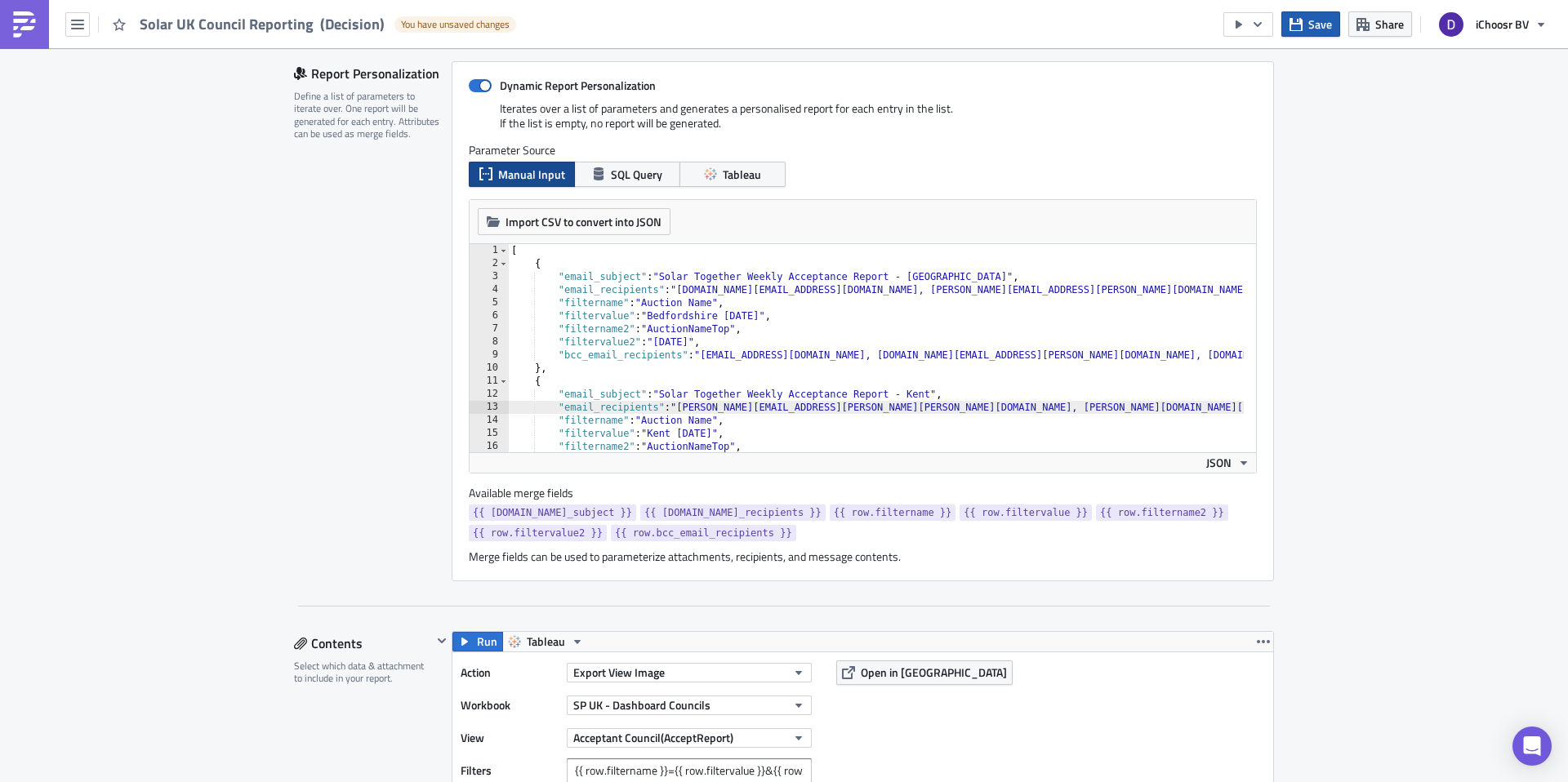
click at [1303, 28] on icon "button" at bounding box center [1296, 23] width 13 height 13
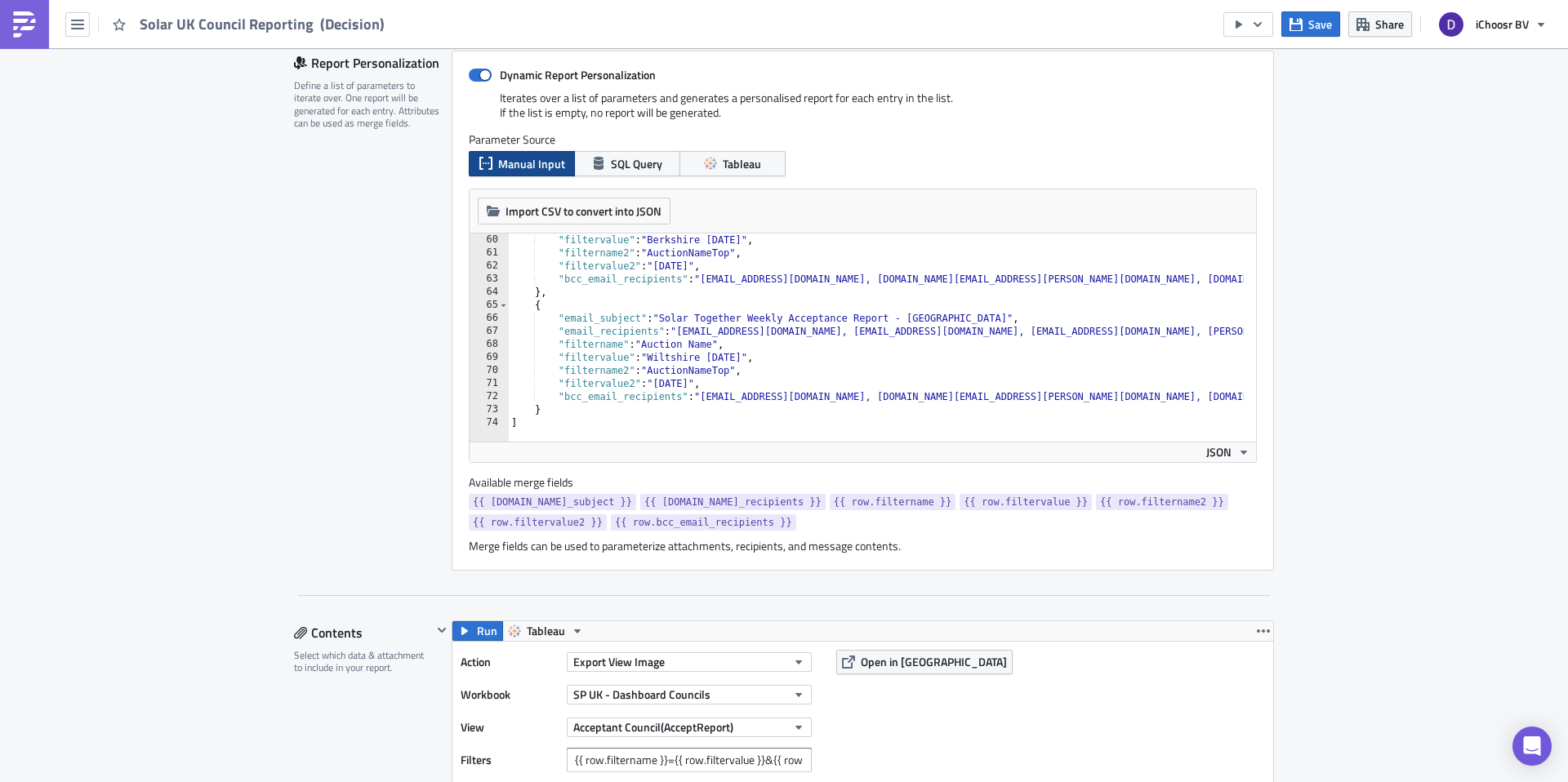
scroll to position [771, 0]
click at [1305, 25] on button "Save" at bounding box center [1311, 23] width 59 height 25
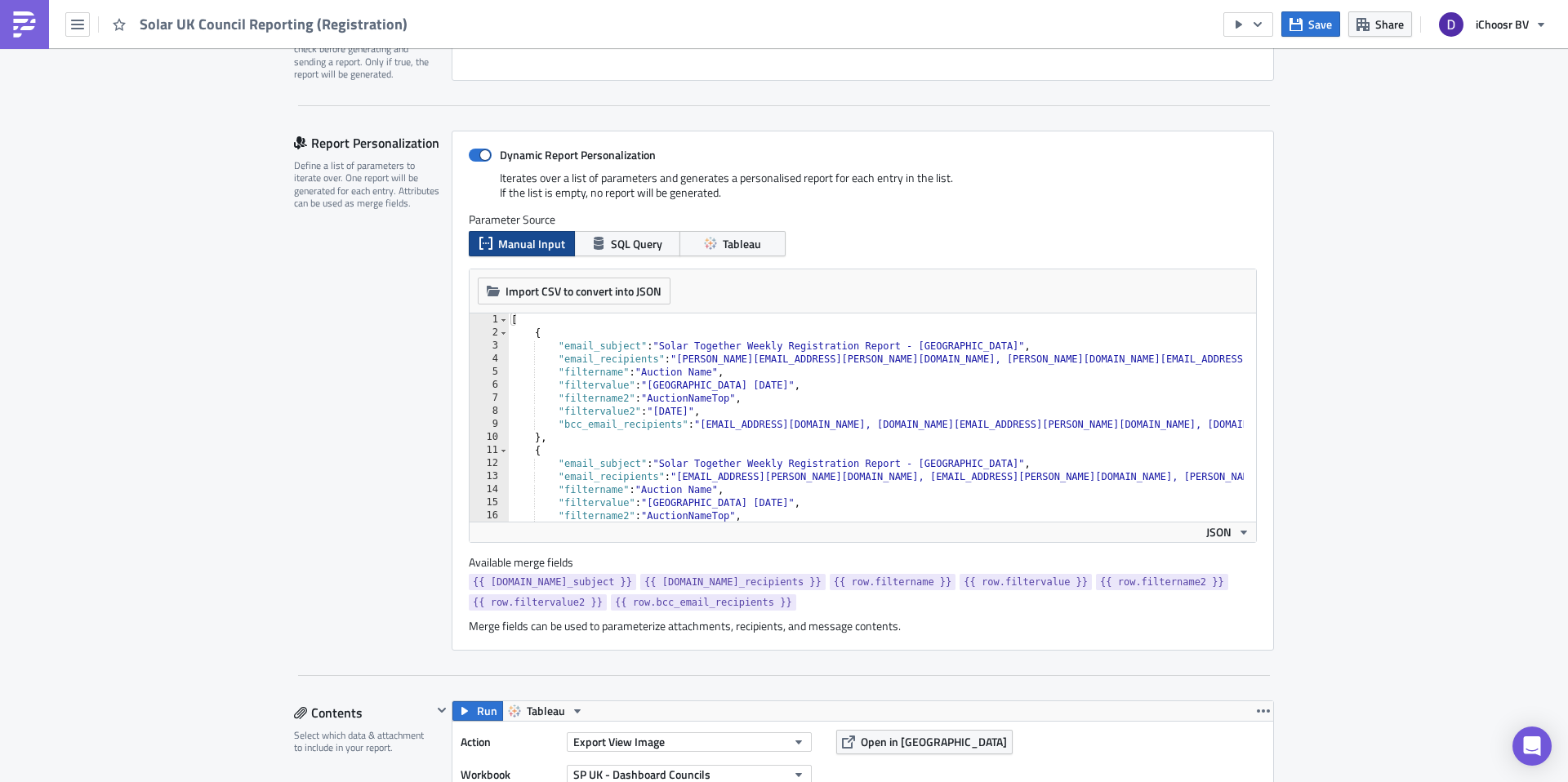
scroll to position [310, 0]
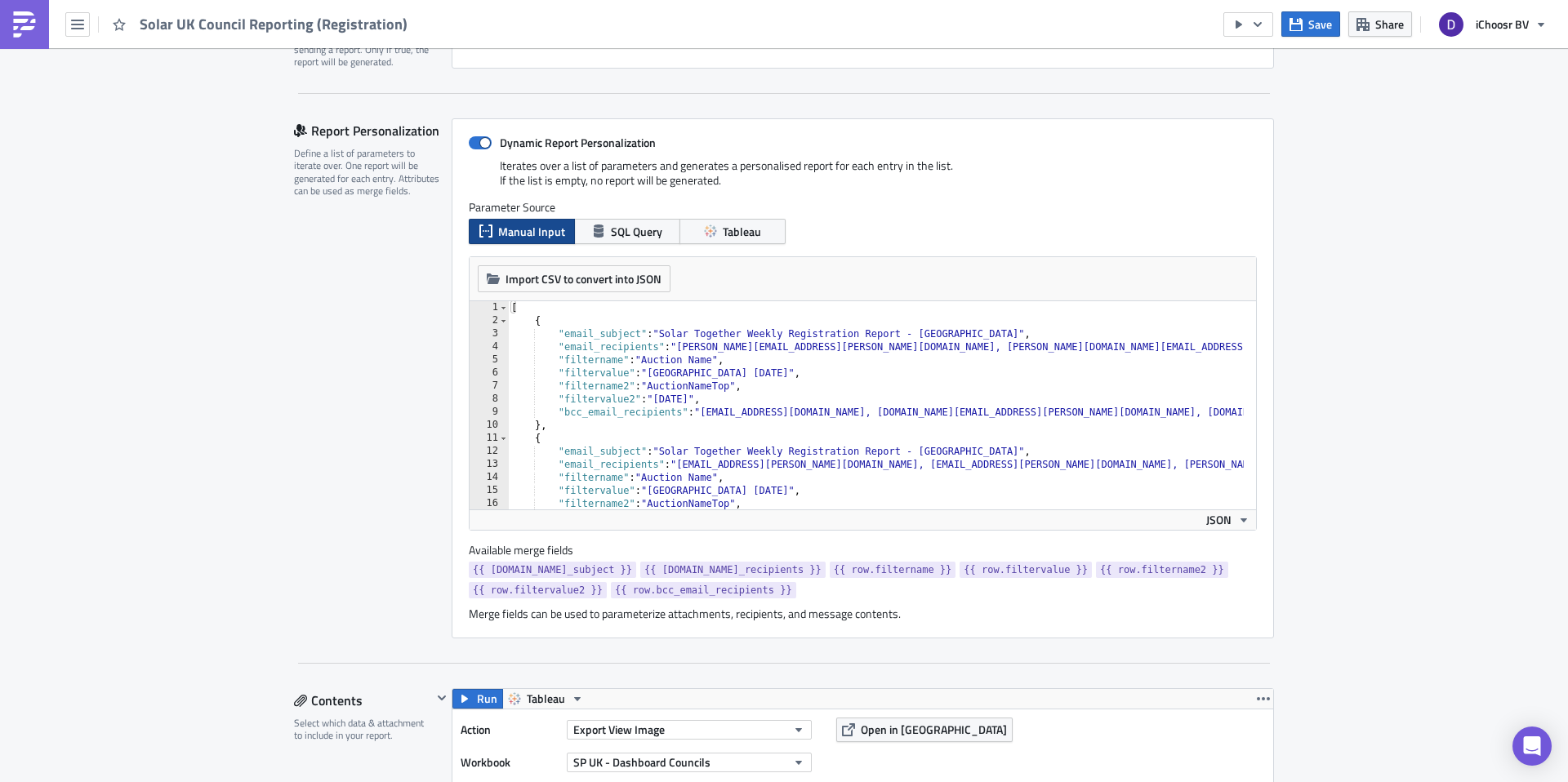
type textarea ""filtervalue2": "[DATE]","
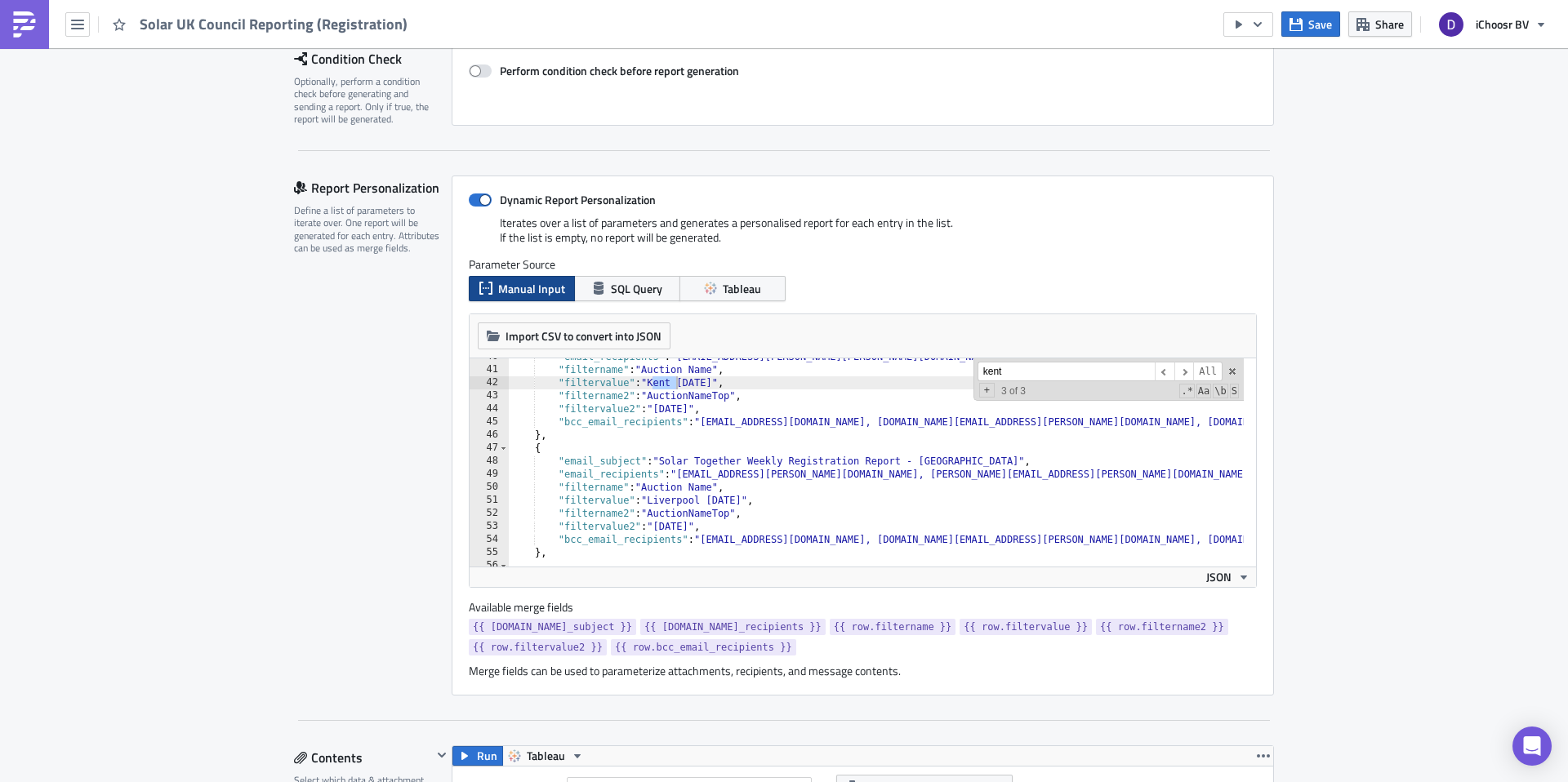
scroll to position [0, 0]
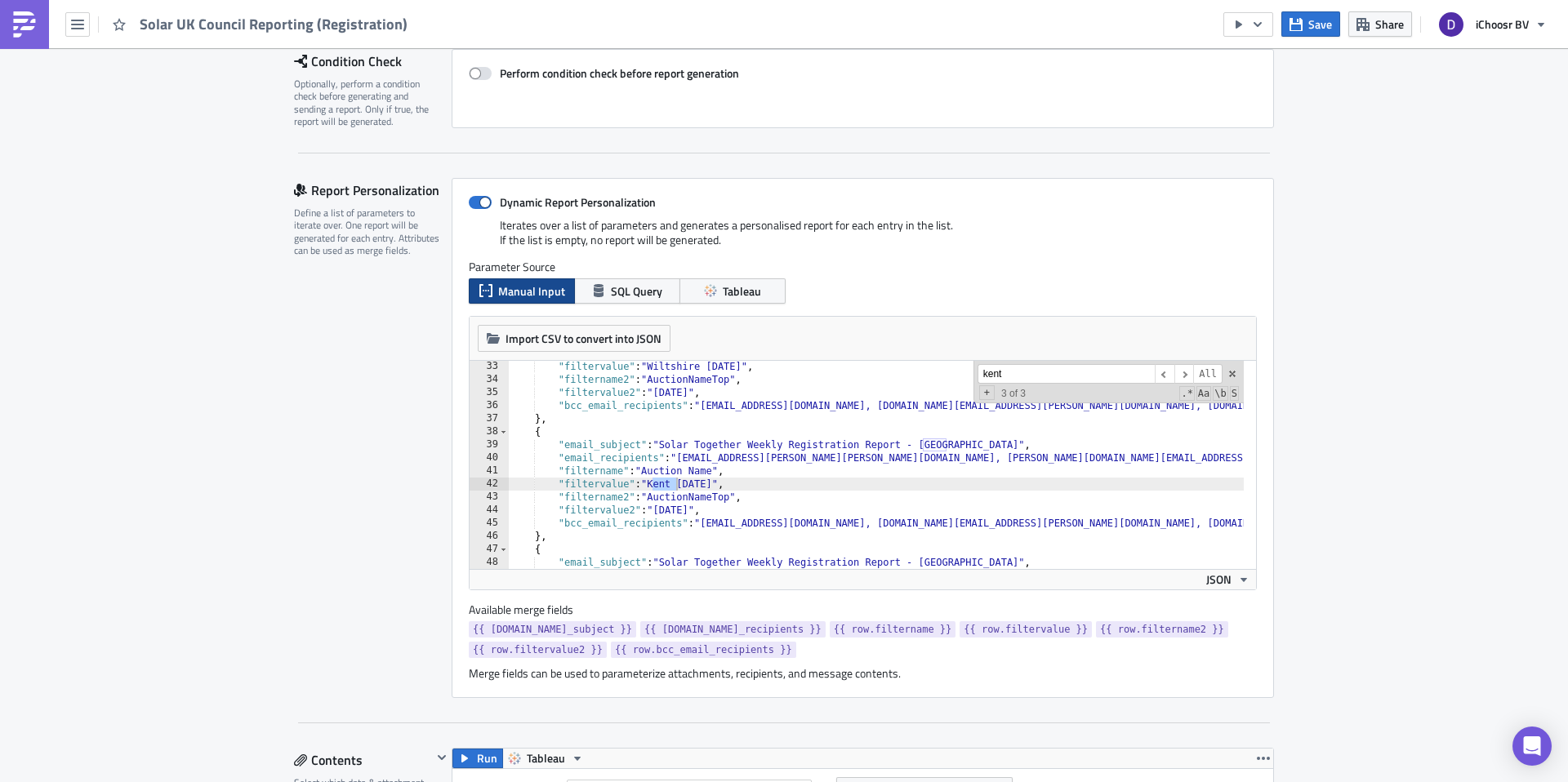
type input "kent"
drag, startPoint x: 864, startPoint y: 457, endPoint x: 1026, endPoint y: 455, distance: 162.0
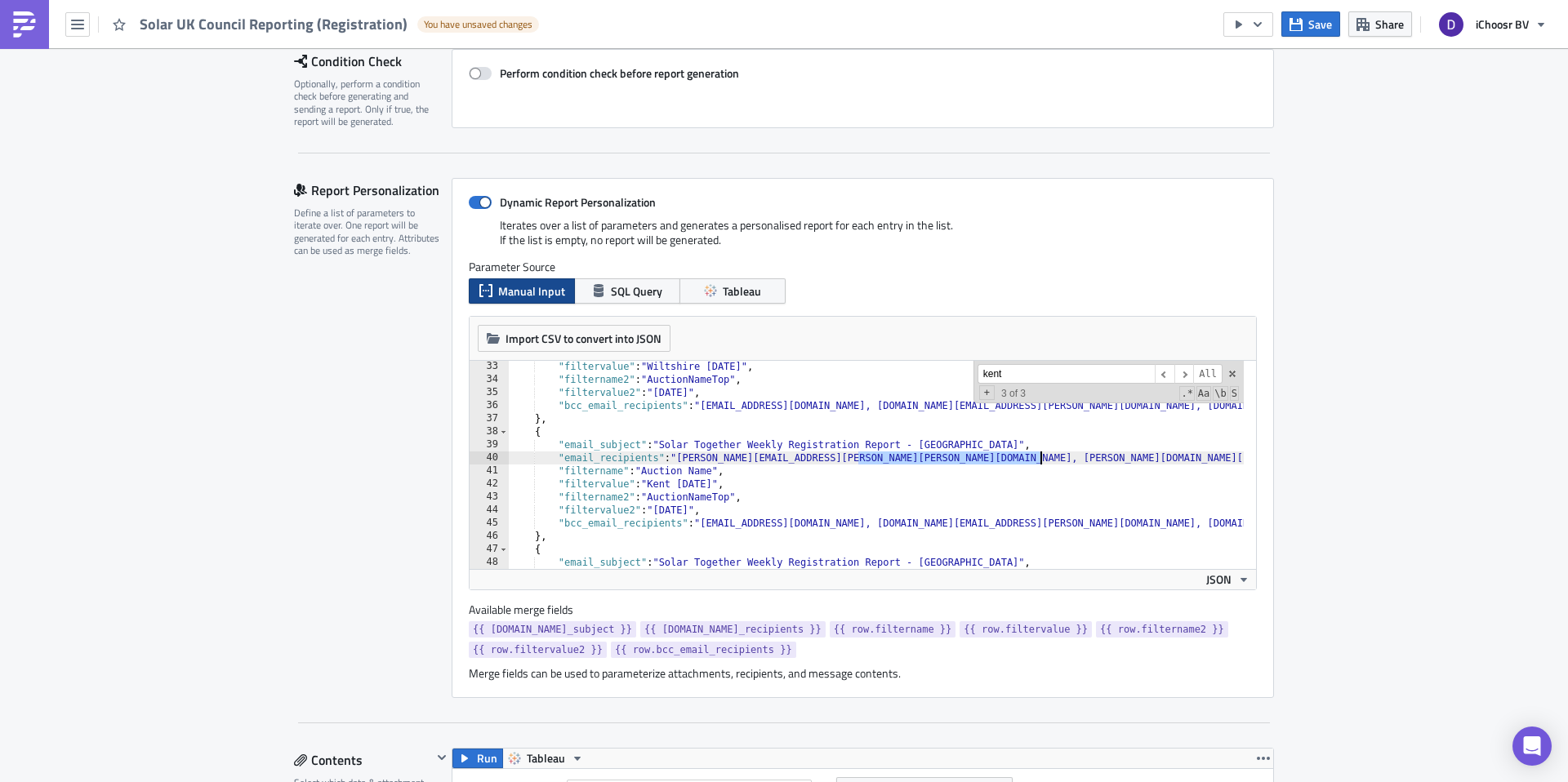
drag, startPoint x: 857, startPoint y: 456, endPoint x: 1026, endPoint y: 456, distance: 169.0
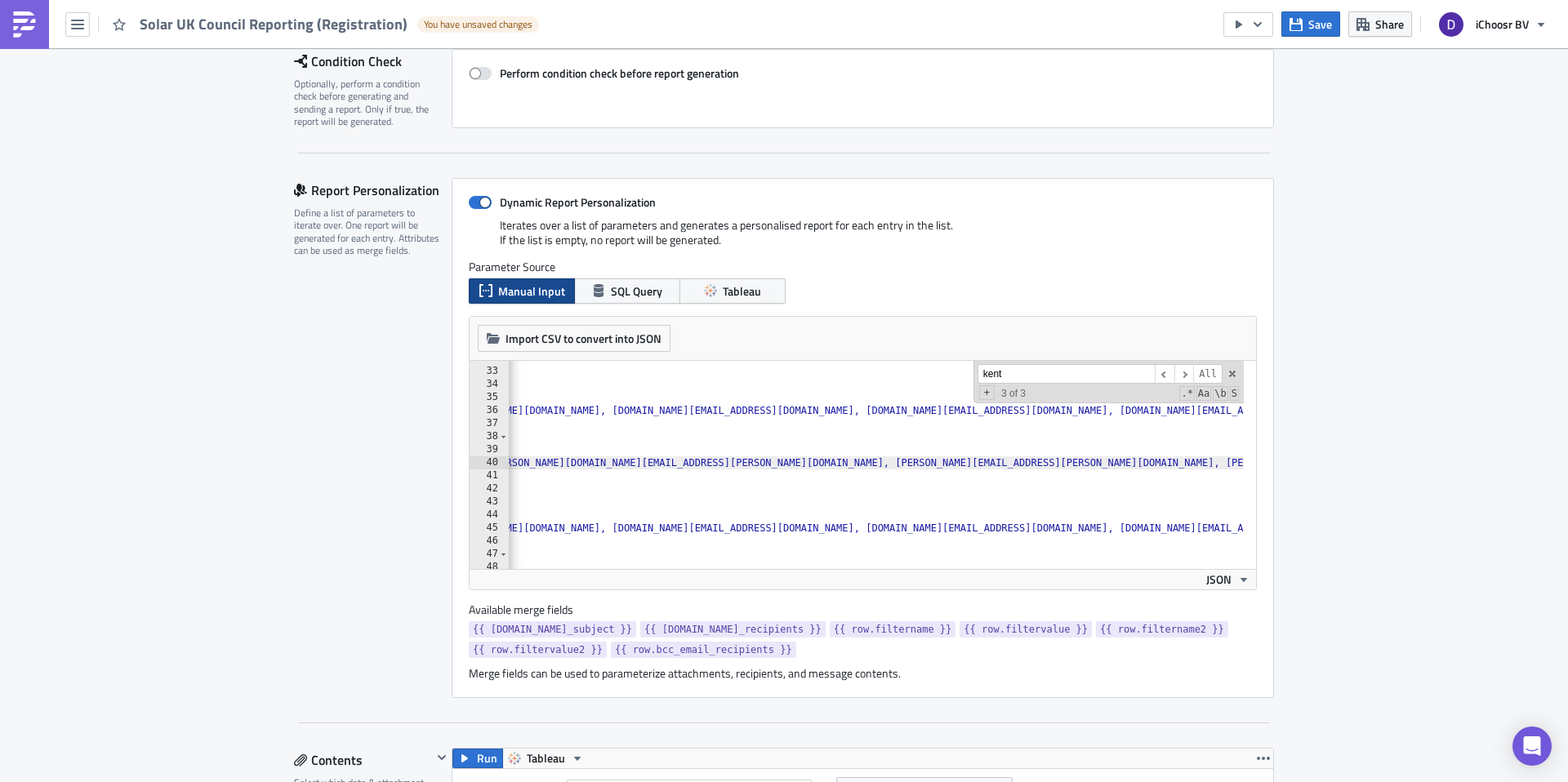
click at [1035, 462] on div ""filtername" : "Auction Name" , "filtervalue" : "Wiltshire [DATE]" , "filternam…" at bounding box center [1449, 462] width 3072 height 222
drag, startPoint x: 1035, startPoint y: 462, endPoint x: 1195, endPoint y: 466, distance: 160.0
click at [1195, 466] on div ""filtername" : "Auction Name" , "filtervalue" : "Wiltshire [DATE]" , "filternam…" at bounding box center [1449, 462] width 3072 height 222
click at [1061, 466] on div ""filtername" : "Auction Name" , "filtervalue" : "Wiltshire July 2025" , "filter…" at bounding box center [1354, 462] width 2883 height 222
drag, startPoint x: 1061, startPoint y: 466, endPoint x: 1233, endPoint y: 464, distance: 172.0
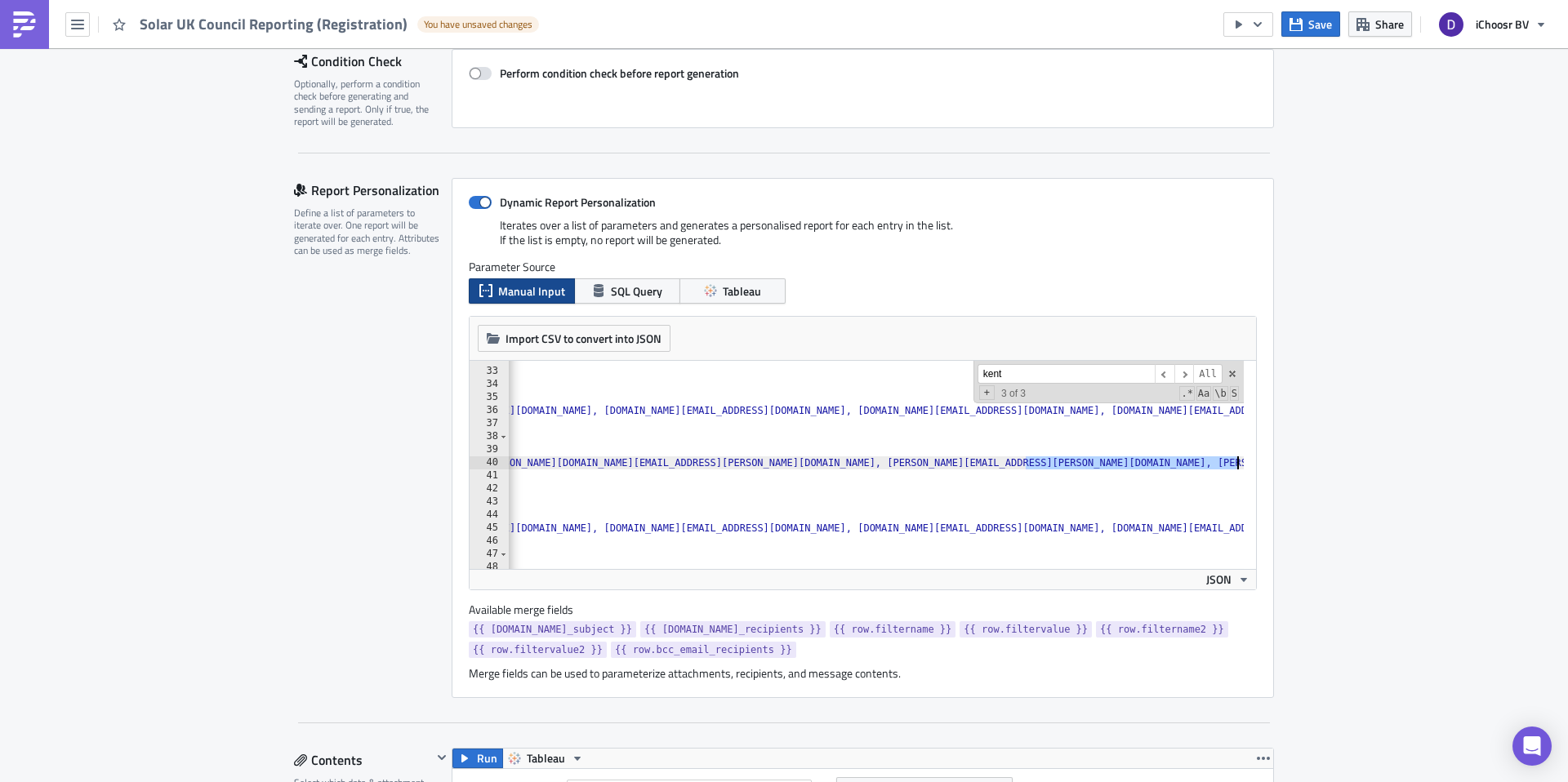
click at [1233, 464] on div ""filtername" : "Auction Name" , "filtervalue" : "Wiltshire July 2025" , "filter…" at bounding box center [1345, 462] width 2883 height 222
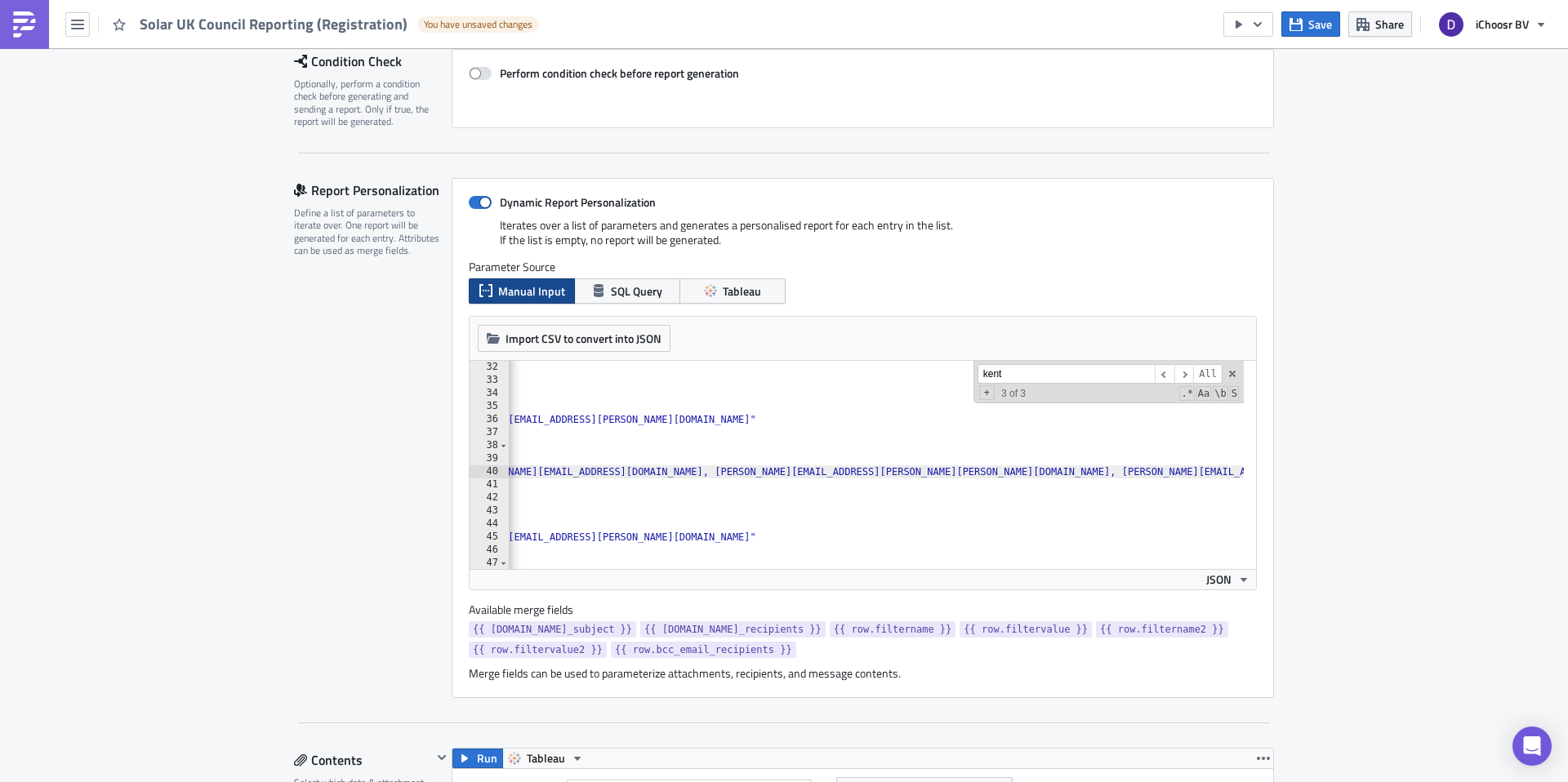
click at [1009, 470] on div ""filtername" : "Auction Name" , "filtervalue" : "Wiltshire July 2025" , "filter…" at bounding box center [224, 472] width 2660 height 222
drag, startPoint x: 1009, startPoint y: 470, endPoint x: 1145, endPoint y: 472, distance: 136.0
click at [1145, 472] on div ""filtername" : "Auction Name" , "filtervalue" : "Wiltshire July 2025" , "filter…" at bounding box center [224, 472] width 2660 height 222
type textarea ""email_recipients": "claire.norman@ashford.gov.uk, sandra.woodfall@dartford.gov…"
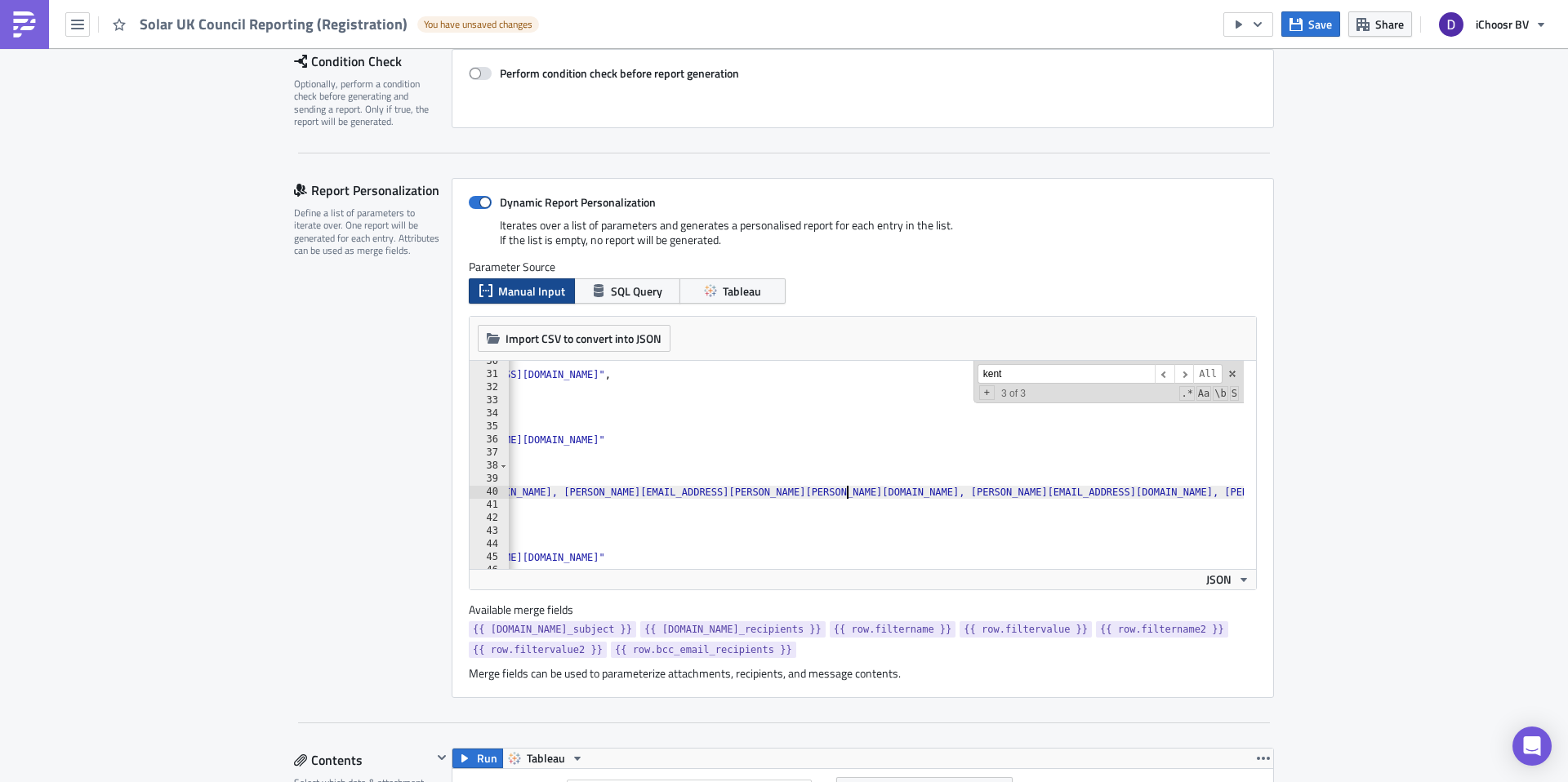
type textarea ","
paste textarea
type textarea ","
paste textarea ","
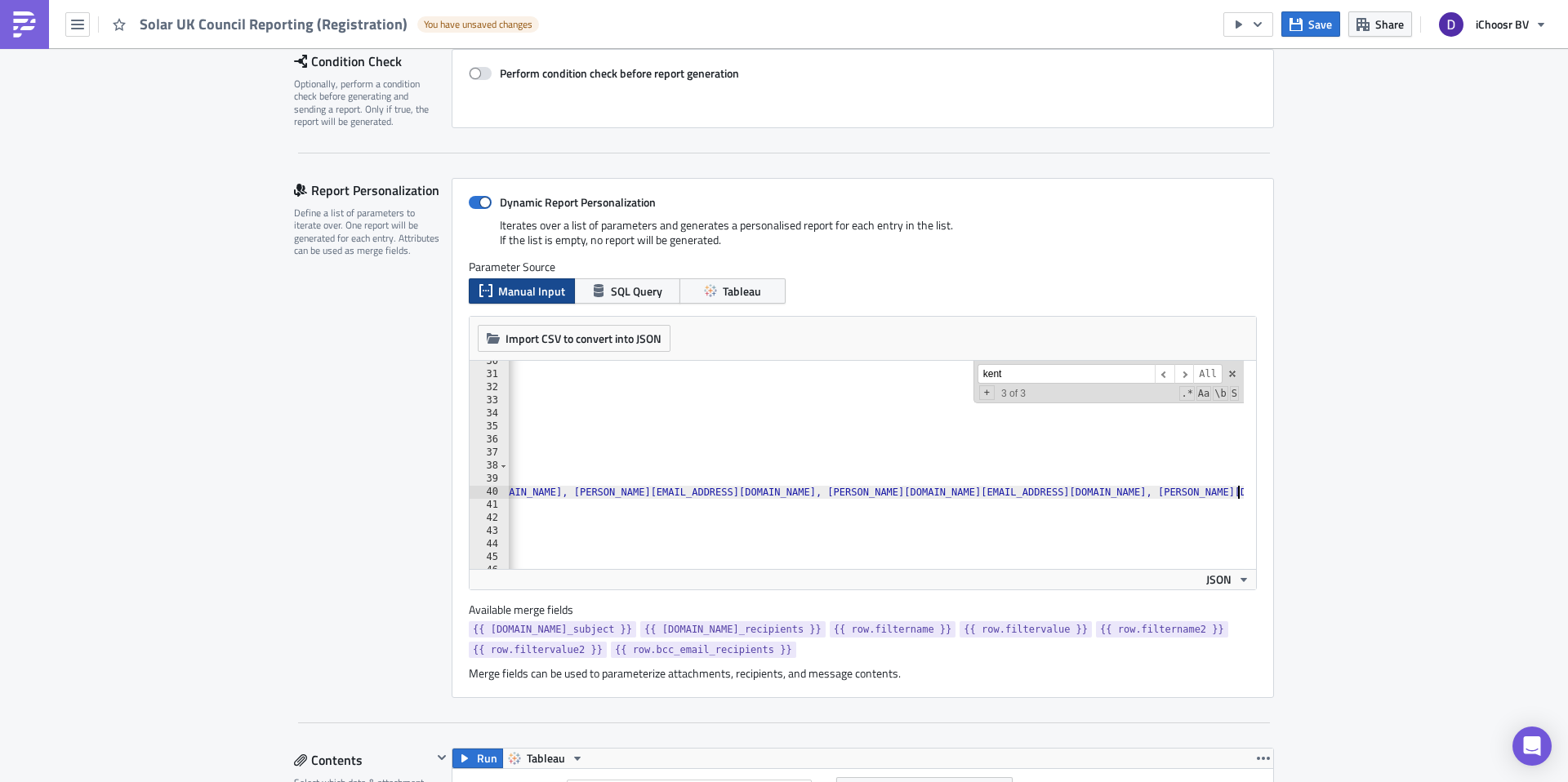
type textarea ","
paste textarea ","
type textarea ","
paste textarea ","
type textarea ","
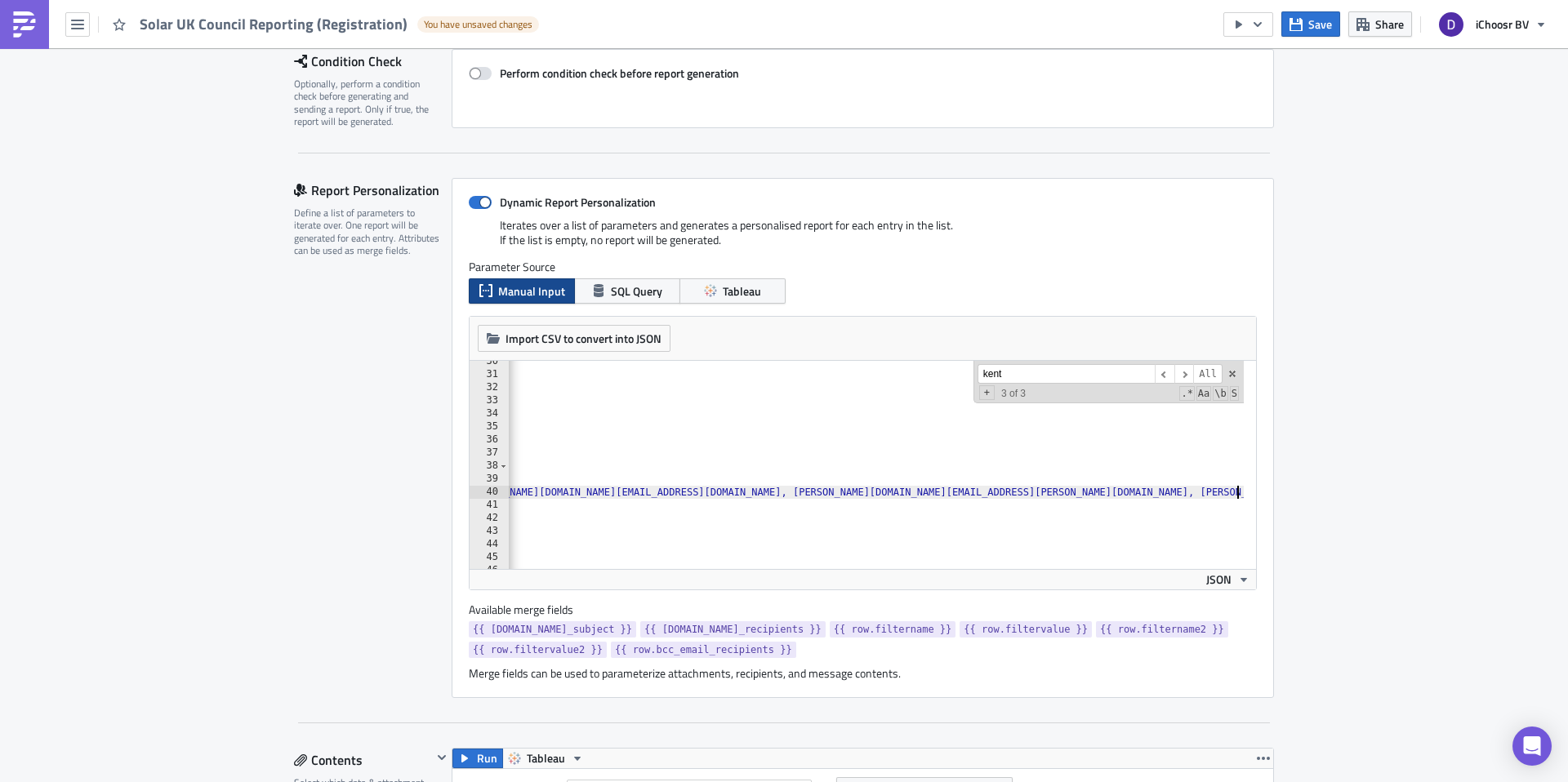
paste textarea ","
type textarea ","
drag, startPoint x: 1221, startPoint y: 493, endPoint x: 1310, endPoint y: 496, distance: 89.1
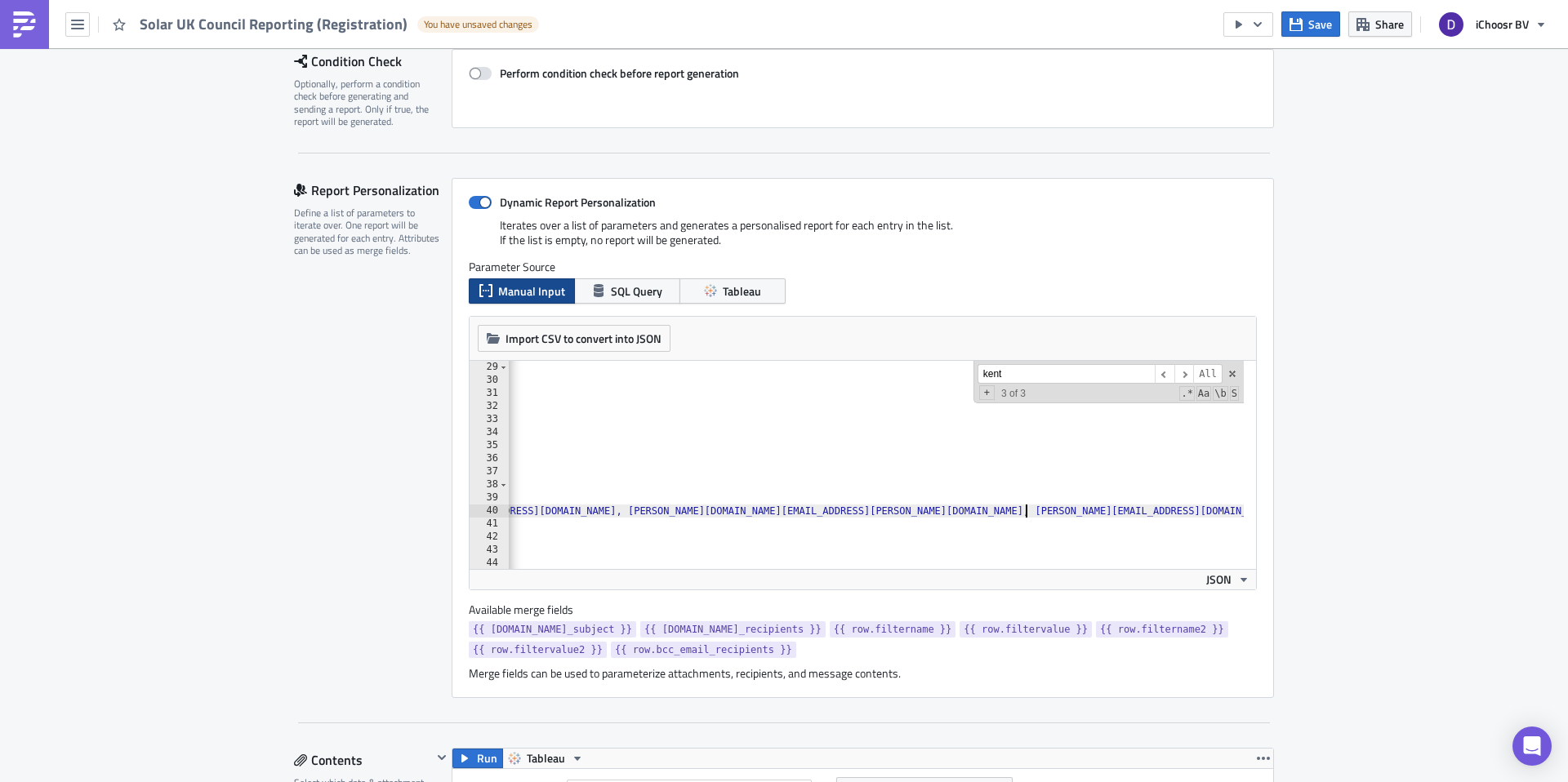
scroll to position [0, 2632]
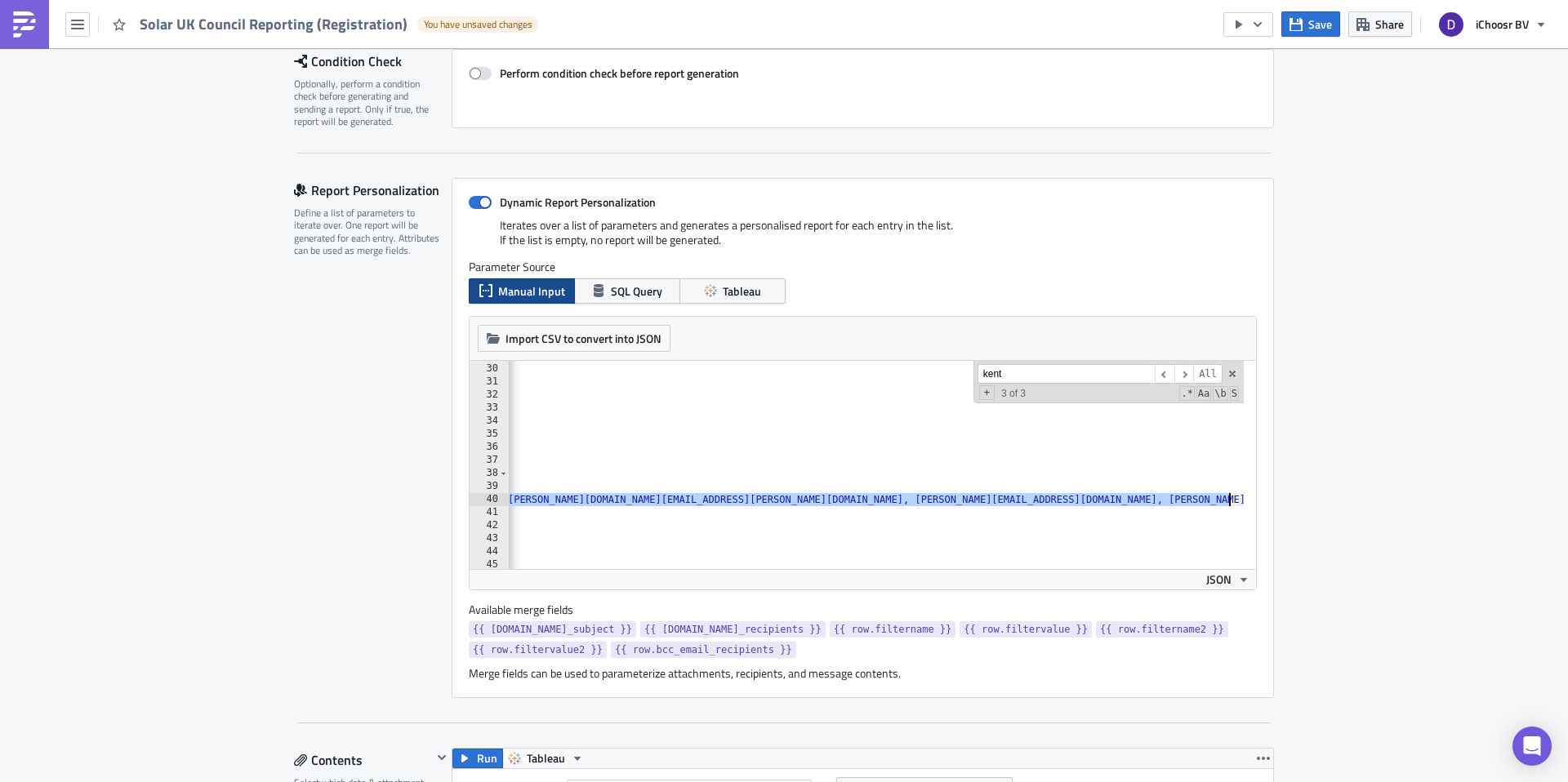
drag, startPoint x: 648, startPoint y: 499, endPoint x: 1221, endPoint y: 498, distance: 573.0
type textarea "},"
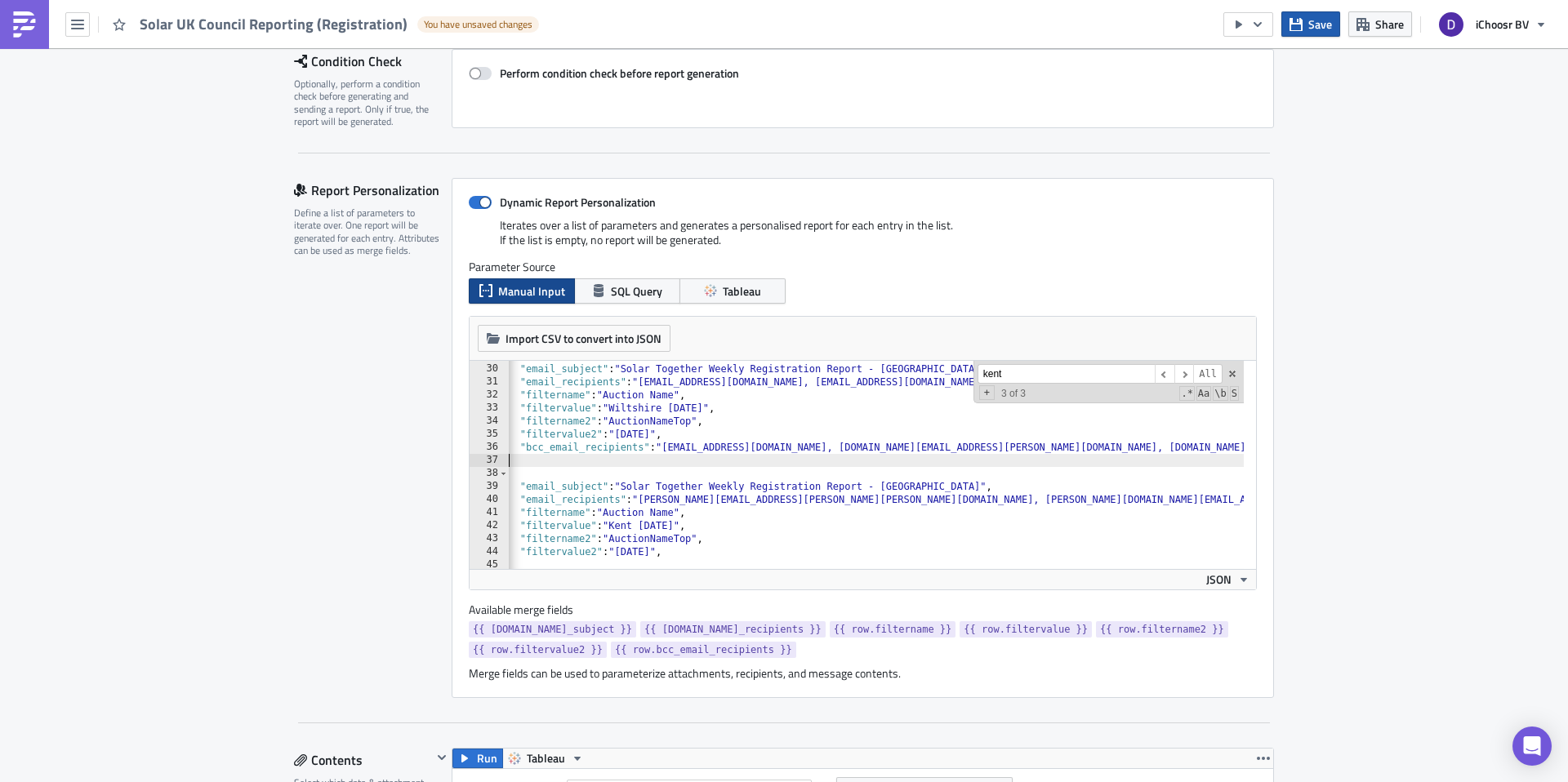
click at [1292, 23] on icon "button" at bounding box center [1296, 24] width 13 height 13
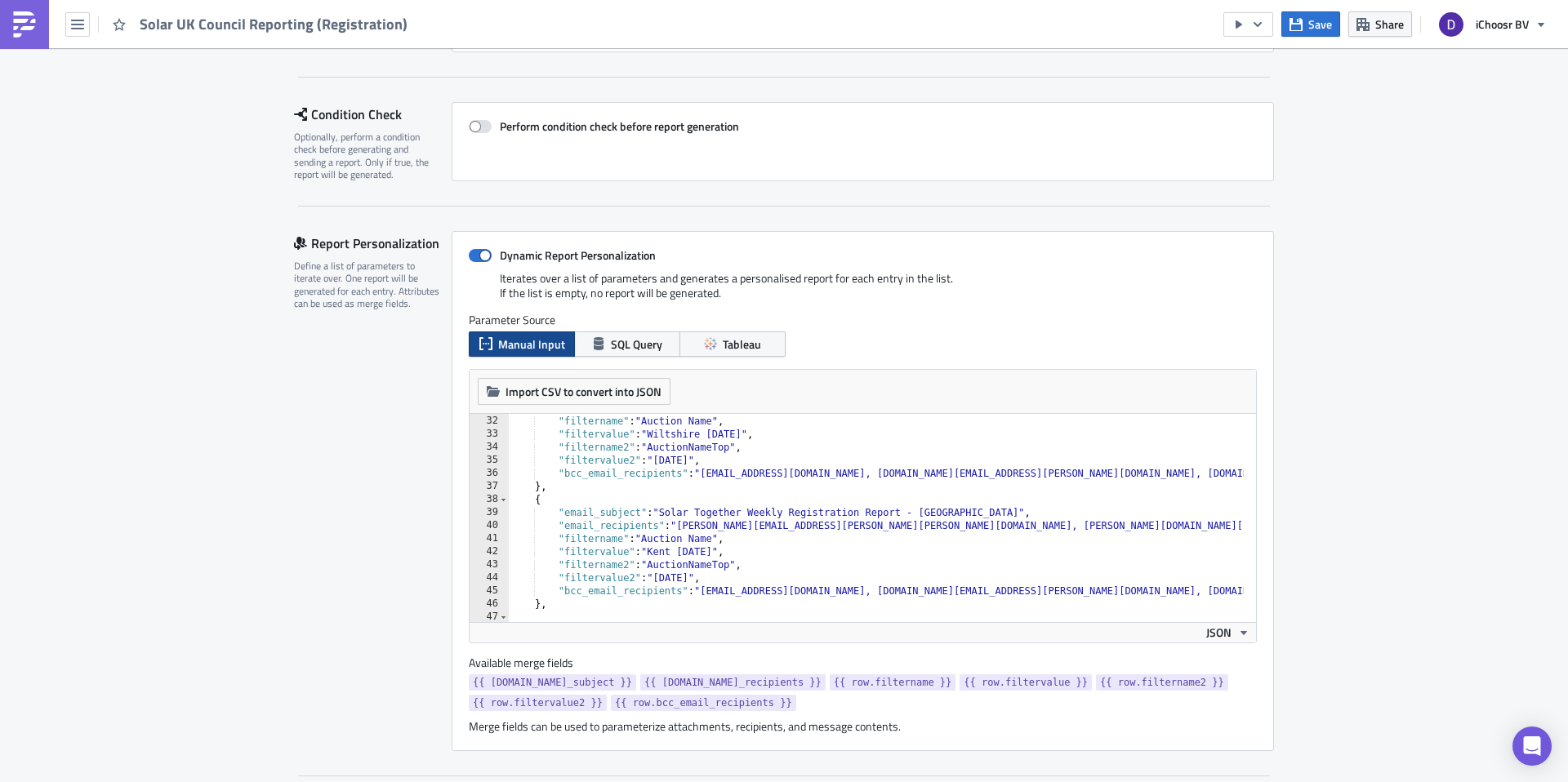
scroll to position [396, 0]
